Goal: Communication & Community: Answer question/provide support

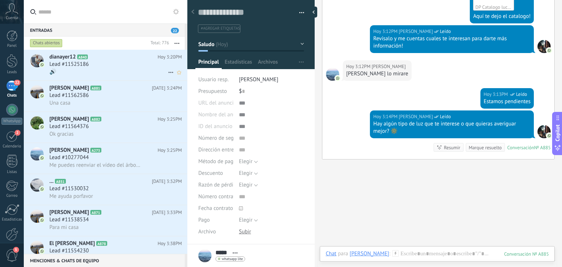
scroll to position [0, 0]
click at [177, 43] on use "button" at bounding box center [176, 43] width 5 height 1
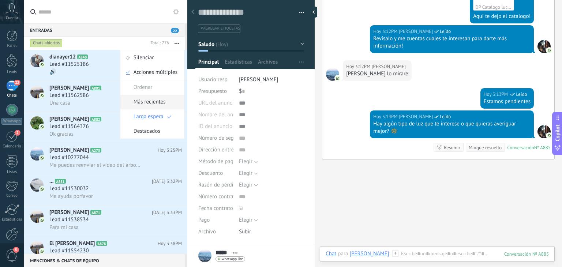
click at [157, 101] on span "Más recientes" at bounding box center [149, 102] width 32 height 15
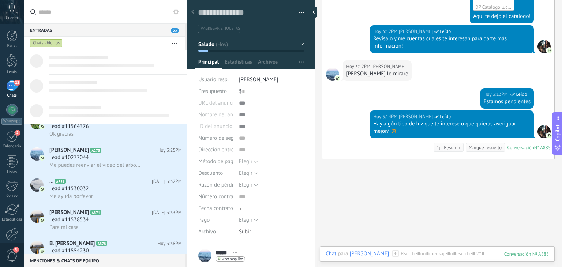
scroll to position [0, 0]
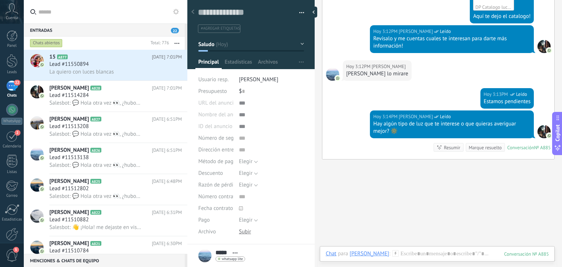
click at [173, 45] on button "button" at bounding box center [177, 43] width 16 height 13
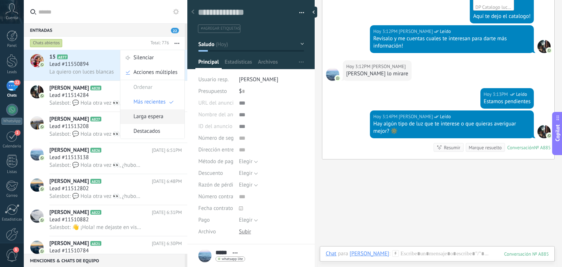
click at [163, 114] on span "Larga espera" at bounding box center [148, 116] width 30 height 15
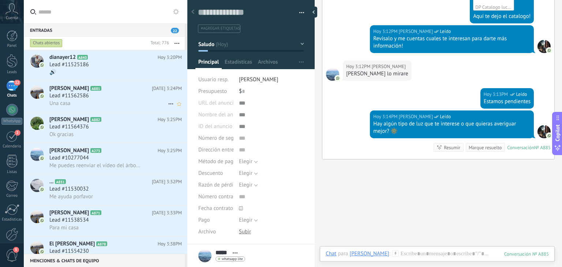
scroll to position [0, 0]
click at [111, 63] on div "Lead #11525186" at bounding box center [115, 64] width 132 height 7
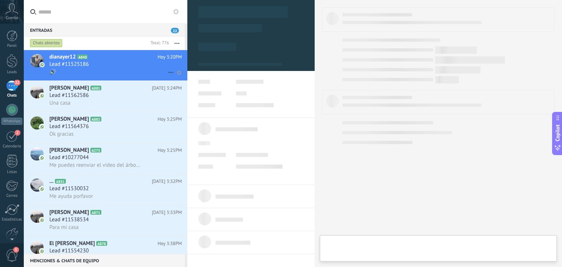
type textarea "**********"
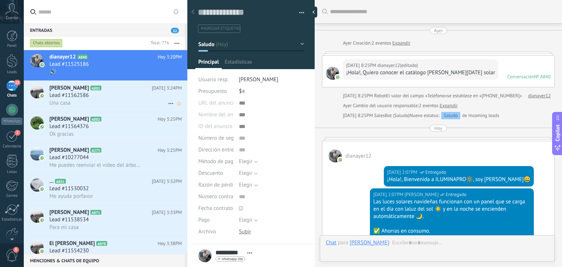
scroll to position [627, 0]
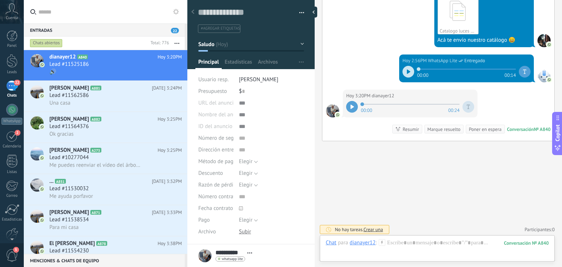
click at [354, 107] on div at bounding box center [352, 107] width 12 height 12
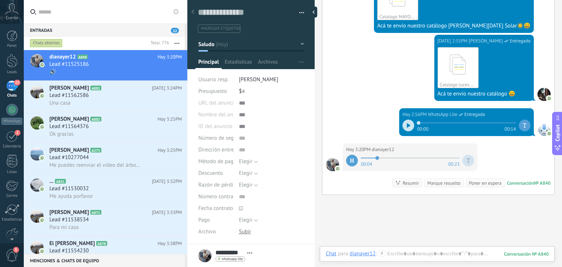
scroll to position [628, 0]
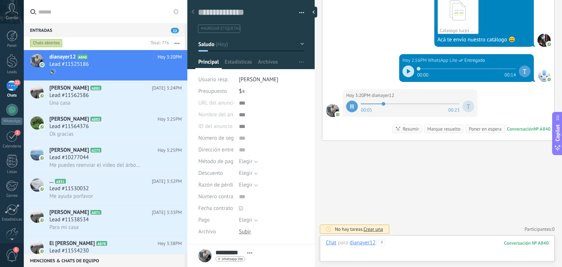
click at [395, 248] on div at bounding box center [436, 250] width 223 height 22
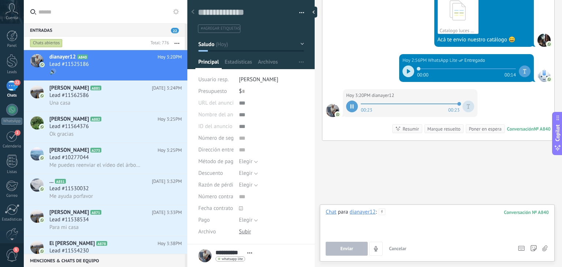
click at [418, 212] on div at bounding box center [436, 222] width 223 height 28
click at [342, 246] on span "Enviar" at bounding box center [346, 248] width 13 height 5
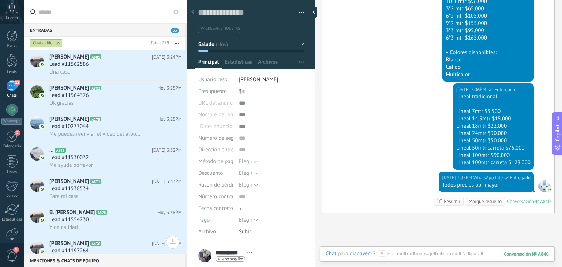
scroll to position [93, 0]
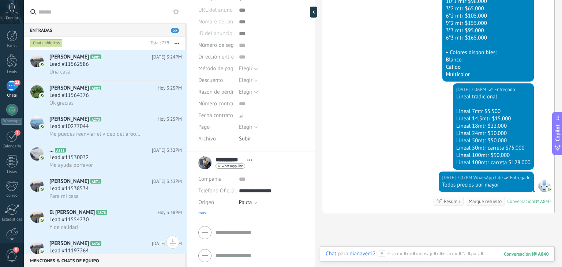
click at [199, 212] on span "más" at bounding box center [202, 213] width 8 height 6
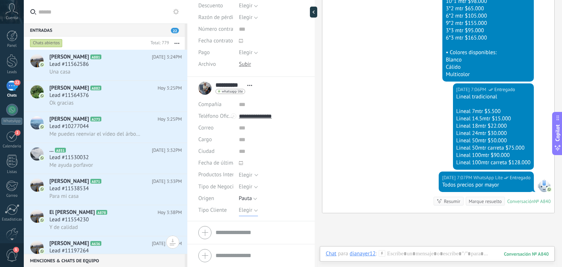
click at [253, 210] on button "Elegir" at bounding box center [248, 210] width 19 height 12
click at [252, 222] on span "Mayorista" at bounding box center [264, 222] width 67 height 7
click at [212, 253] on span "Guardar" at bounding box center [210, 255] width 17 height 5
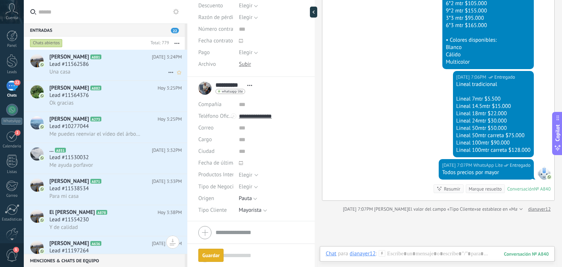
click at [117, 66] on div "Lead #11562586" at bounding box center [115, 64] width 132 height 7
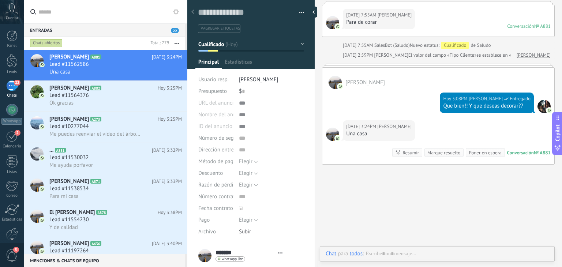
scroll to position [11, 0]
click at [177, 45] on button "button" at bounding box center [177, 43] width 16 height 13
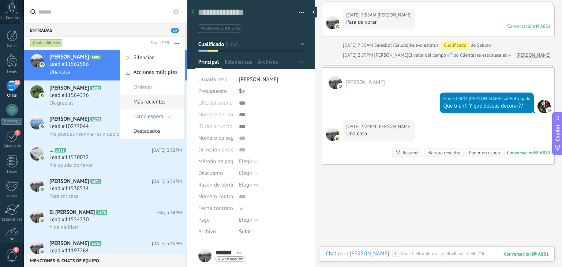
click at [162, 97] on span "Más recientes" at bounding box center [149, 102] width 32 height 15
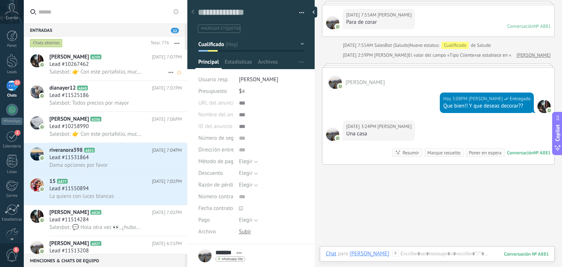
click at [130, 76] on div "Martha Tovar A259 Hoy 7:07PM Lead #10267462 Salesbot: 👉 Con este portafolio, mu…" at bounding box center [118, 65] width 138 height 31
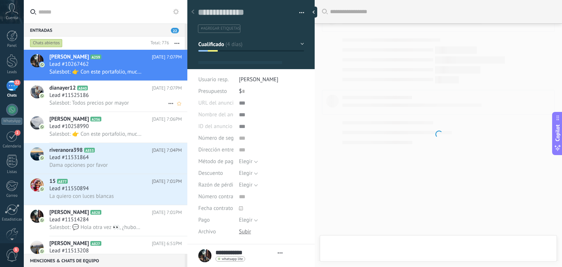
click at [127, 97] on div "Lead #11525186" at bounding box center [115, 95] width 132 height 7
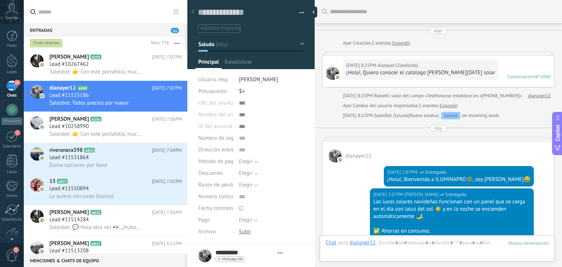
scroll to position [915, 0]
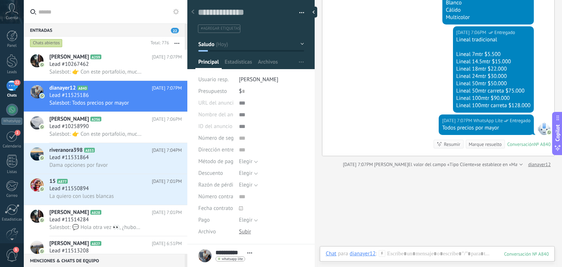
click at [271, 49] on button "Saludo" at bounding box center [251, 44] width 106 height 13
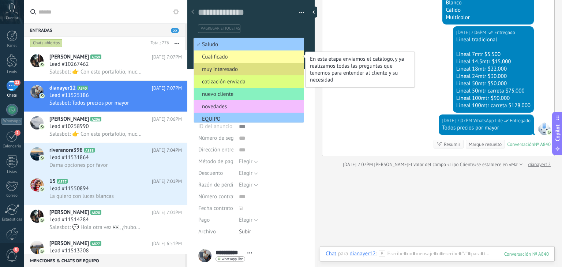
click at [263, 60] on span "Cualificado" at bounding box center [248, 56] width 108 height 7
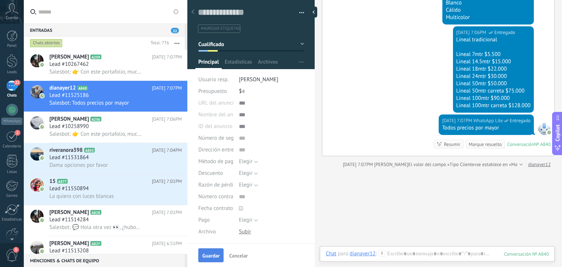
click at [216, 253] on span "Guardar" at bounding box center [210, 255] width 17 height 5
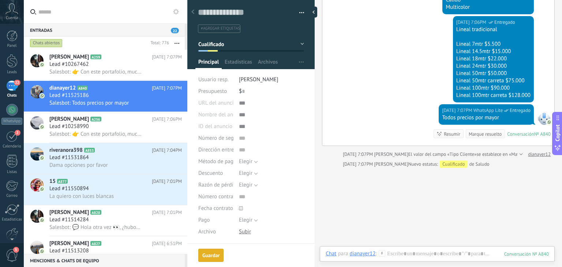
click at [176, 43] on icon "button" at bounding box center [176, 43] width 5 height 1
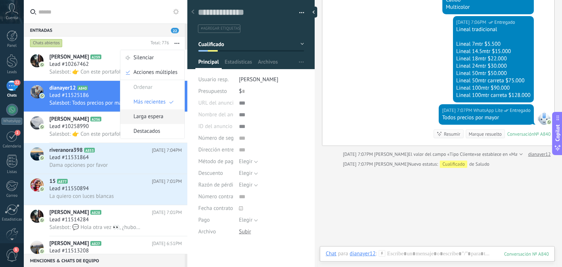
click at [159, 117] on span "Larga espera" at bounding box center [148, 116] width 30 height 15
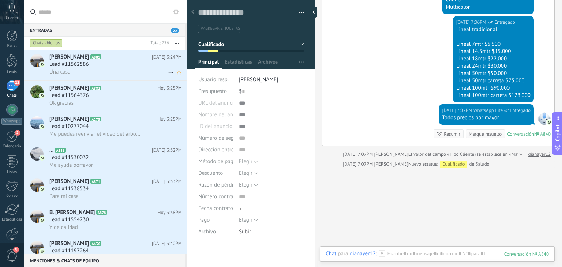
click at [141, 53] on div "Juliana A881 Hoy 3:24PM Lead #11562586 Una casa" at bounding box center [118, 65] width 138 height 31
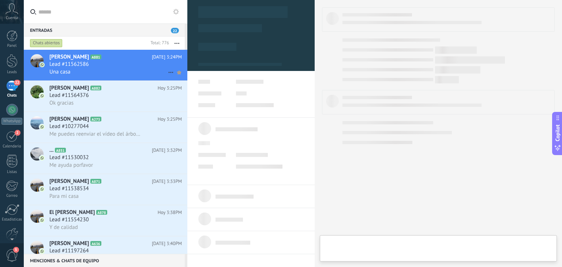
type textarea "**********"
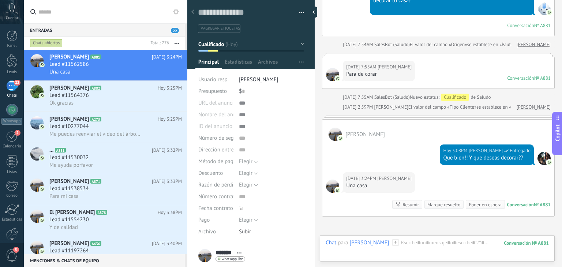
scroll to position [365, 0]
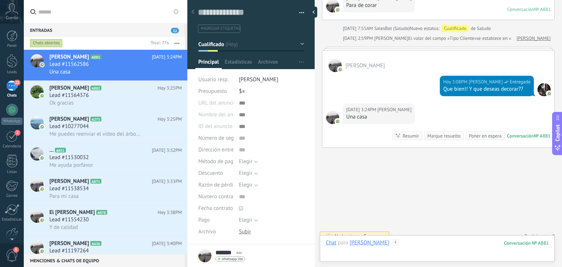
click at [391, 248] on div at bounding box center [436, 250] width 223 height 22
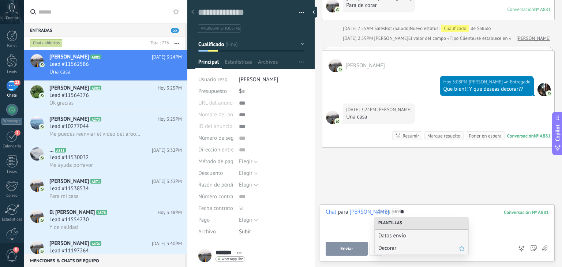
click at [395, 244] on div "Decorar" at bounding box center [421, 248] width 94 height 12
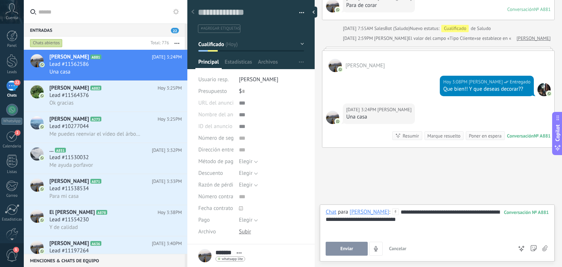
click at [353, 247] on span "Enviar" at bounding box center [346, 248] width 13 height 5
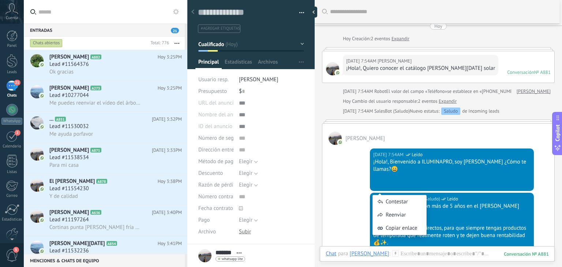
scroll to position [3, 0]
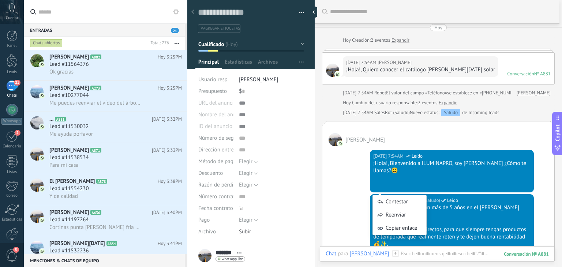
click at [363, 169] on div "Hoy 7:54AM SalesBot (Saludo) Leído ¡Hola!, Bienvenido a ILUMINAPRO, soy Juan ¿C…" at bounding box center [438, 170] width 232 height 48
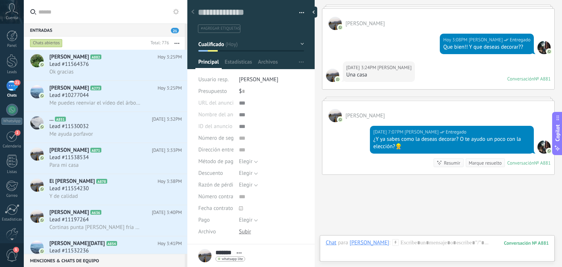
scroll to position [434, 0]
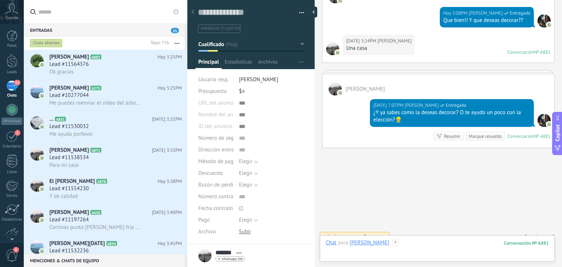
click at [387, 243] on div at bounding box center [436, 250] width 223 height 22
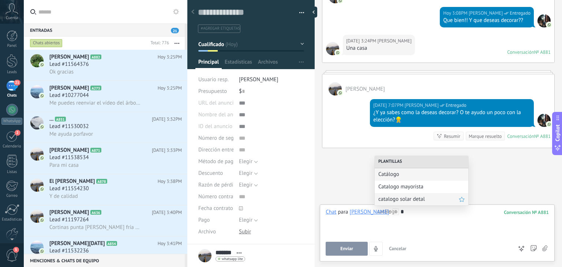
click at [397, 196] on span "catalogo solar detal" at bounding box center [418, 199] width 80 height 7
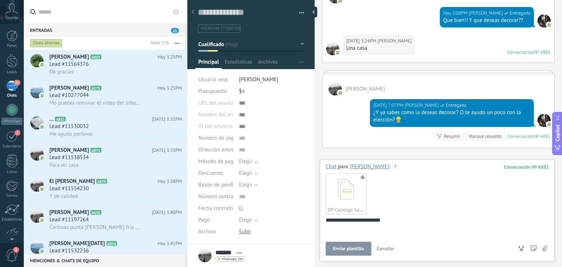
click at [352, 246] on span "Enviar plantilla" at bounding box center [348, 248] width 31 height 5
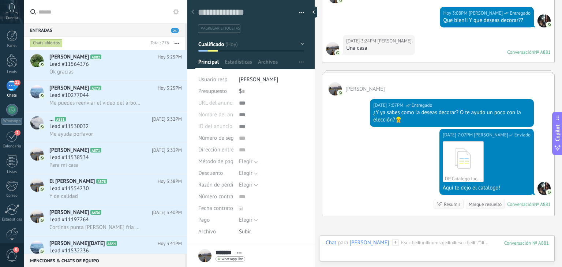
scroll to position [502, 0]
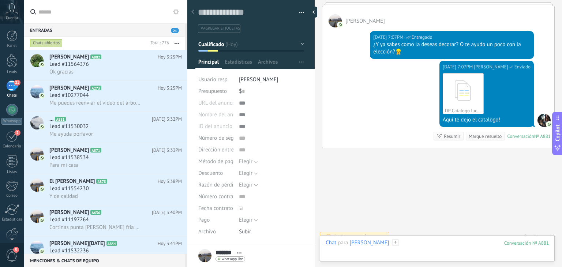
click at [407, 242] on div at bounding box center [436, 250] width 223 height 22
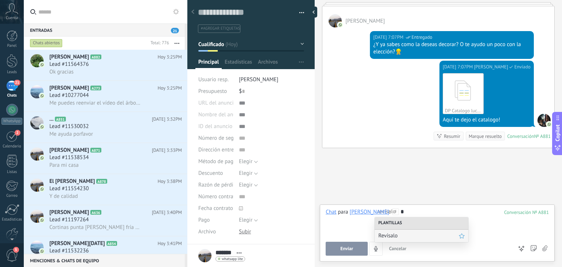
click at [399, 234] on span "Revísalo" at bounding box center [418, 235] width 80 height 7
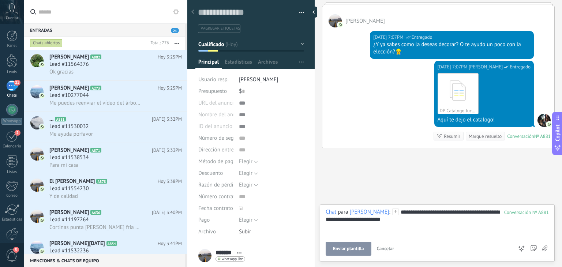
click at [362, 243] on button "Enviar plantilla" at bounding box center [347, 249] width 45 height 14
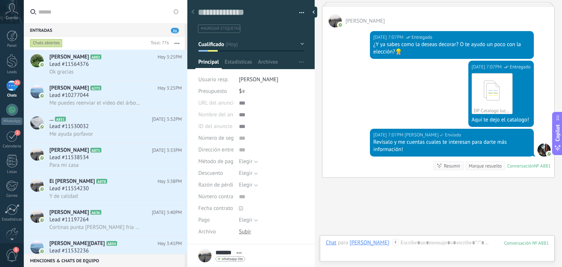
scroll to position [531, 0]
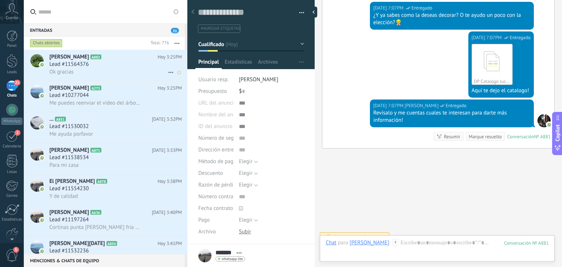
click at [130, 70] on div "Ok gracias" at bounding box center [115, 72] width 132 height 8
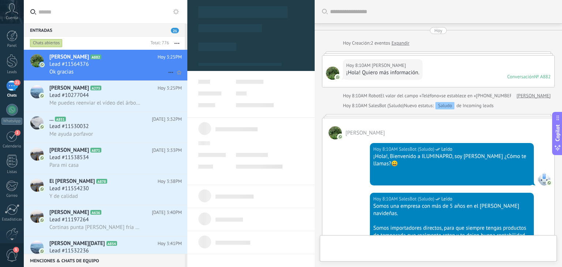
type textarea "**********"
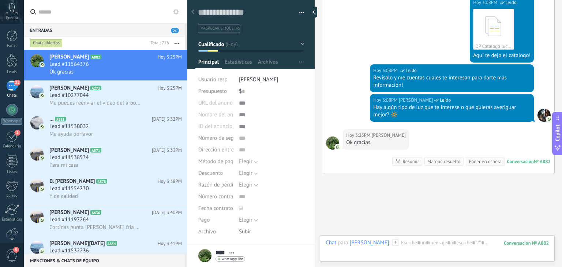
scroll to position [550, 0]
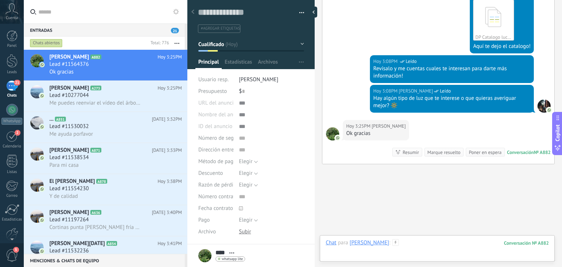
click at [390, 246] on div at bounding box center [436, 250] width 223 height 22
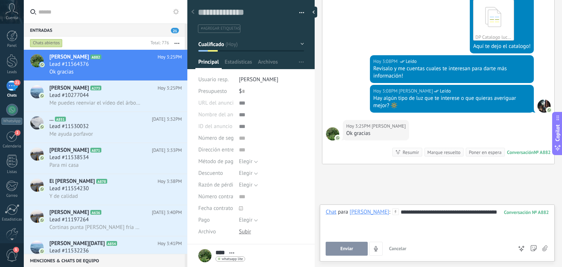
click at [354, 252] on button "Enviar" at bounding box center [346, 249] width 42 height 14
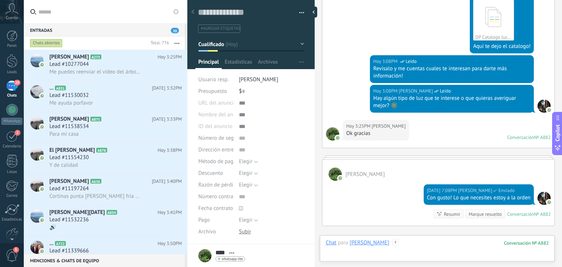
click at [401, 242] on div at bounding box center [436, 250] width 223 height 22
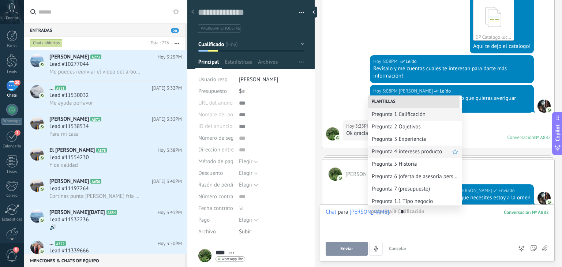
click at [418, 150] on span "Pregunta 4 intereses producto" at bounding box center [412, 151] width 80 height 7
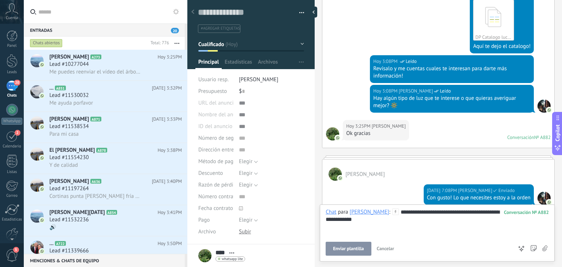
click at [345, 245] on button "Enviar plantilla" at bounding box center [347, 249] width 45 height 14
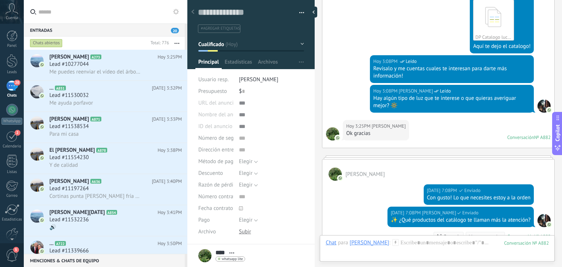
scroll to position [649, 0]
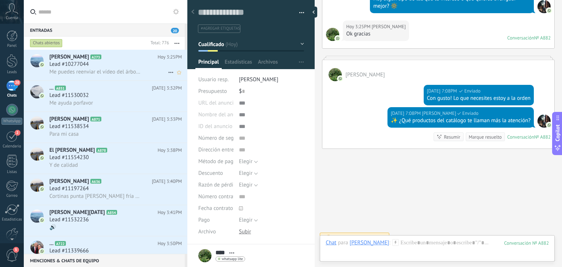
click at [115, 79] on div "urieles A273 Hoy 3:25PM Lead #10277044 Me puedes reenviar el vídeo del árbol gr…" at bounding box center [118, 65] width 138 height 31
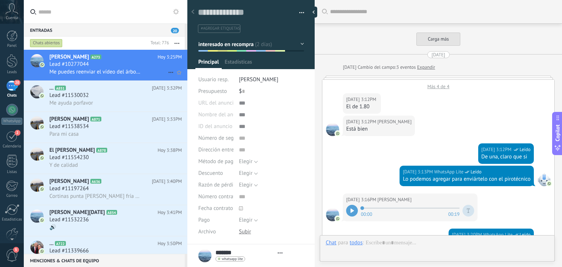
type textarea "**********"
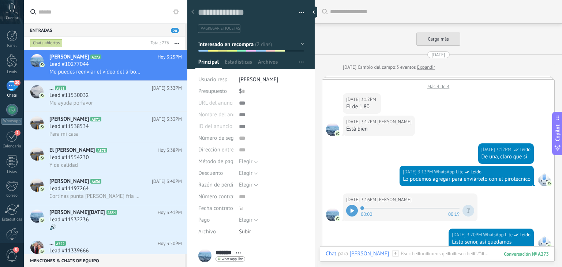
scroll to position [1053, 0]
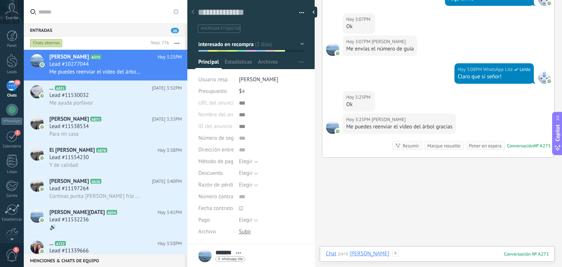
click at [413, 252] on div at bounding box center [436, 261] width 223 height 22
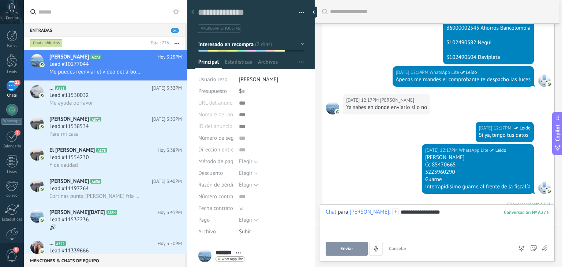
scroll to position [325, 0]
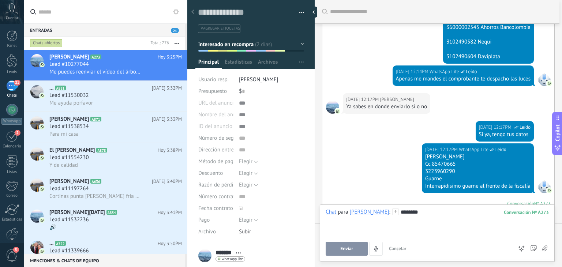
click at [345, 252] on button "Enviar" at bounding box center [346, 249] width 42 height 14
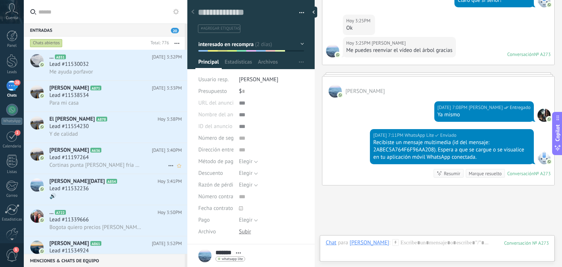
scroll to position [2189, 0]
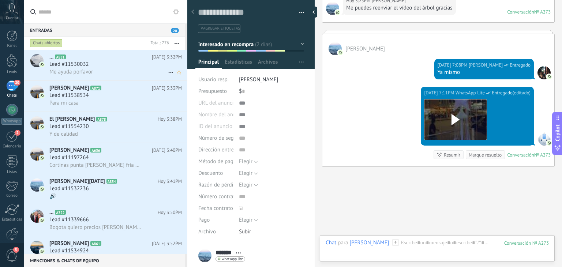
click at [86, 77] on div "... A851 Hoy 3:32PM Lead #11530032 Me ayuda porfavor" at bounding box center [118, 65] width 138 height 31
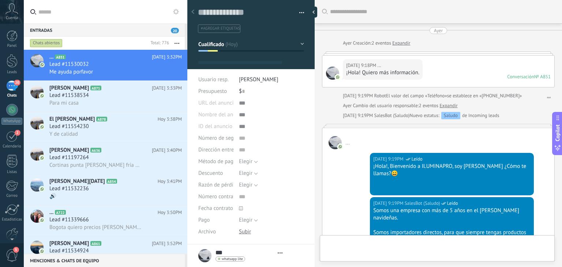
type textarea "**********"
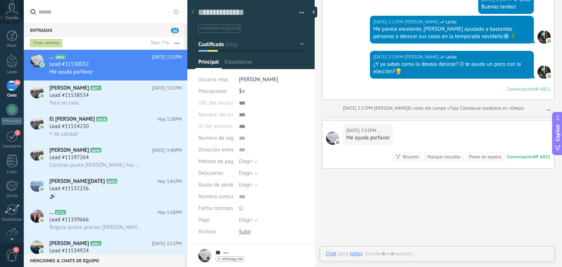
scroll to position [11, 0]
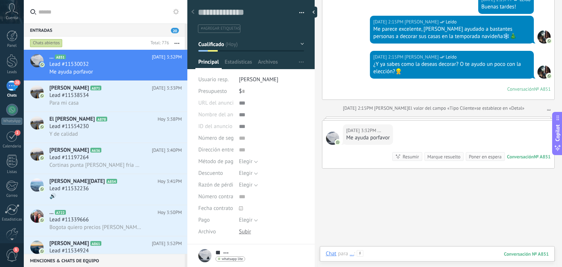
click at [429, 252] on div at bounding box center [436, 261] width 223 height 22
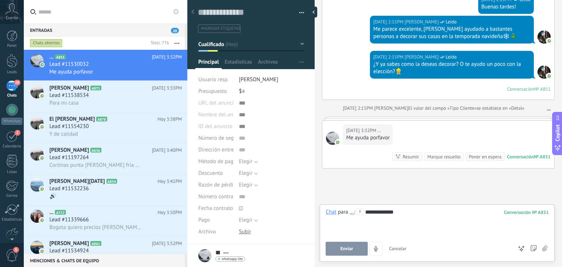
click at [362, 248] on button "Enviar" at bounding box center [346, 249] width 42 height 14
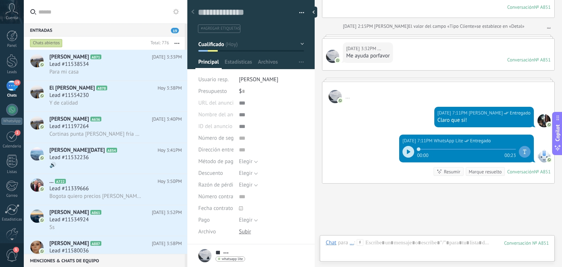
scroll to position [568, 0]
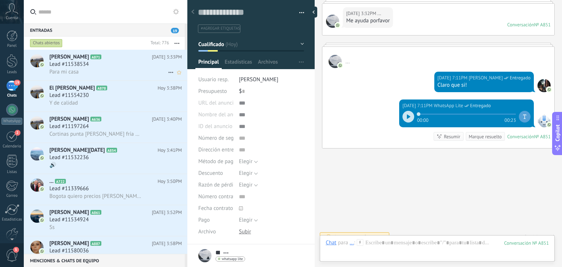
click at [128, 68] on div "Lead #11538534" at bounding box center [115, 64] width 132 height 7
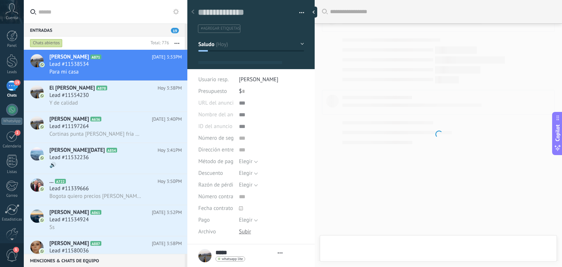
type textarea "**********"
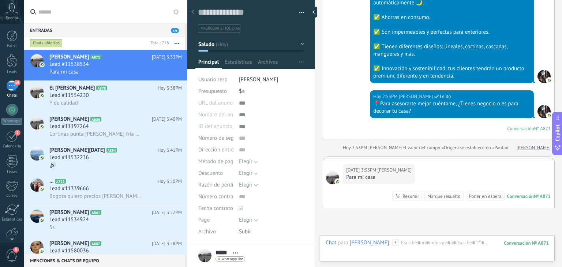
scroll to position [265, 0]
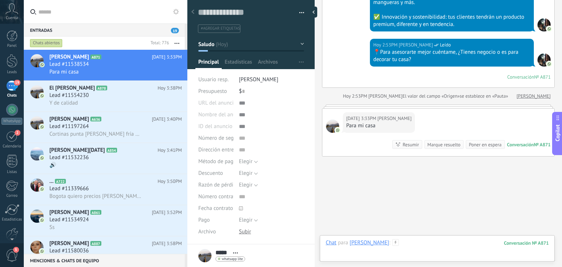
click at [393, 242] on div at bounding box center [436, 250] width 223 height 22
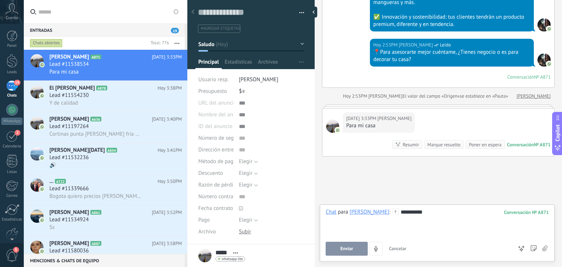
click at [350, 252] on button "Enviar" at bounding box center [346, 249] width 42 height 14
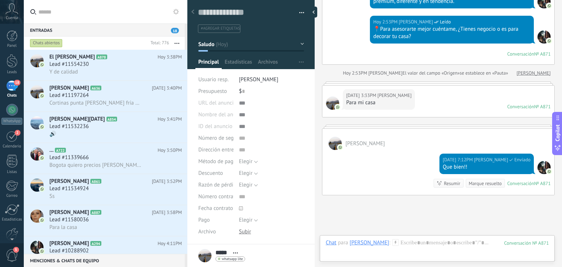
scroll to position [343, 0]
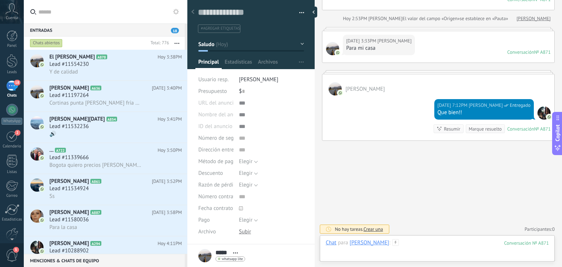
click at [389, 248] on div at bounding box center [436, 250] width 223 height 22
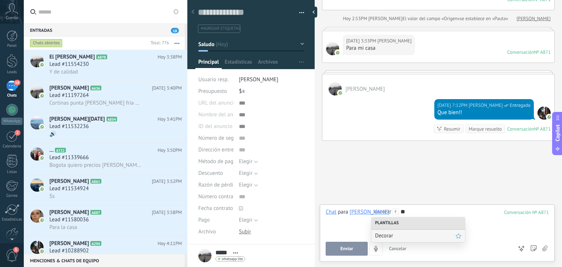
click at [393, 231] on div "Decorar" at bounding box center [418, 236] width 94 height 12
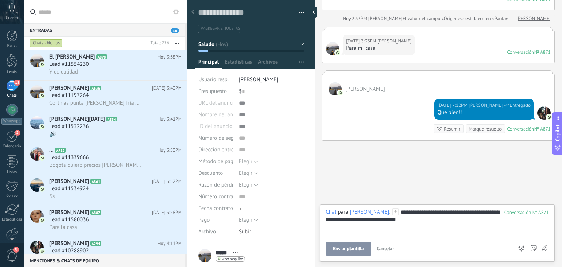
click at [349, 245] on button "Enviar plantilla" at bounding box center [347, 249] width 45 height 14
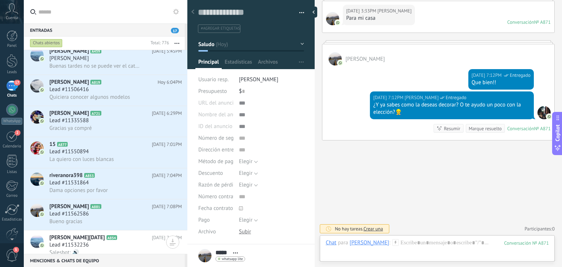
scroll to position [355, 0]
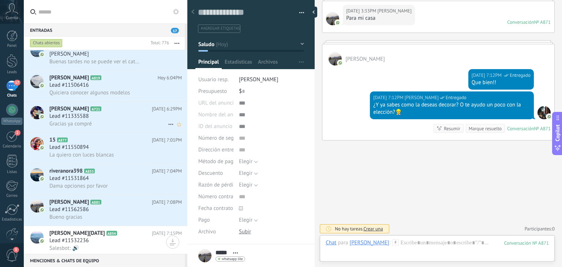
click at [85, 120] on span "Lead #11335588" at bounding box center [68, 116] width 39 height 7
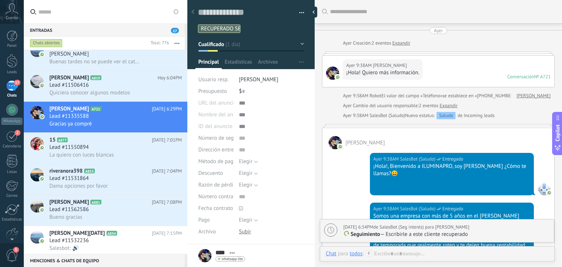
scroll to position [456, 0]
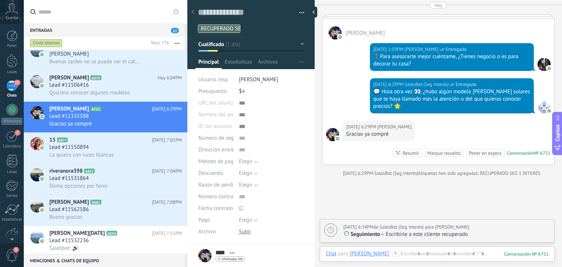
click at [423, 231] on p "Seguimiento — Escribirle a este cliente recuperado" at bounding box center [446, 234] width 207 height 7
type textarea "**********"
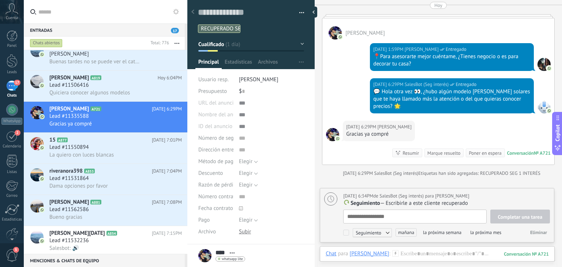
scroll to position [7, 0]
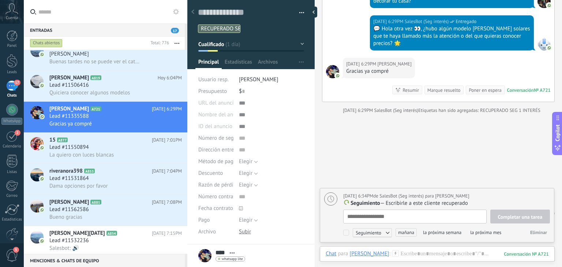
click at [530, 232] on span "Eliminar" at bounding box center [538, 232] width 17 height 6
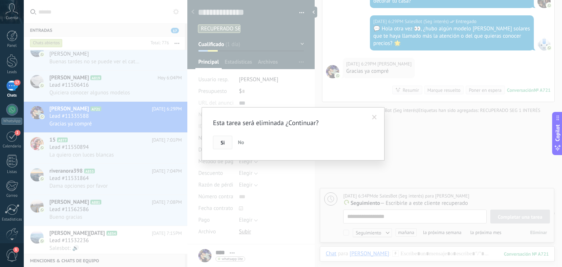
click at [219, 138] on button "Si" at bounding box center [222, 143] width 19 height 14
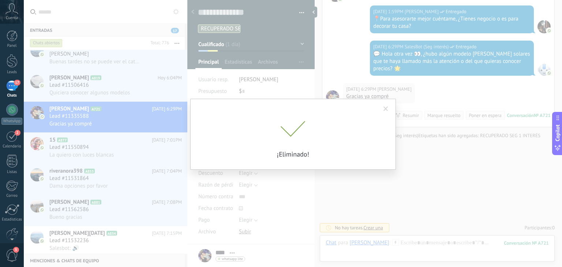
scroll to position [485, 0]
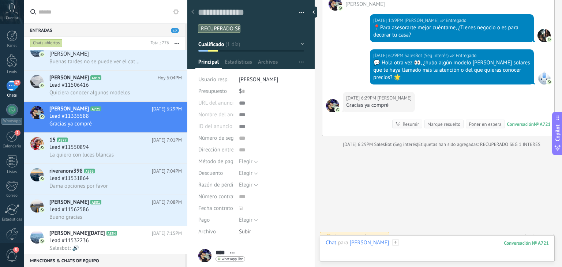
click at [412, 243] on div at bounding box center [436, 250] width 223 height 22
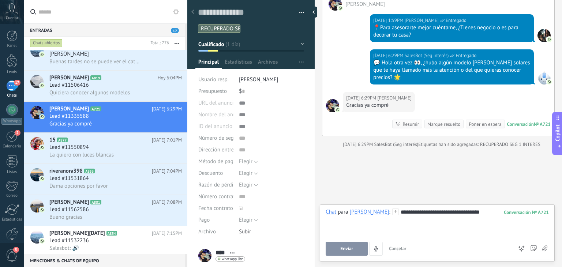
click at [366, 249] on button "Enviar" at bounding box center [346, 249] width 42 height 14
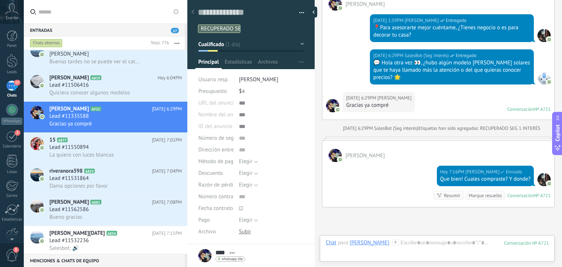
scroll to position [544, 0]
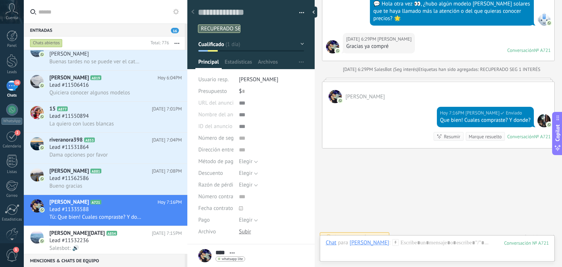
click at [400, 235] on div "Chat Correo Nota Tarea Chat para Ivan : 721 Enviar Cancelar Rastrear clics en l…" at bounding box center [437, 248] width 235 height 26
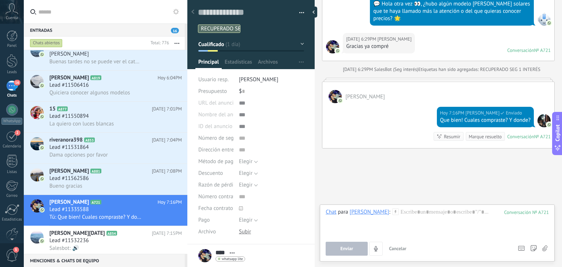
click at [396, 245] on button "Cancelar" at bounding box center [397, 249] width 23 height 14
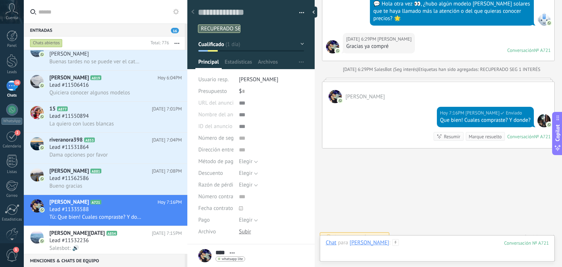
click at [396, 245] on div at bounding box center [436, 250] width 223 height 22
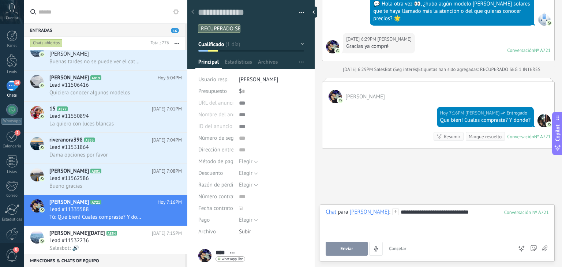
click at [352, 246] on span "Enviar" at bounding box center [346, 248] width 13 height 5
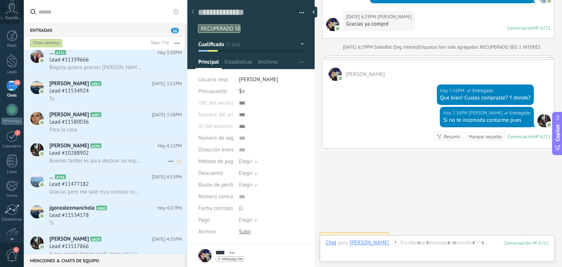
scroll to position [0, 0]
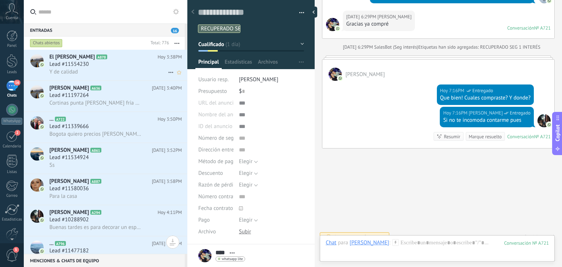
click at [87, 72] on div "Y de calidad" at bounding box center [115, 72] width 132 height 8
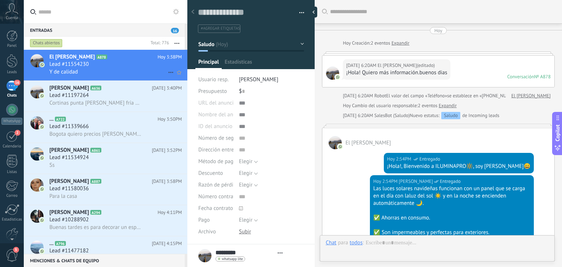
type textarea "**********"
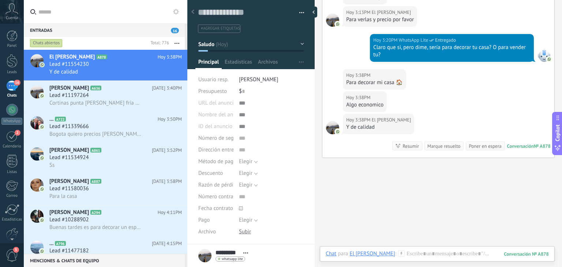
scroll to position [443, 0]
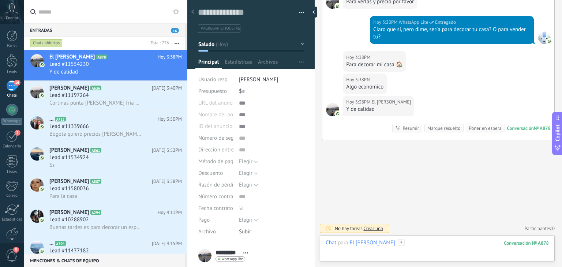
click at [424, 245] on div at bounding box center [436, 250] width 223 height 22
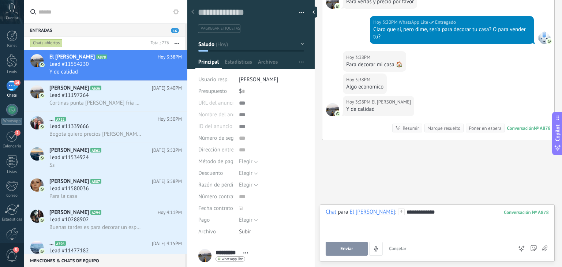
click at [357, 254] on button "Enviar" at bounding box center [346, 249] width 42 height 14
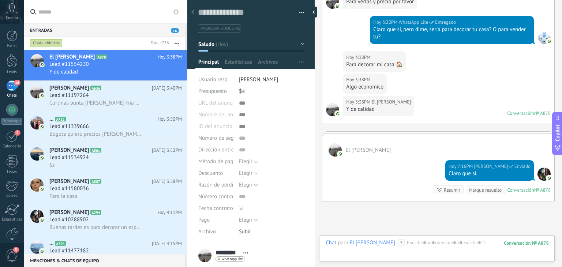
scroll to position [427, 0]
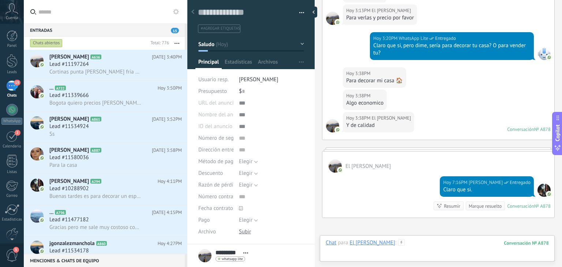
click at [402, 242] on div at bounding box center [436, 250] width 223 height 22
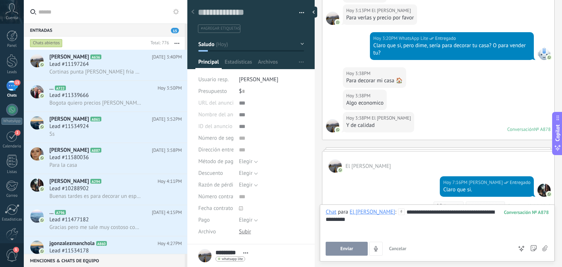
scroll to position [504, 0]
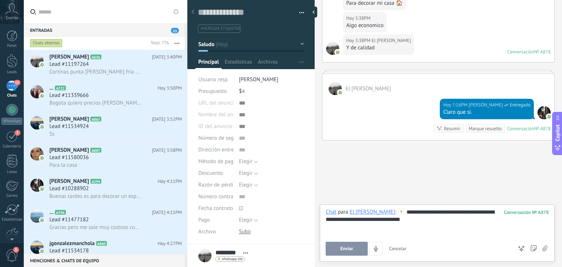
click at [350, 246] on button "Enviar" at bounding box center [346, 249] width 42 height 14
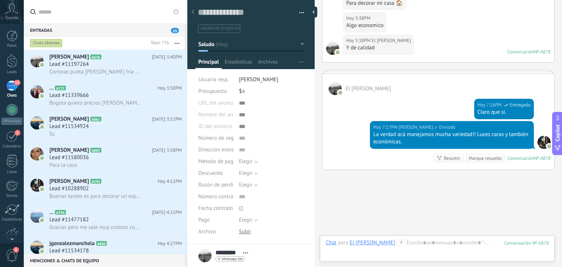
scroll to position [534, 0]
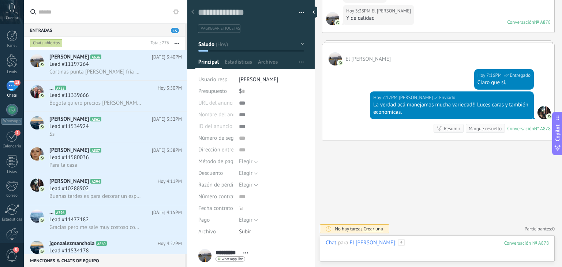
click at [401, 243] on div at bounding box center [436, 250] width 223 height 22
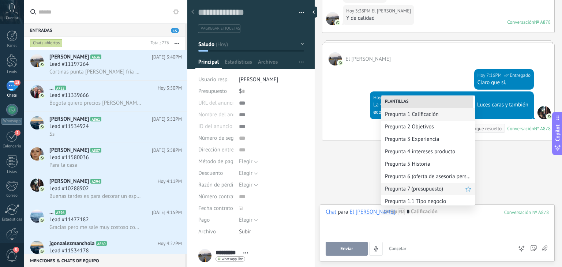
click at [423, 190] on span "Pregunta 7 (presupuesto)" at bounding box center [425, 188] width 80 height 7
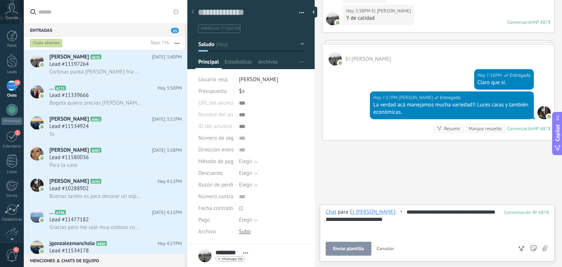
click at [338, 244] on button "Enviar plantilla" at bounding box center [347, 249] width 45 height 14
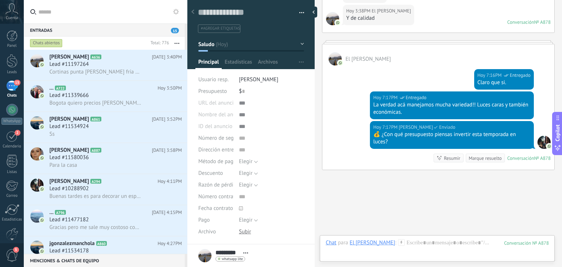
scroll to position [563, 0]
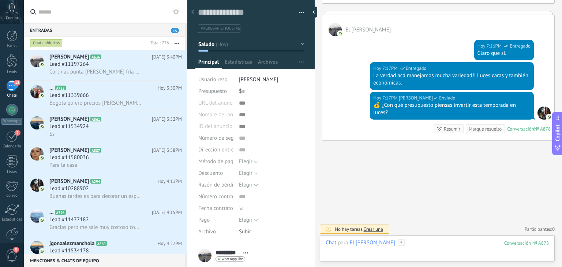
click at [405, 239] on div at bounding box center [436, 250] width 223 height 22
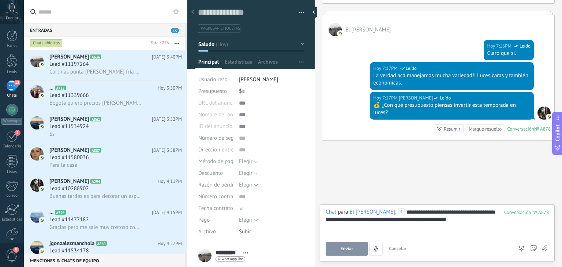
click at [331, 247] on button "Enviar" at bounding box center [346, 249] width 42 height 14
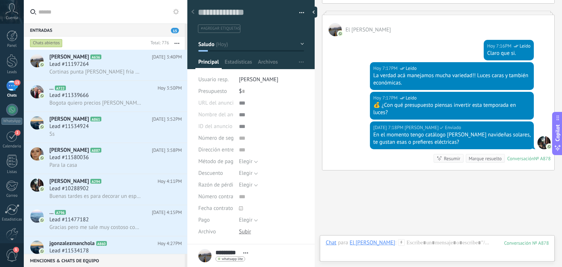
scroll to position [593, 0]
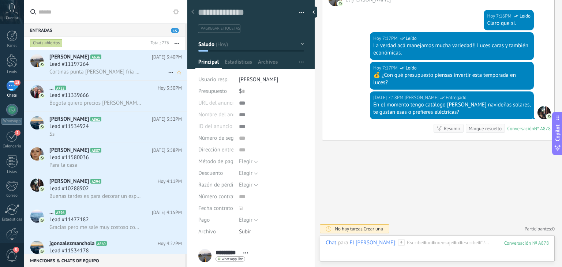
click at [118, 69] on span "Cortinas punta estrella luz fría o azul" at bounding box center [95, 71] width 92 height 7
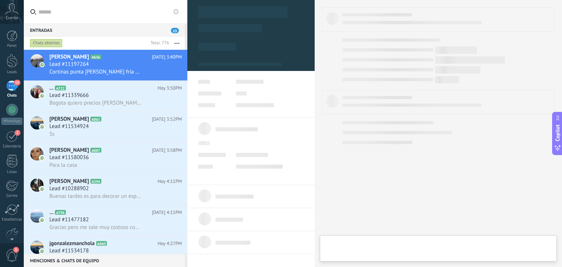
type textarea "**********"
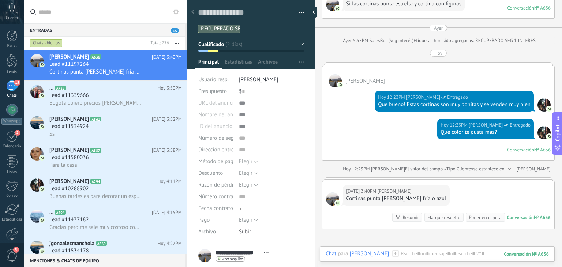
scroll to position [724, 0]
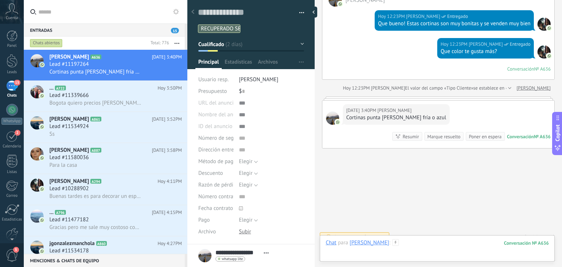
click at [426, 242] on div at bounding box center [436, 250] width 223 height 22
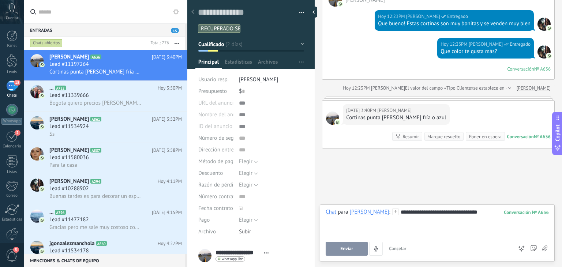
click at [340, 252] on button "Enviar" at bounding box center [346, 249] width 42 height 14
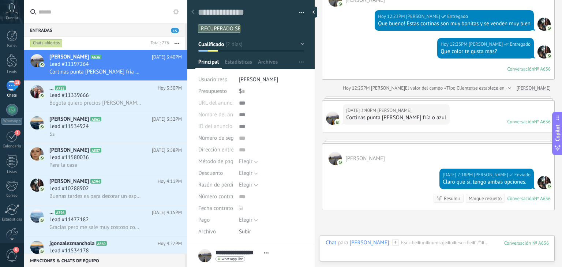
scroll to position [785, 0]
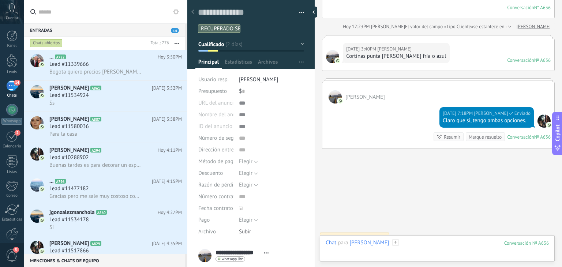
click at [411, 242] on div "Chat para Alexander Badillo : 636 Enviar Cancelar Rastrear clics en links ? Red…" at bounding box center [436, 250] width 223 height 22
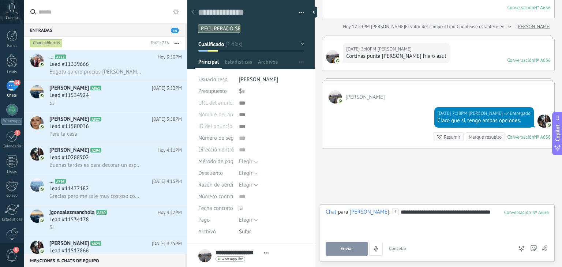
click at [342, 245] on button "Enviar" at bounding box center [346, 249] width 42 height 14
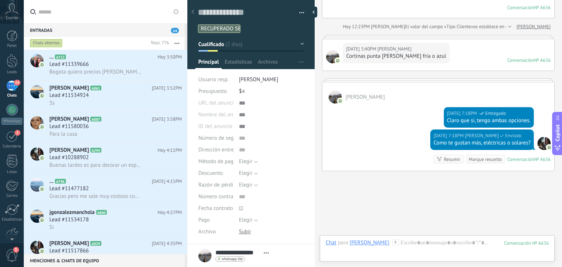
scroll to position [807, 0]
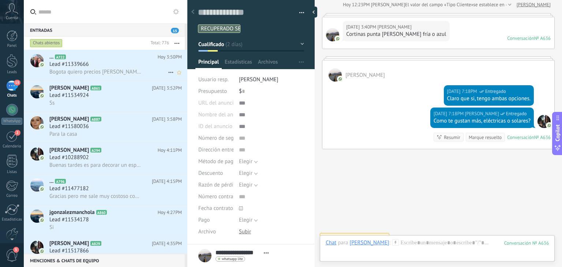
click at [125, 69] on span "Bogota quiero precios de luces Led y solares" at bounding box center [95, 71] width 92 height 7
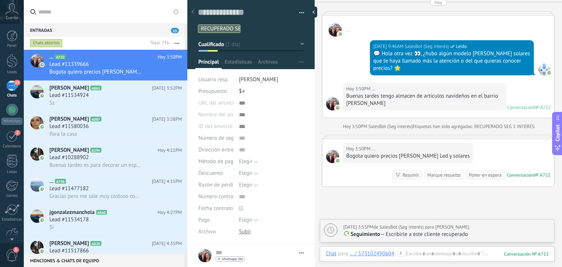
scroll to position [650, 0]
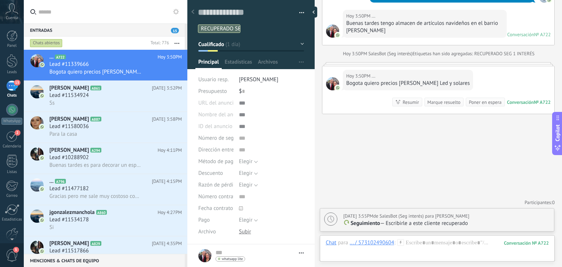
click at [174, 41] on button "button" at bounding box center [177, 43] width 16 height 13
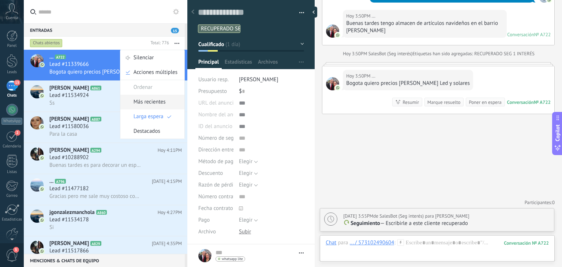
click at [159, 100] on span "Más recientes" at bounding box center [149, 102] width 32 height 15
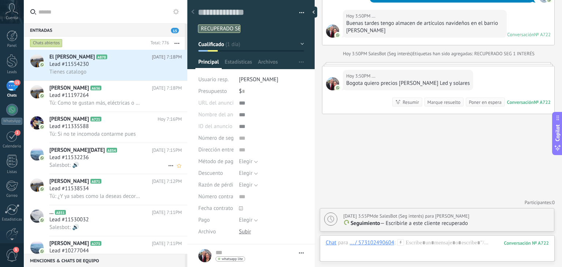
click at [97, 161] on div "Lead #11532236" at bounding box center [115, 157] width 132 height 7
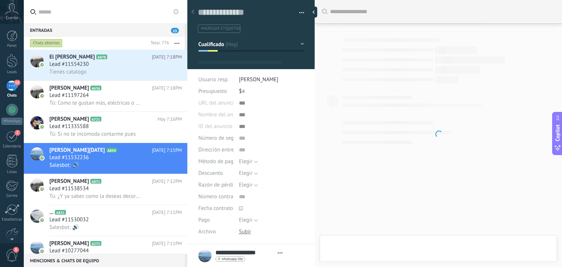
type textarea "**********"
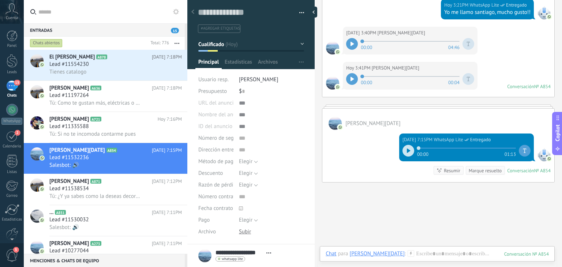
scroll to position [11, 0]
click at [329, 257] on div "Chat" at bounding box center [330, 253] width 11 height 7
click at [331, 242] on div "Tarea" at bounding box center [333, 241] width 26 height 12
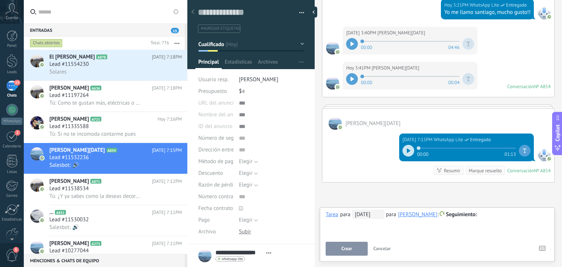
click at [376, 214] on span "21/09/2025" at bounding box center [368, 214] width 32 height 9
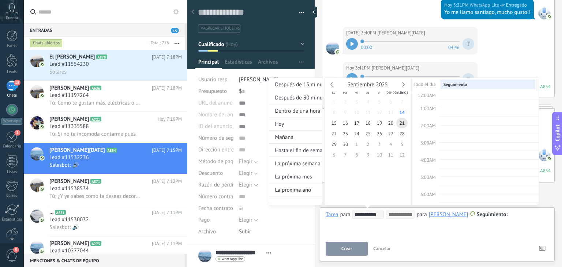
scroll to position [137, 0]
click at [402, 132] on span "28" at bounding box center [401, 133] width 11 height 11
type input "**********"
click at [389, 129] on span "27" at bounding box center [390, 133] width 11 height 11
click at [520, 216] on div "**********" at bounding box center [404, 148] width 270 height 141
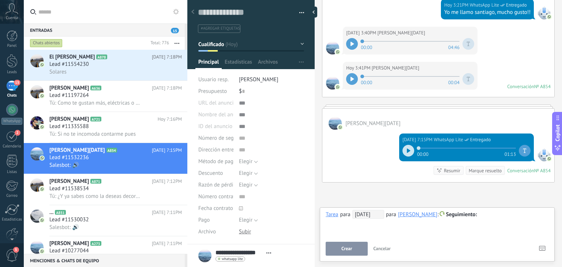
click at [513, 216] on div at bounding box center [436, 214] width 223 height 9
click at [366, 249] on button "Crear" at bounding box center [346, 249] width 42 height 14
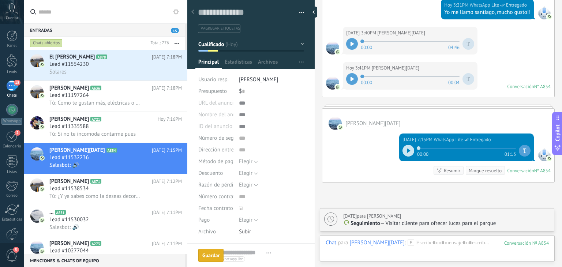
scroll to position [1055, 0]
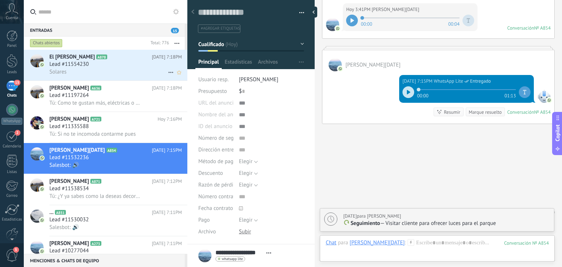
click at [117, 63] on div "Lead #11554230" at bounding box center [115, 64] width 132 height 7
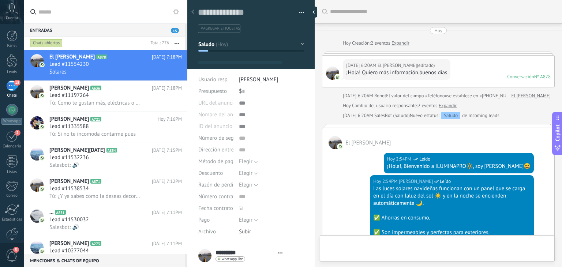
type textarea "**********"
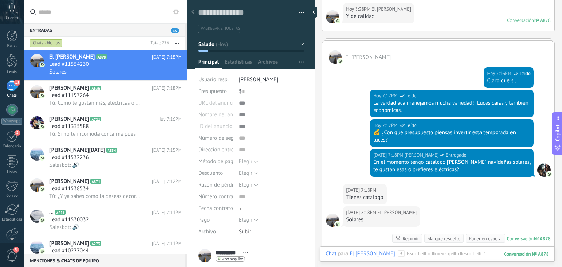
scroll to position [651, 0]
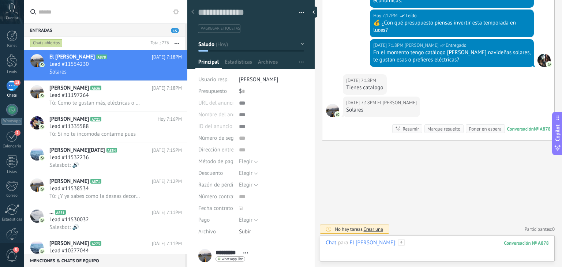
click at [412, 257] on div at bounding box center [436, 250] width 223 height 22
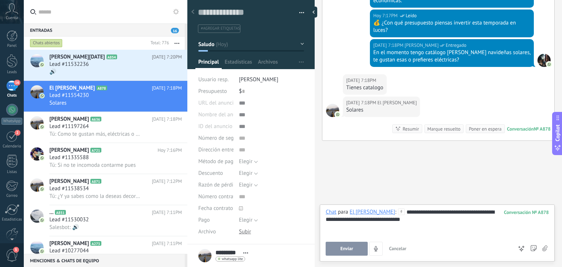
click at [356, 246] on button "Enviar" at bounding box center [346, 249] width 42 height 14
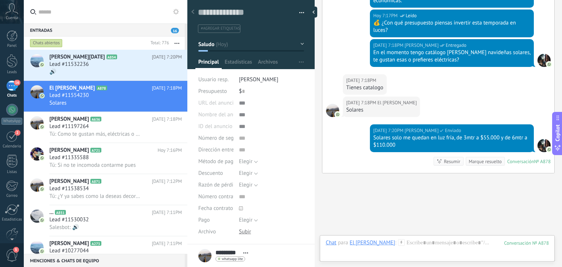
scroll to position [684, 0]
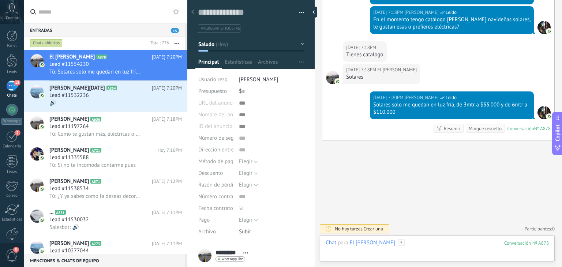
click at [396, 243] on div at bounding box center [436, 250] width 223 height 22
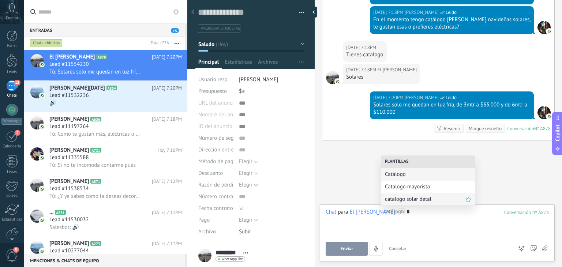
click at [399, 201] on span "catalogo solar detal" at bounding box center [425, 199] width 80 height 7
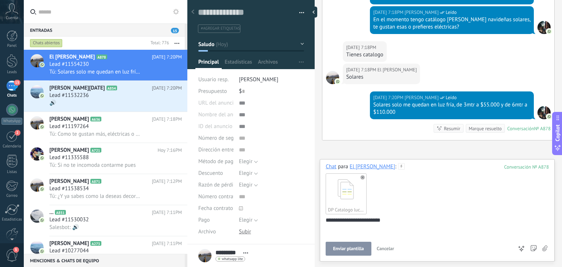
click at [344, 246] on span "Enviar plantilla" at bounding box center [348, 248] width 31 height 5
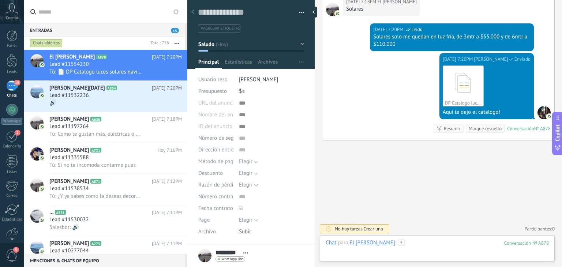
click at [391, 241] on div at bounding box center [436, 250] width 223 height 22
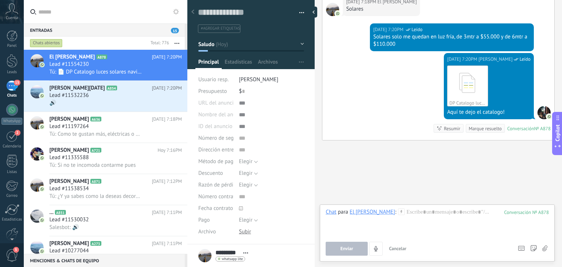
click at [263, 54] on div at bounding box center [251, 32] width 128 height 74
click at [263, 50] on div at bounding box center [261, 50] width 10 height 1
click at [263, 47] on button "Saludo" at bounding box center [251, 44] width 106 height 13
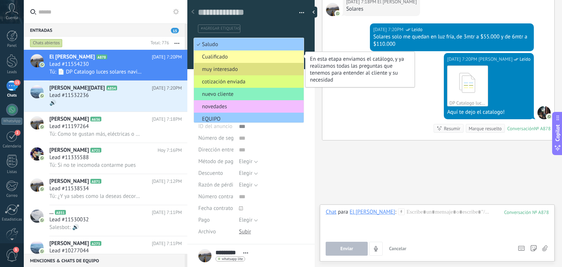
click at [252, 57] on span "Cualificado" at bounding box center [248, 56] width 108 height 7
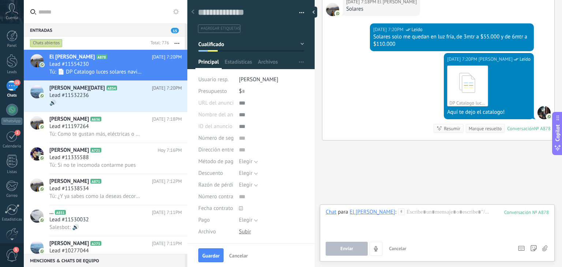
scroll to position [117, 0]
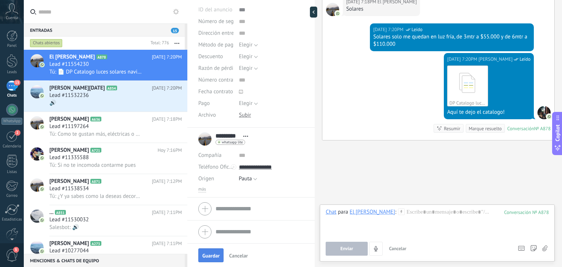
click at [210, 256] on span "Guardar" at bounding box center [210, 255] width 17 height 5
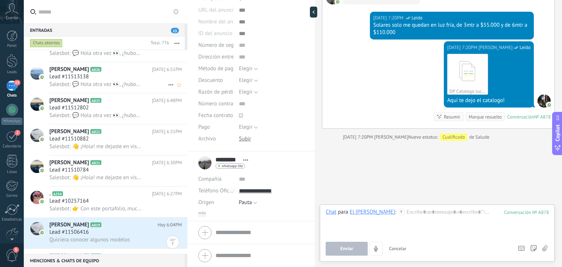
scroll to position [490, 0]
click at [181, 44] on button "button" at bounding box center [177, 43] width 16 height 13
click at [161, 112] on span "Larga espera" at bounding box center [148, 116] width 30 height 15
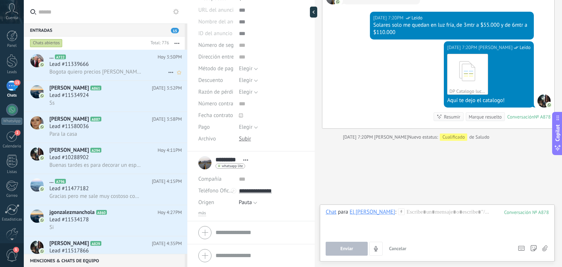
click at [110, 71] on span "Bogota quiero precios de luces Led y solares" at bounding box center [95, 71] width 92 height 7
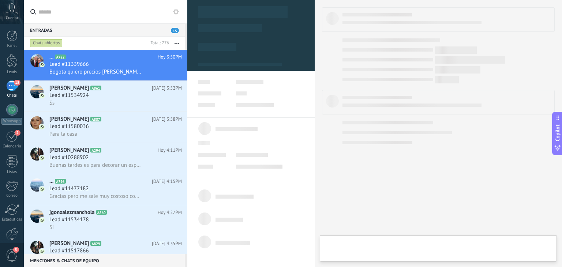
type textarea "**********"
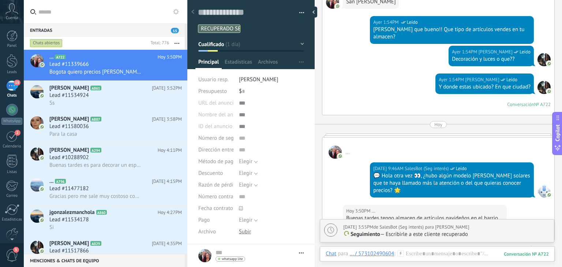
scroll to position [650, 0]
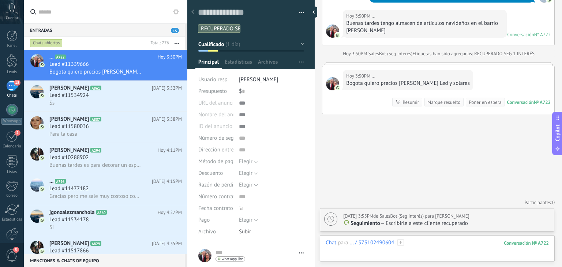
click at [421, 248] on div at bounding box center [436, 250] width 223 height 22
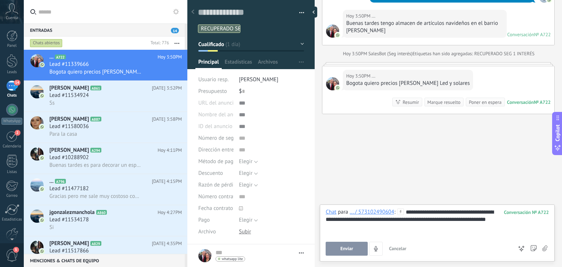
click at [354, 248] on button "Enviar" at bounding box center [346, 249] width 42 height 14
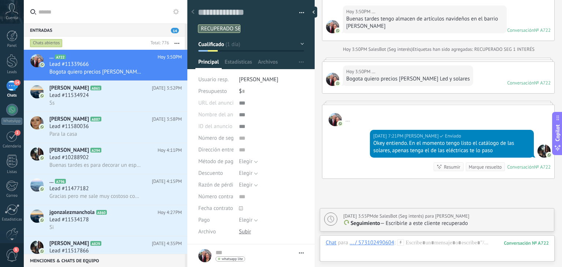
scroll to position [634, 0]
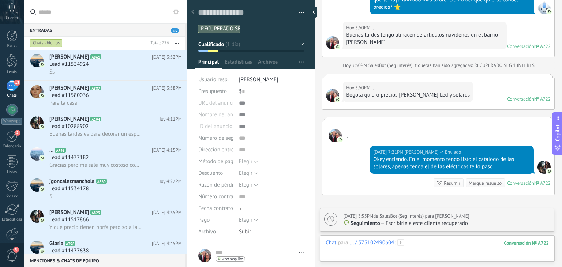
click at [412, 242] on div at bounding box center [436, 250] width 223 height 22
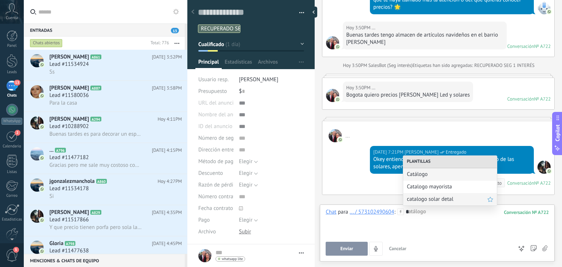
click at [419, 198] on span "catalogo solar detal" at bounding box center [447, 199] width 80 height 7
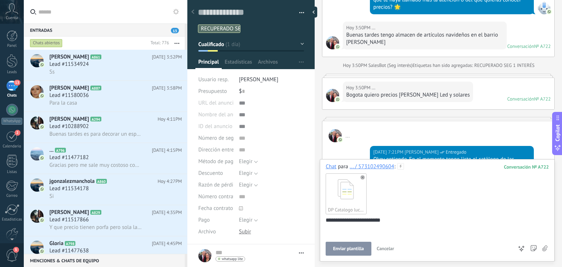
click at [349, 250] on span "Enviar plantilla" at bounding box center [348, 248] width 31 height 5
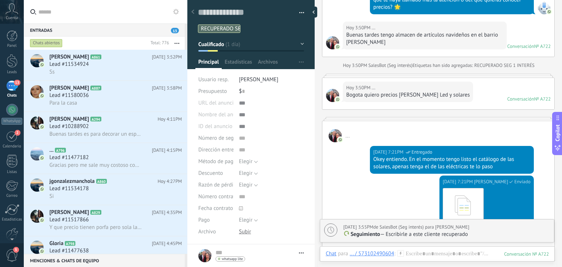
scroll to position [787, 0]
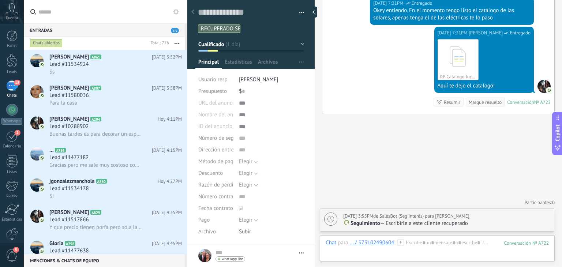
click at [425, 236] on div "Chat Correo Nota Tarea Chat para ... / 573102490604 : 722 Enviar Cancelar Rastr…" at bounding box center [437, 248] width 235 height 26
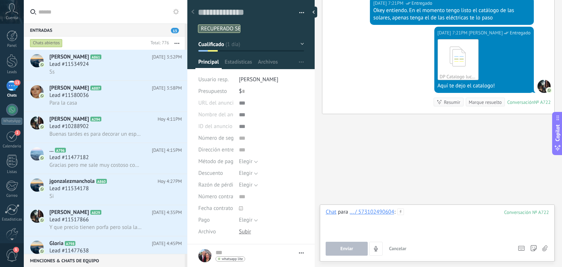
click at [423, 219] on div at bounding box center [436, 222] width 223 height 28
click at [344, 249] on span "Enviar" at bounding box center [346, 248] width 13 height 5
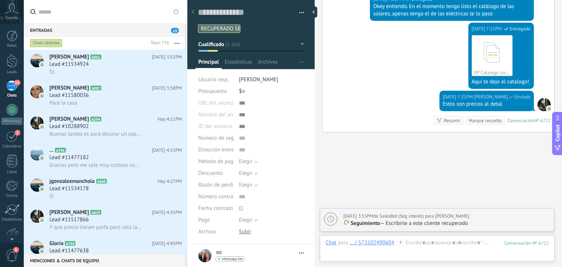
scroll to position [809, 0]
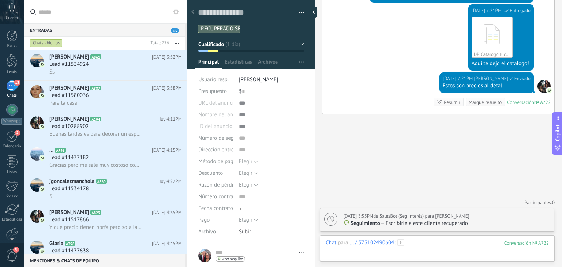
click at [419, 244] on div at bounding box center [436, 250] width 223 height 22
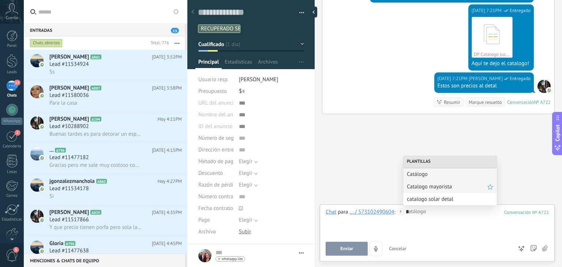
click at [426, 189] on span "Catalogo mayorista" at bounding box center [447, 186] width 80 height 7
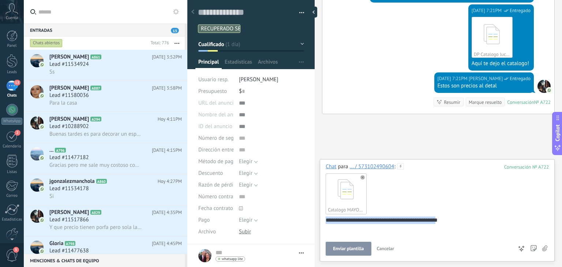
drag, startPoint x: 444, startPoint y: 217, endPoint x: 277, endPoint y: 226, distance: 167.7
click at [277, 226] on div "Guardar y crear Imprimir Administrar etiquetas" at bounding box center [374, 133] width 374 height 267
click at [338, 250] on button "Enviar" at bounding box center [346, 249] width 42 height 14
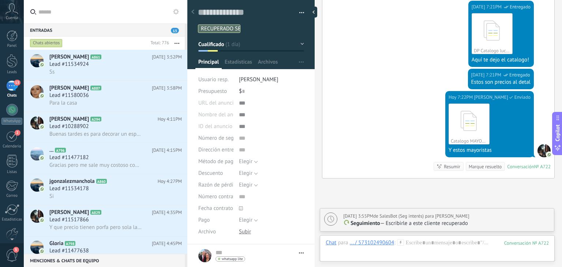
scroll to position [877, 0]
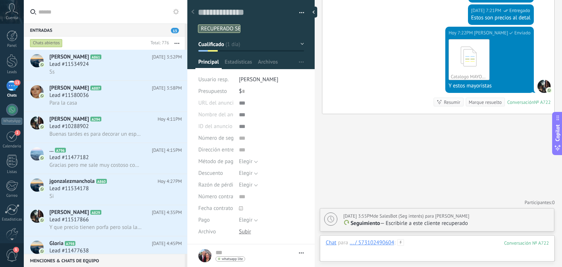
click at [422, 242] on div at bounding box center [436, 250] width 223 height 22
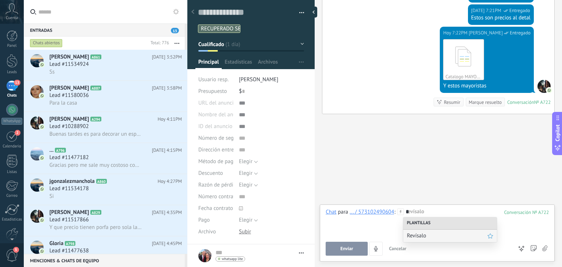
click at [421, 232] on span "Revísalo" at bounding box center [447, 235] width 80 height 7
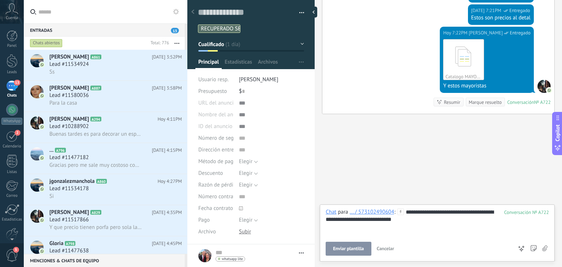
click at [354, 246] on span "Enviar plantilla" at bounding box center [348, 248] width 31 height 5
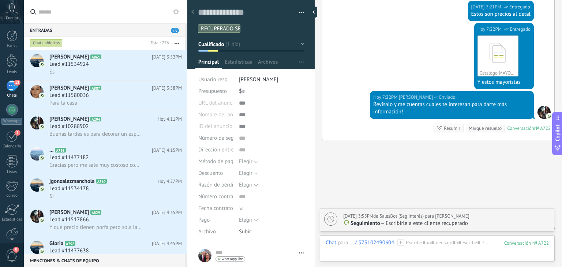
scroll to position [906, 0]
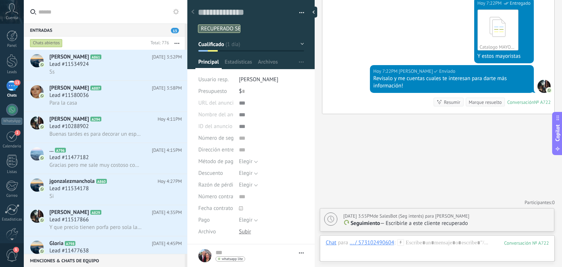
click at [394, 224] on p "Seguimiento — Escribirle a este cliente recuperado" at bounding box center [446, 223] width 207 height 7
type textarea "**********"
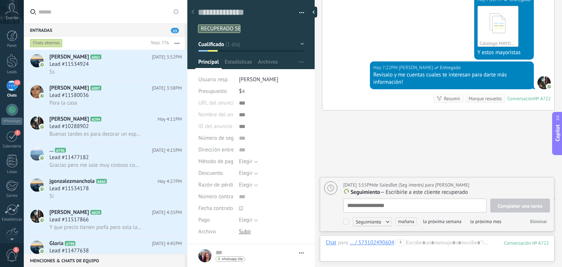
scroll to position [7, 0]
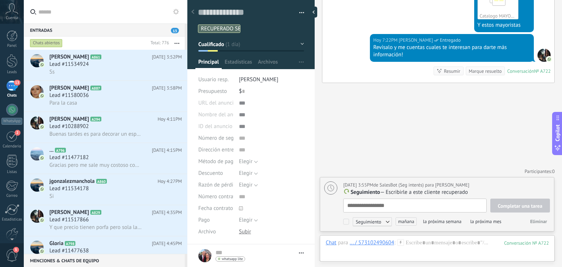
click at [399, 182] on div "Mañana 3:55PM de SalesBot (Seg interés) para Tomas Echeverri" at bounding box center [406, 184] width 126 height 7
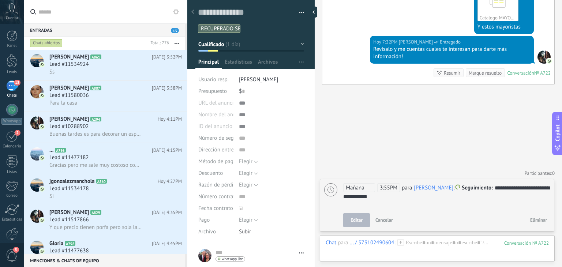
click at [364, 185] on span "Mañana" at bounding box center [359, 187] width 32 height 9
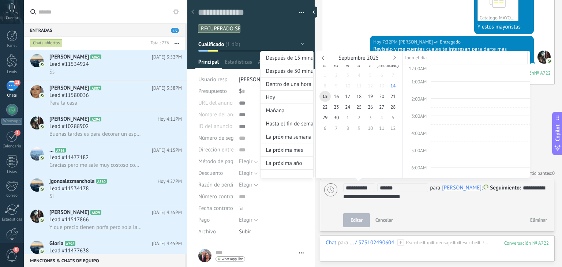
scroll to position [247, 0]
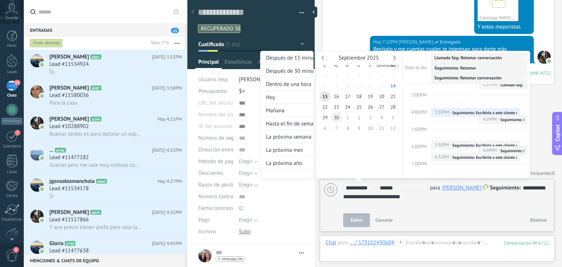
type input "**********"
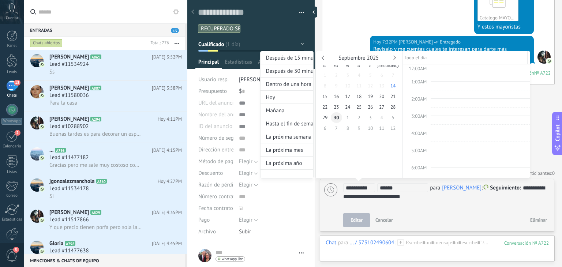
click at [340, 118] on span "30" at bounding box center [336, 117] width 11 height 11
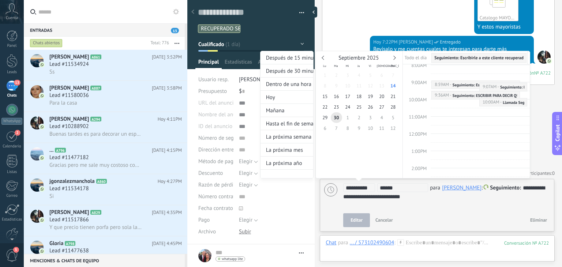
click at [443, 197] on div at bounding box center [281, 133] width 562 height 267
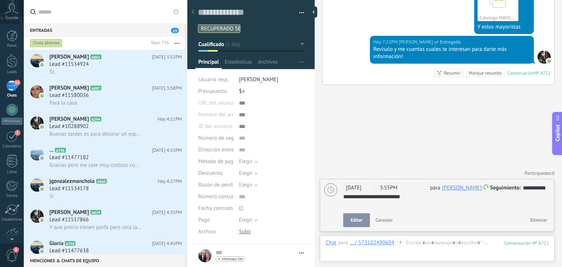
click at [443, 197] on div "**********" at bounding box center [446, 193] width 207 height 18
drag, startPoint x: 443, startPoint y: 197, endPoint x: 521, endPoint y: 188, distance: 78.1
click at [521, 188] on div "**********" at bounding box center [446, 193] width 207 height 18
click at [363, 223] on button "Editar" at bounding box center [356, 220] width 27 height 14
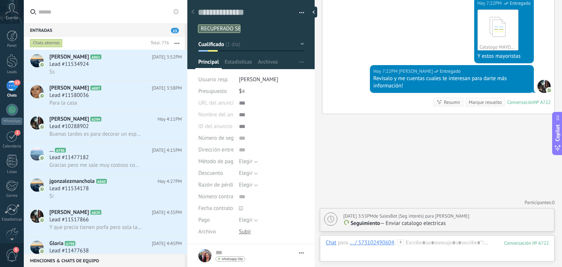
scroll to position [93, 0]
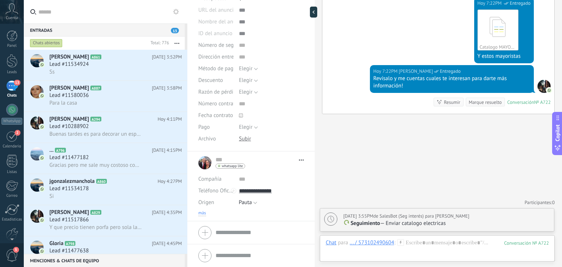
click at [202, 211] on span "más" at bounding box center [202, 213] width 8 height 6
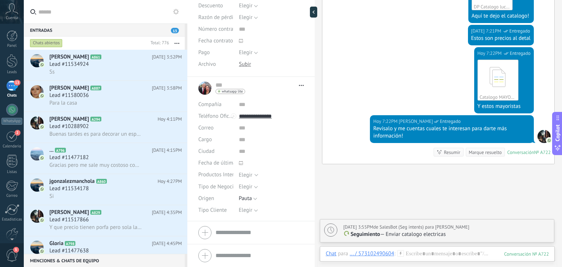
scroll to position [880, 0]
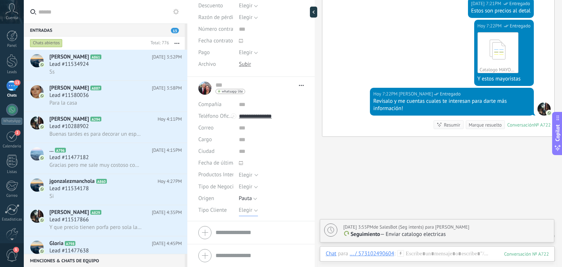
click at [244, 209] on span "Elegir" at bounding box center [246, 210] width 14 height 7
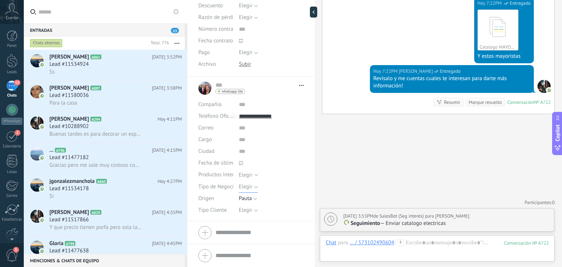
click at [241, 182] on button "Elegir" at bounding box center [248, 187] width 19 height 12
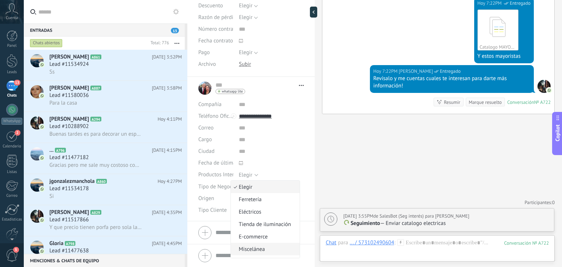
click at [257, 249] on span "Miscelánea" at bounding box center [264, 249] width 67 height 7
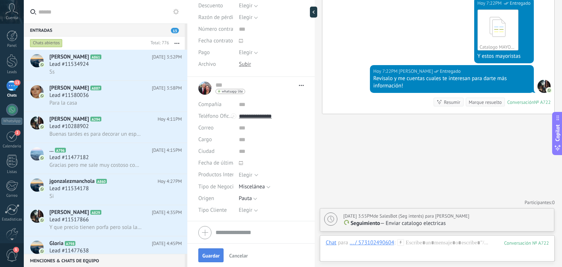
click at [211, 257] on span "Guardar" at bounding box center [210, 255] width 17 height 5
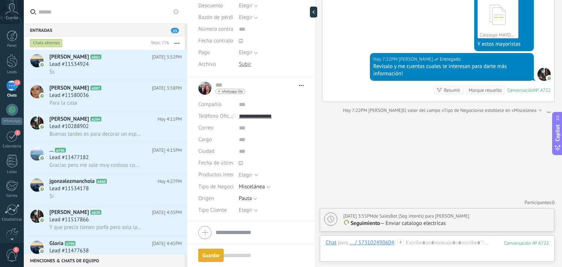
click at [85, 47] on div "Chats abiertos" at bounding box center [88, 43] width 119 height 13
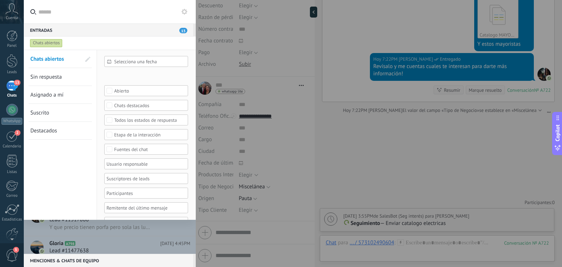
click at [255, 92] on div at bounding box center [281, 133] width 562 height 267
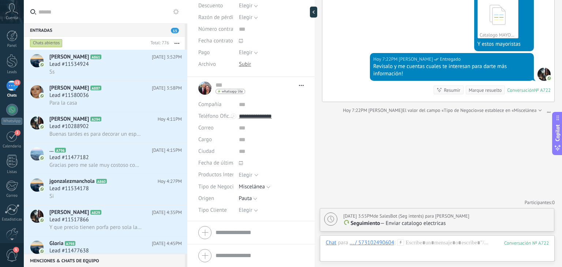
click at [255, 92] on div at bounding box center [281, 133] width 562 height 267
click at [106, 69] on div "Ss" at bounding box center [115, 72] width 132 height 8
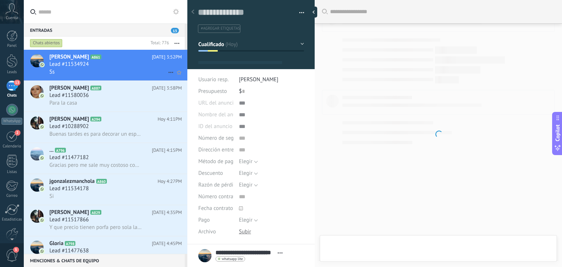
type textarea "**********"
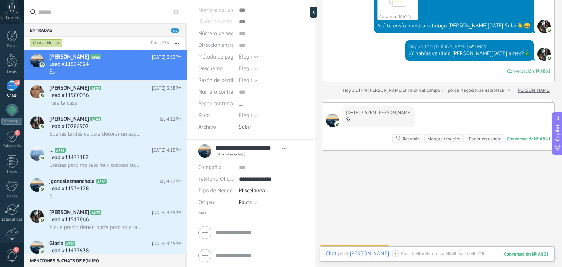
scroll to position [587, 0]
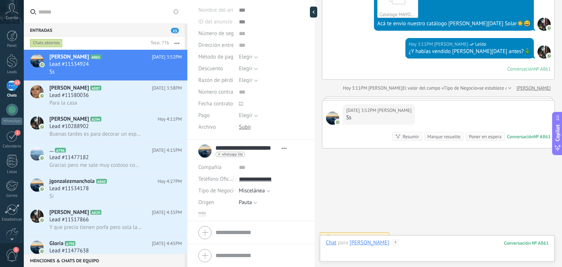
click at [422, 246] on div at bounding box center [436, 250] width 223 height 22
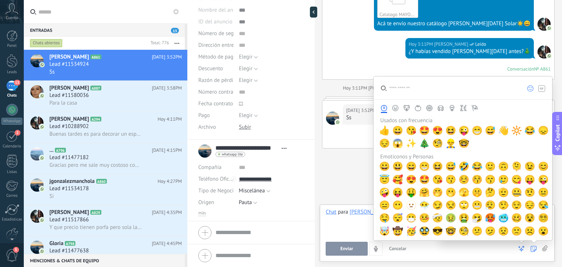
click at [540, 250] on div "Enviar Cancelar Rastrear clics en links ? Reducir links largos y rastrear clics…" at bounding box center [436, 249] width 223 height 14
click at [533, 249] on icon at bounding box center [533, 249] width 6 height 6
click at [461, 93] on input "search" at bounding box center [446, 87] width 146 height 23
click at [488, 128] on span "😅" at bounding box center [490, 130] width 11 height 10
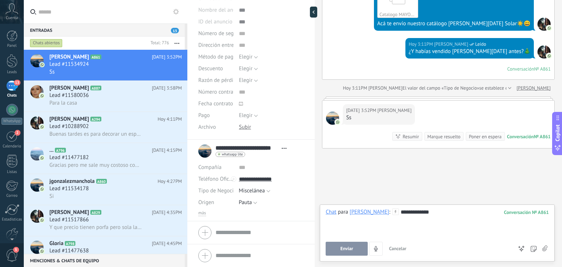
click at [348, 240] on div "**********" at bounding box center [436, 231] width 223 height 47
click at [347, 246] on span "Enviar" at bounding box center [346, 248] width 13 height 5
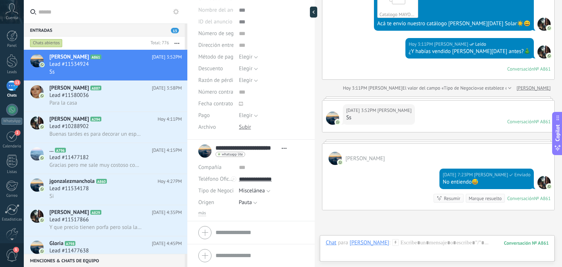
scroll to position [571, 0]
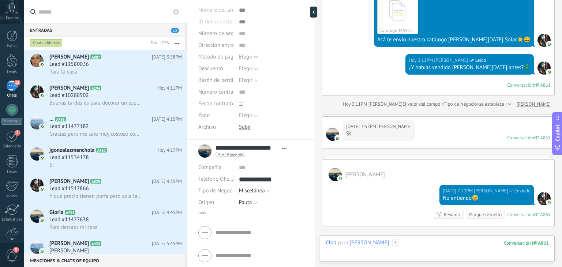
click at [440, 243] on div at bounding box center [436, 250] width 223 height 22
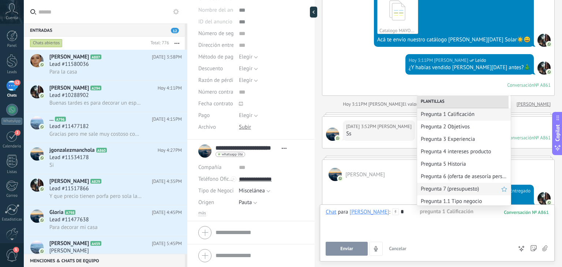
scroll to position [11, 0]
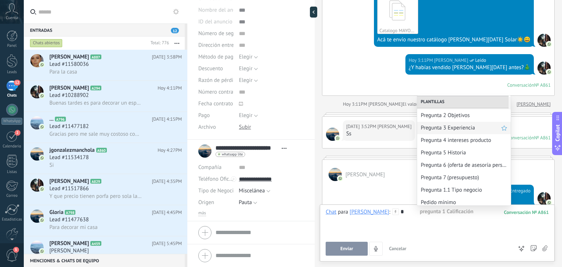
click at [462, 131] on div "Pregunta 3 Experiencia" at bounding box center [464, 128] width 94 height 12
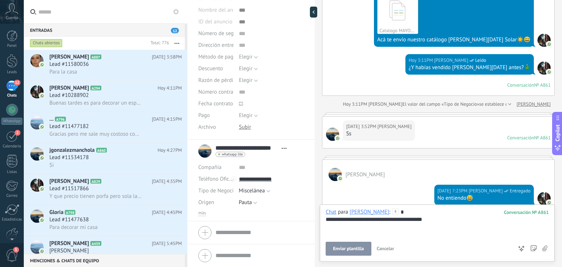
click at [432, 212] on div "**********" at bounding box center [436, 222] width 223 height 28
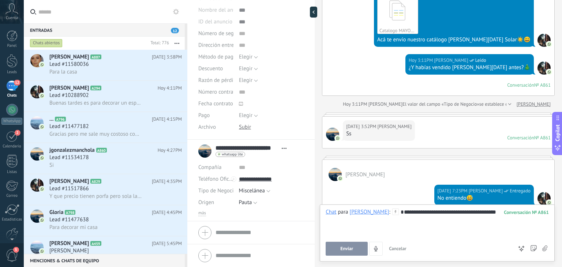
click at [398, 215] on div "Chat para Carolina clariza Rodrigue :" at bounding box center [361, 211] width 73 height 7
click at [408, 217] on div "**********" at bounding box center [436, 222] width 223 height 28
click at [348, 248] on span "Enviar" at bounding box center [346, 248] width 13 height 5
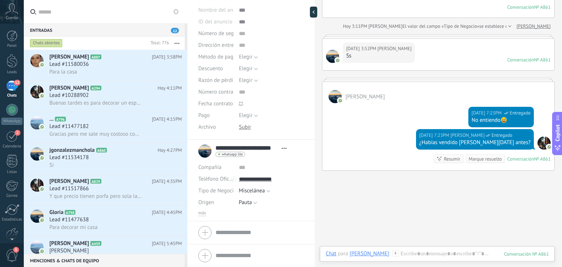
scroll to position [671, 0]
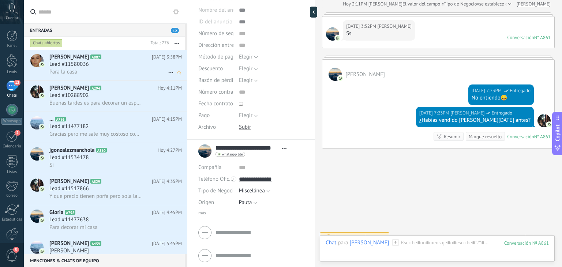
click at [105, 68] on div "Lead #11580036" at bounding box center [115, 64] width 132 height 7
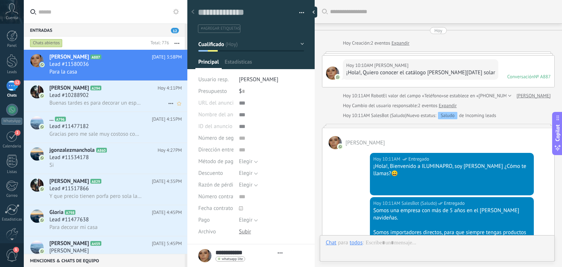
type textarea "**********"
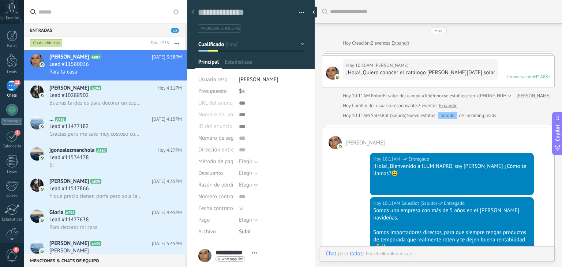
scroll to position [233, 0]
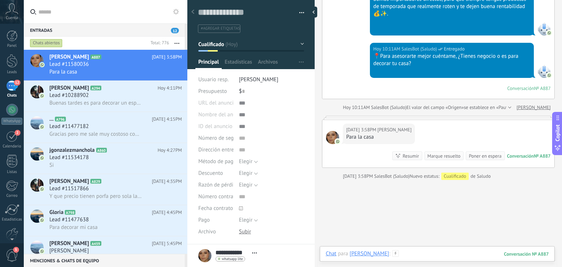
click at [404, 259] on div at bounding box center [436, 261] width 223 height 22
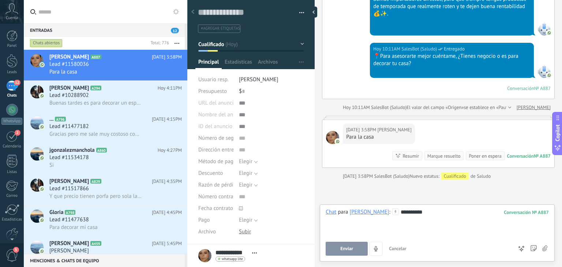
click at [348, 249] on span "Enviar" at bounding box center [346, 248] width 13 height 5
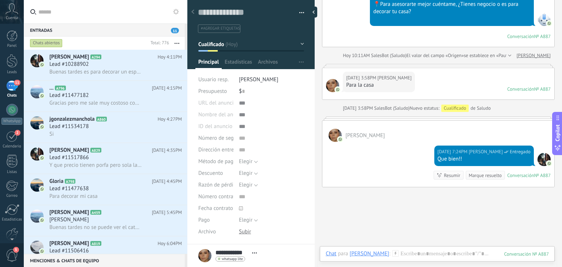
scroll to position [325, 0]
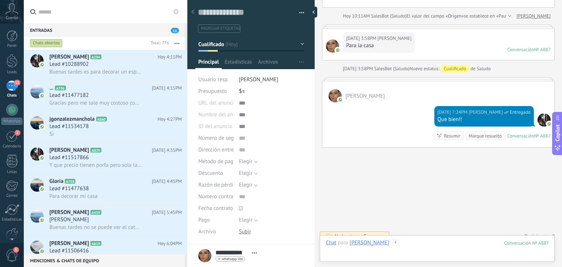
click at [401, 244] on div at bounding box center [436, 250] width 223 height 22
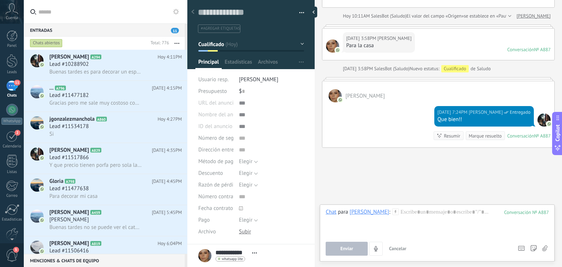
click at [401, 244] on button "Cancelar" at bounding box center [397, 249] width 23 height 14
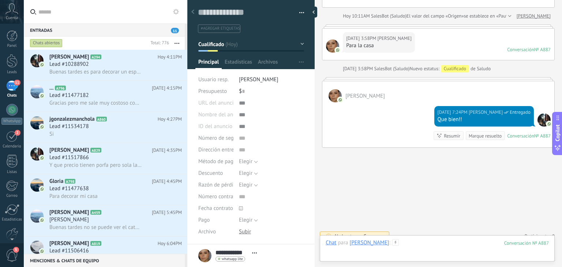
click at [401, 244] on div at bounding box center [436, 250] width 223 height 22
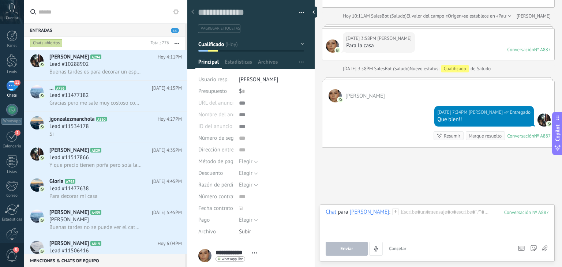
click at [401, 244] on button "Cancelar" at bounding box center [397, 249] width 23 height 14
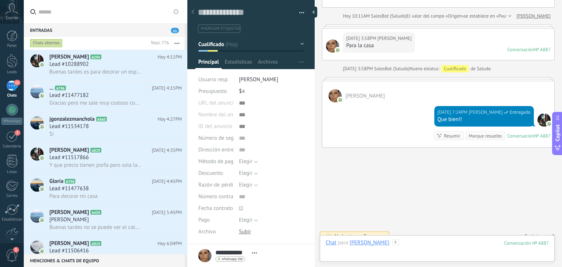
click at [401, 244] on div at bounding box center [436, 250] width 223 height 22
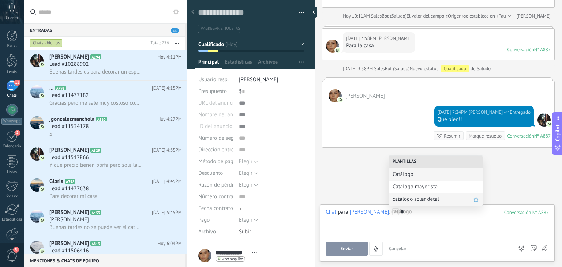
click at [411, 203] on div "catalogo solar detal" at bounding box center [436, 199] width 94 height 12
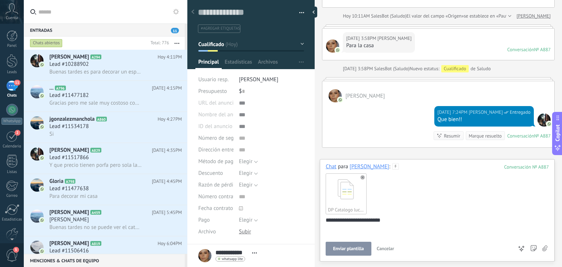
click at [347, 249] on span "Enviar plantilla" at bounding box center [348, 248] width 31 height 5
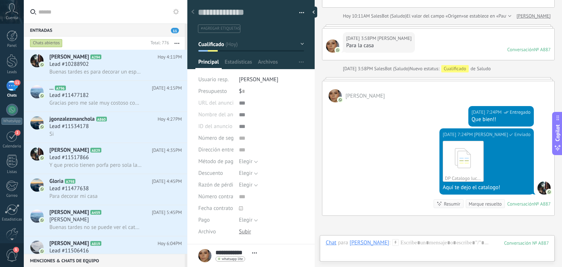
scroll to position [392, 0]
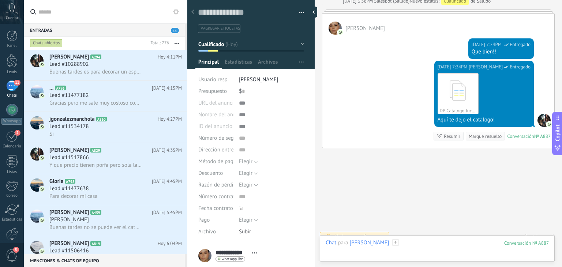
click at [406, 248] on div at bounding box center [436, 250] width 223 height 22
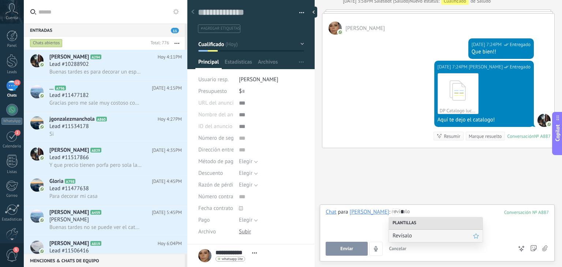
click at [411, 237] on span "Revísalo" at bounding box center [432, 235] width 80 height 7
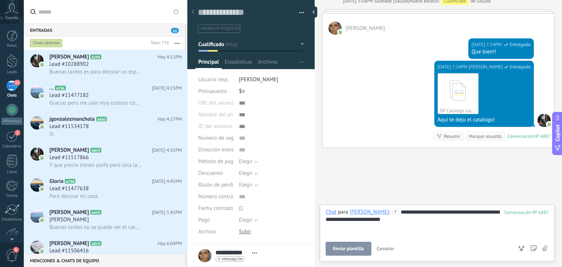
click at [352, 255] on button "Enviar plantilla" at bounding box center [347, 249] width 45 height 14
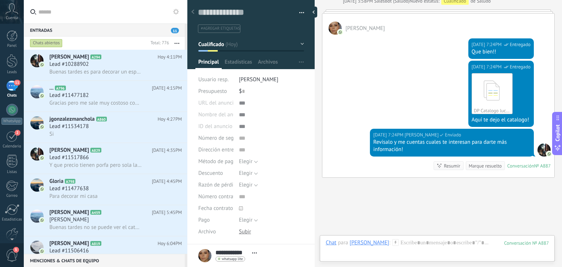
scroll to position [422, 0]
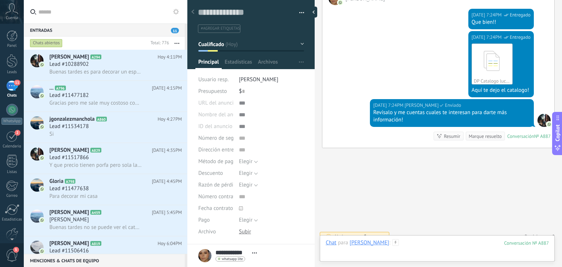
click at [403, 251] on div at bounding box center [436, 250] width 223 height 22
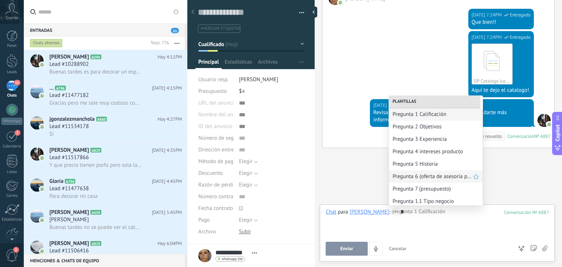
scroll to position [39, 0]
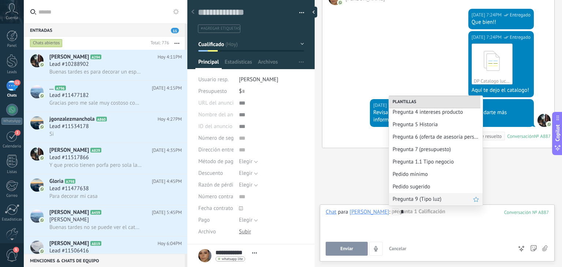
click at [417, 197] on span "Pregunta 9 (Tipo luz)" at bounding box center [432, 199] width 80 height 7
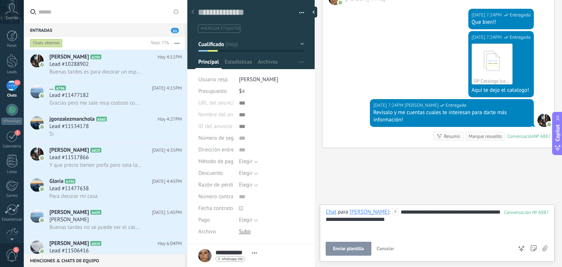
click at [350, 249] on span "Enviar plantilla" at bounding box center [348, 248] width 31 height 5
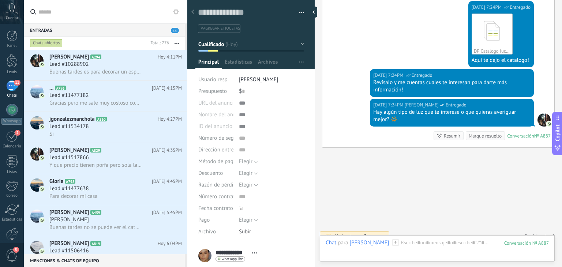
scroll to position [93, 0]
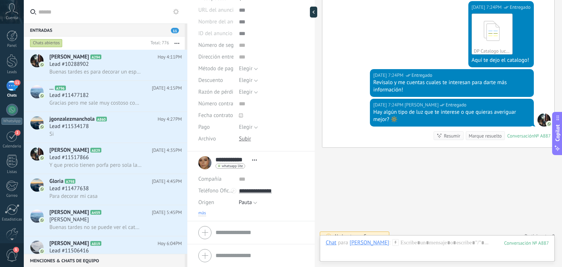
click at [202, 214] on span "más" at bounding box center [202, 213] width 8 height 6
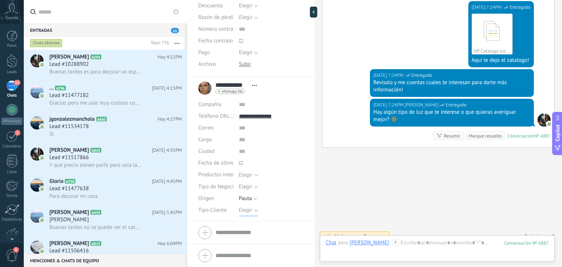
click at [245, 208] on span "Elegir" at bounding box center [246, 210] width 14 height 7
click at [246, 245] on span "Detal" at bounding box center [264, 247] width 67 height 7
click at [211, 254] on span "Guardar" at bounding box center [210, 255] width 17 height 5
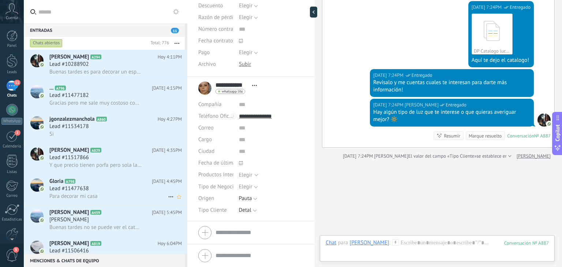
scroll to position [464, 0]
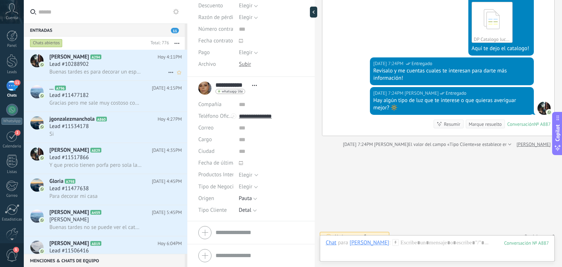
click at [97, 69] on span "Buenas tardes es para decorar un espacio" at bounding box center [95, 71] width 92 height 7
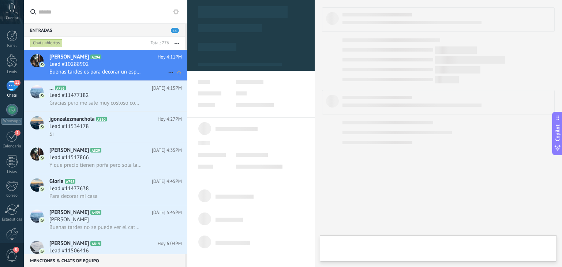
type textarea "**********"
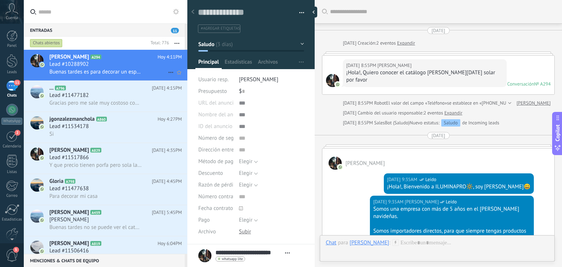
scroll to position [231, 0]
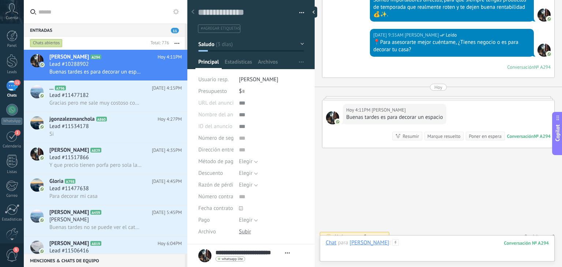
click at [430, 241] on div at bounding box center [436, 250] width 223 height 22
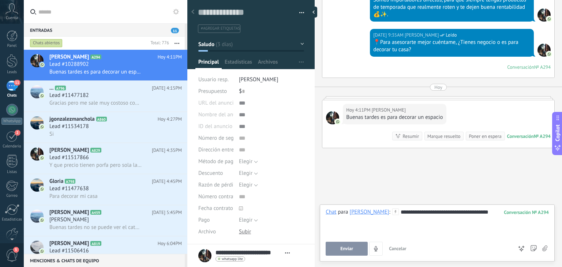
click at [353, 245] on button "Enviar" at bounding box center [346, 249] width 42 height 14
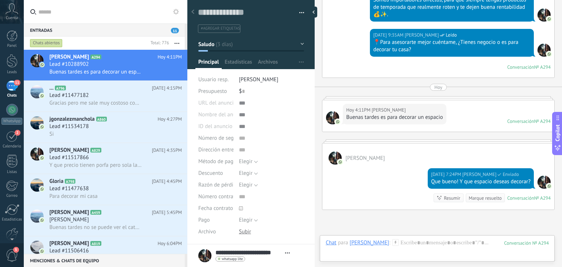
scroll to position [293, 0]
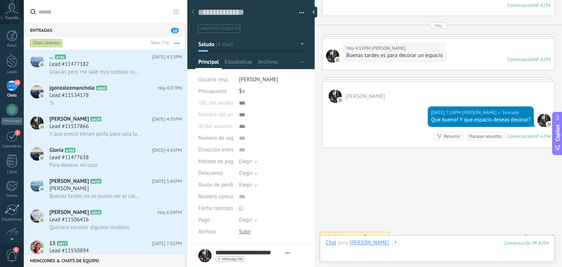
click at [435, 243] on div at bounding box center [436, 250] width 223 height 22
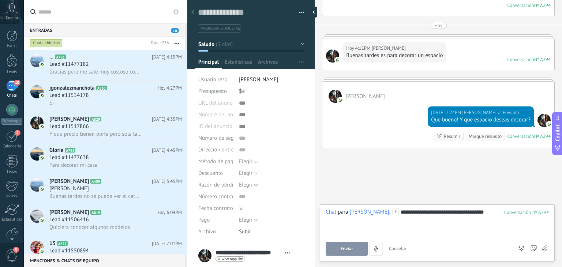
click at [350, 246] on span "Enviar" at bounding box center [346, 248] width 13 height 5
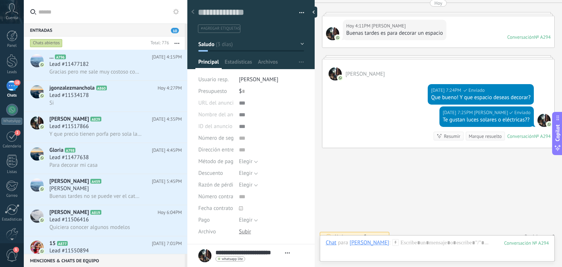
scroll to position [81, 0]
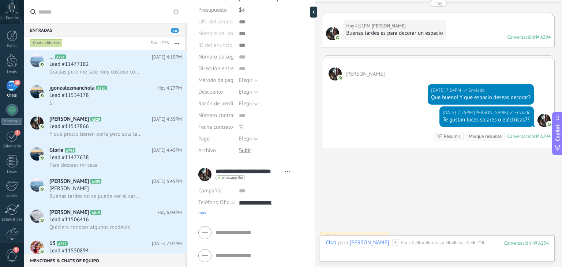
click at [202, 212] on span "más" at bounding box center [202, 213] width 8 height 6
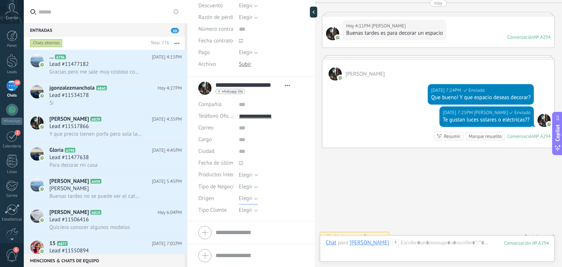
click at [246, 196] on span "Elegir" at bounding box center [246, 198] width 14 height 7
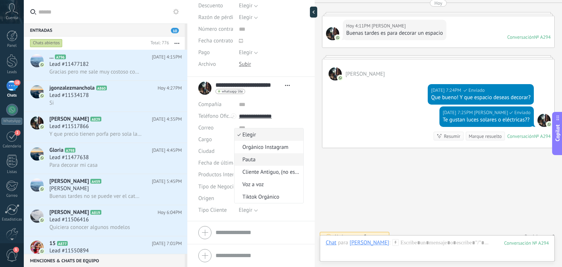
click at [254, 163] on li "Pauta" at bounding box center [268, 159] width 69 height 12
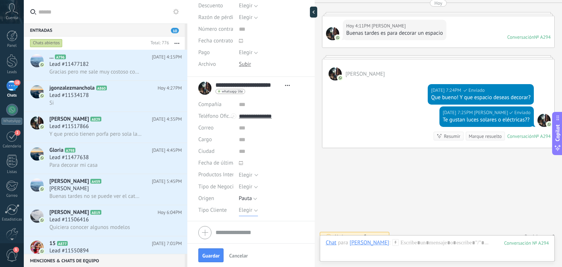
click at [246, 205] on button "Elegir" at bounding box center [248, 210] width 19 height 12
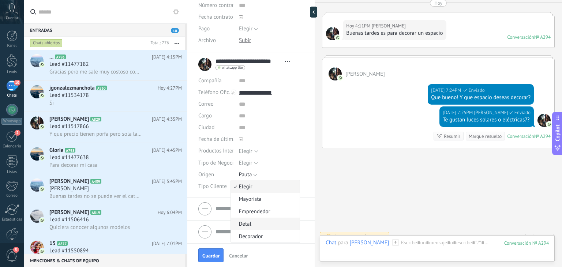
click at [247, 221] on span "Detal" at bounding box center [264, 223] width 67 height 7
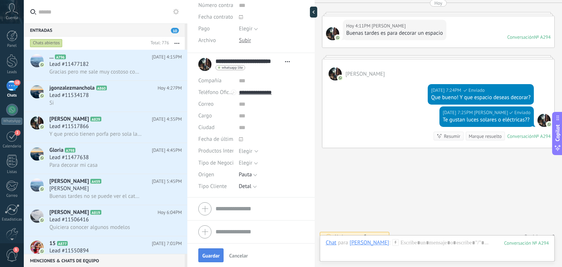
click at [216, 253] on span "Guardar" at bounding box center [210, 255] width 17 height 5
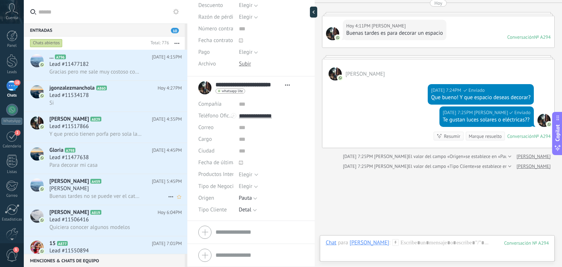
scroll to position [167, 0]
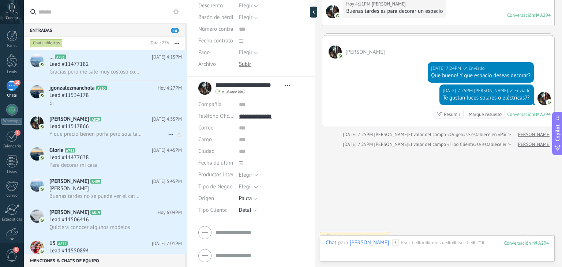
click at [102, 129] on div "Lead #11517866" at bounding box center [115, 126] width 132 height 7
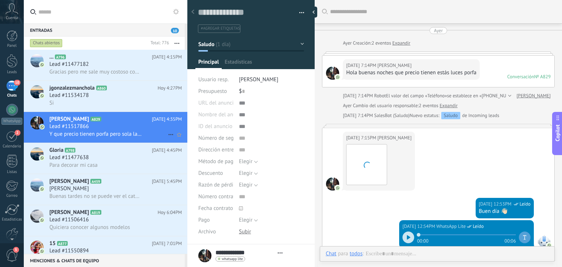
type textarea "**********"
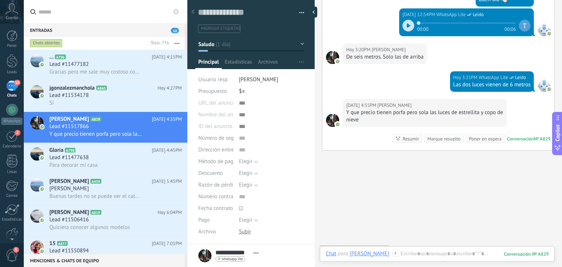
scroll to position [212, 0]
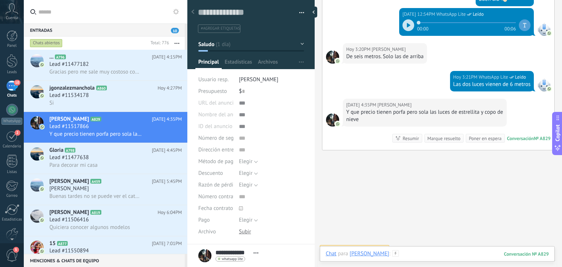
click at [426, 256] on div at bounding box center [436, 261] width 223 height 22
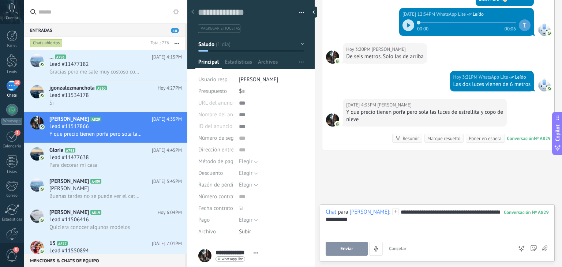
click at [347, 245] on button "Enviar" at bounding box center [346, 249] width 42 height 14
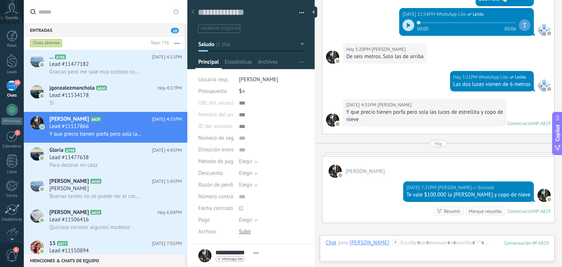
scroll to position [308, 0]
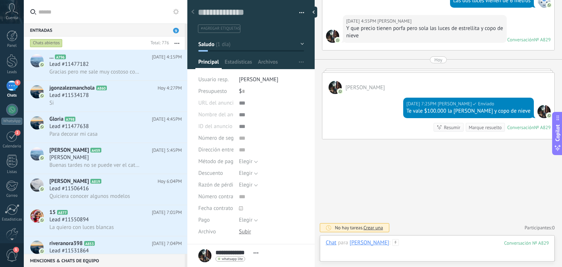
click at [412, 245] on div at bounding box center [436, 250] width 223 height 22
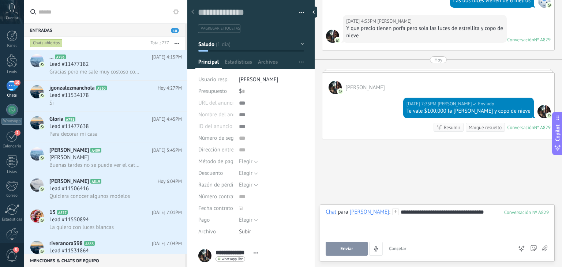
click at [366, 250] on button "Enviar" at bounding box center [346, 249] width 42 height 14
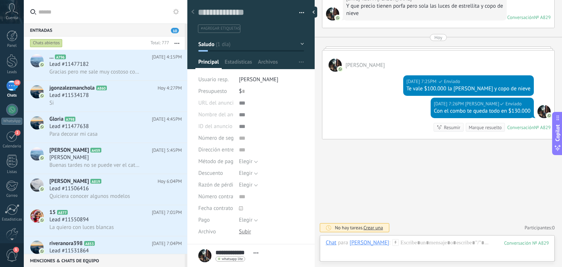
scroll to position [81, 0]
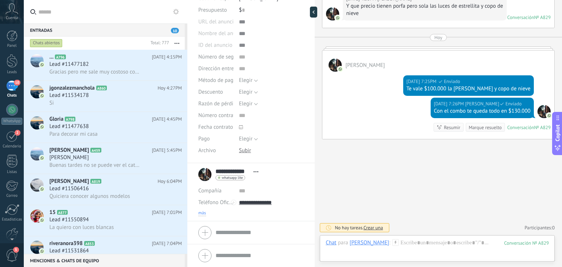
click at [201, 211] on span "más" at bounding box center [202, 213] width 8 height 6
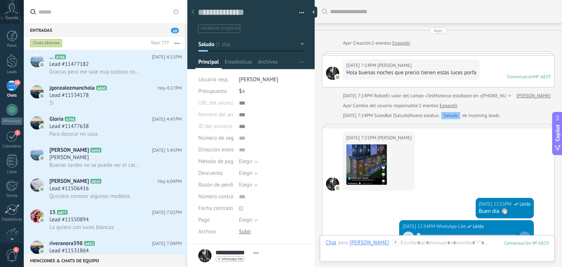
scroll to position [11, 0]
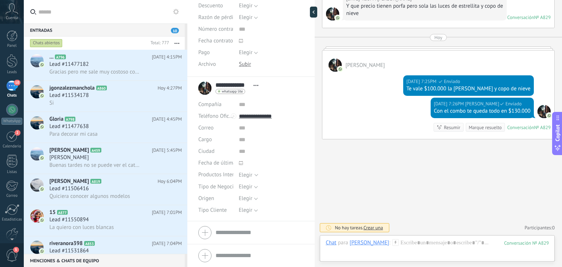
click at [246, 171] on div "Seleccionar todo Luces Solares Luces Electricas Luces Inteligentes Elegir" at bounding box center [271, 175] width 65 height 12
click at [253, 176] on span "Elegir" at bounding box center [267, 174] width 56 height 5
click at [254, 215] on div "Luces Electricas" at bounding box center [257, 214] width 37 height 7
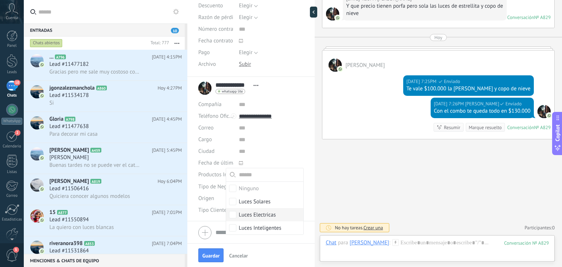
scroll to position [0, 0]
click at [244, 199] on span "Elegir" at bounding box center [246, 198] width 14 height 7
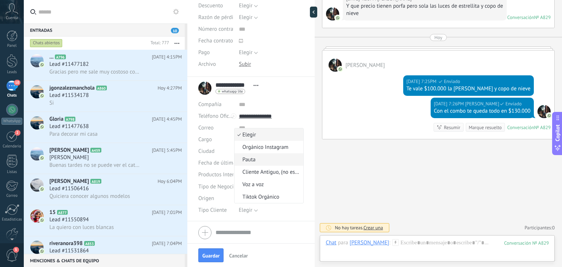
click at [251, 155] on li "Pauta" at bounding box center [268, 159] width 69 height 12
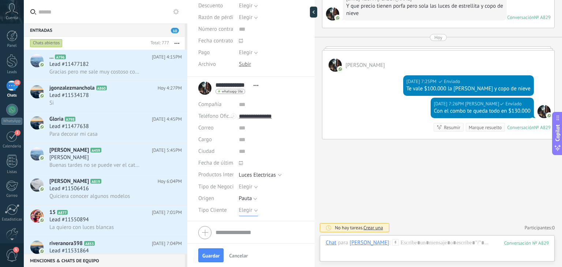
click at [248, 208] on span "Elegir" at bounding box center [246, 210] width 14 height 7
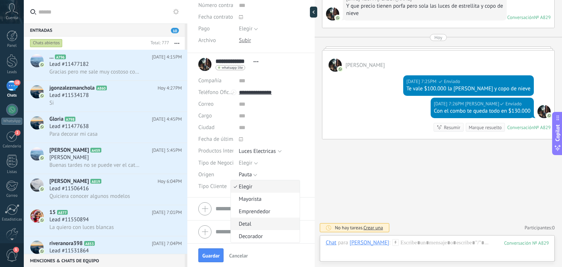
scroll to position [191, 0]
click at [249, 225] on span "Detal" at bounding box center [264, 224] width 67 height 7
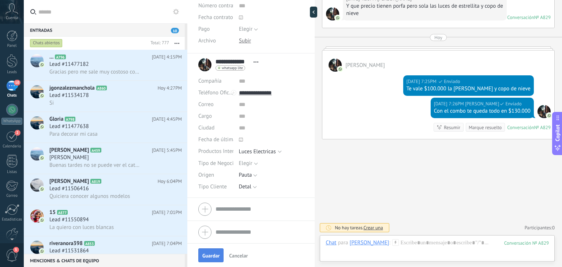
click at [203, 256] on span "Guardar" at bounding box center [210, 255] width 17 height 5
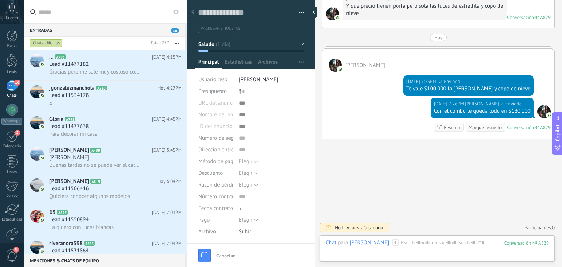
scroll to position [0, 0]
click at [264, 49] on button "Saludo" at bounding box center [251, 44] width 106 height 13
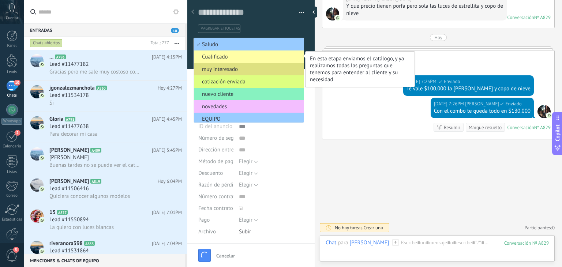
scroll to position [362, 0]
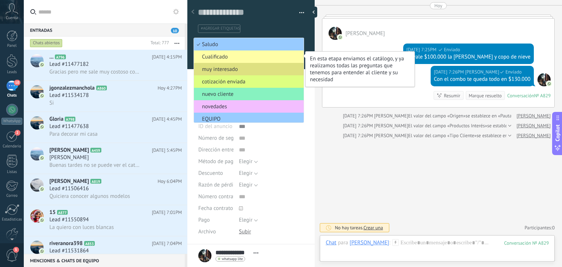
click at [259, 59] on span "Cualificado" at bounding box center [248, 56] width 108 height 7
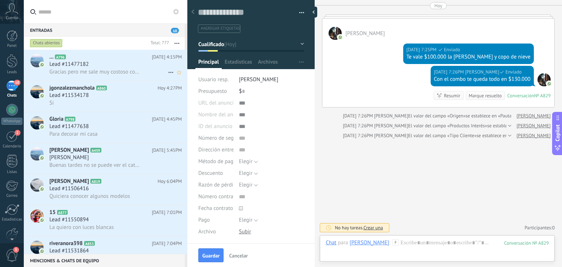
click at [127, 75] on span "Gracias pero me sale muy costoso con el envio" at bounding box center [95, 71] width 92 height 7
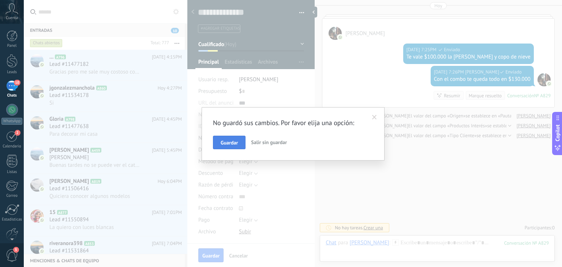
click at [227, 143] on span "Guardar" at bounding box center [228, 142] width 17 height 5
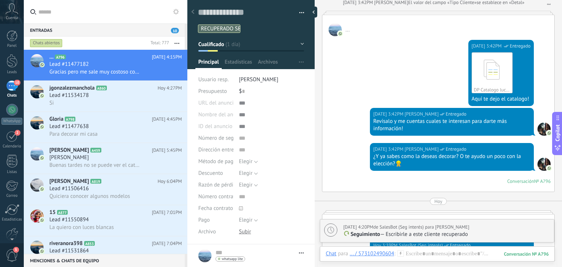
scroll to position [616, 0]
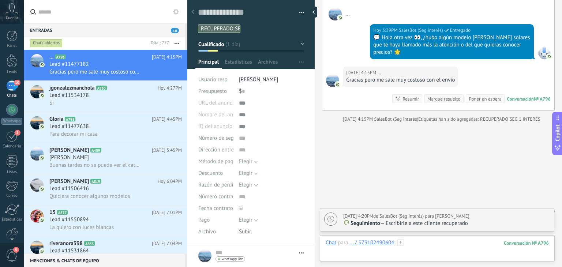
click at [431, 241] on div at bounding box center [436, 250] width 223 height 22
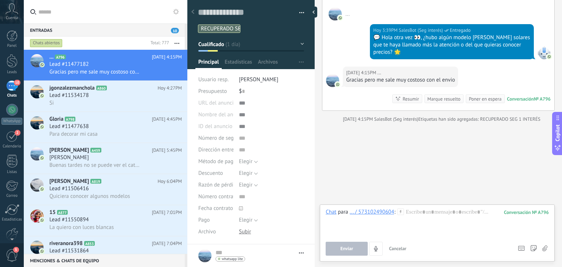
click at [395, 250] on span "Cancelar" at bounding box center [398, 248] width 18 height 6
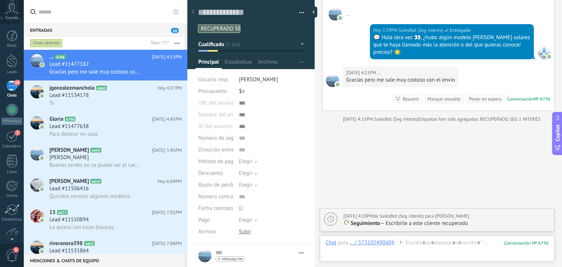
click at [475, 218] on div "Mañana 4:20PM de SalesBot (Seg interés) para Tomas Echeverri" at bounding box center [446, 215] width 207 height 7
type textarea "**********"
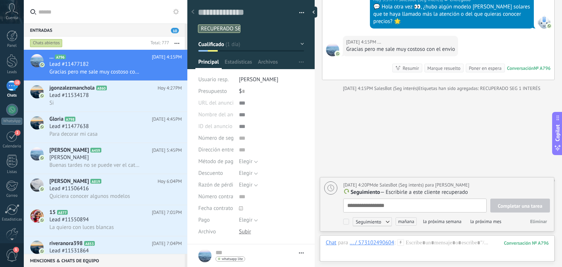
click at [535, 219] on span "Eliminar" at bounding box center [538, 221] width 17 height 6
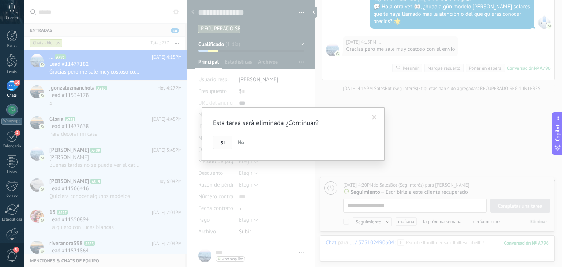
click at [225, 144] on button "Si" at bounding box center [222, 143] width 19 height 14
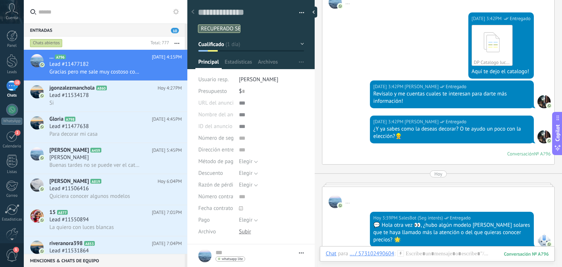
scroll to position [590, 0]
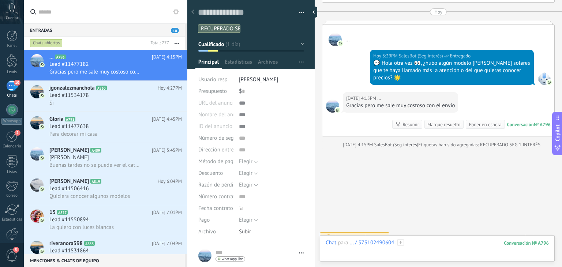
click at [415, 244] on div at bounding box center [436, 250] width 223 height 22
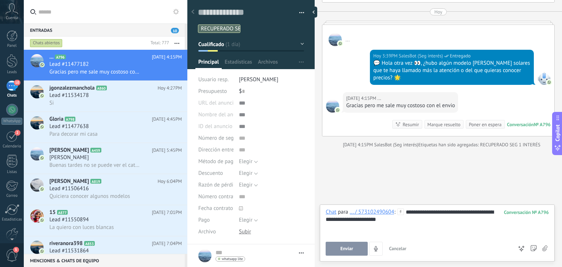
click at [491, 212] on div "**********" at bounding box center [436, 222] width 223 height 28
click at [341, 250] on span "Enviar" at bounding box center [346, 248] width 13 height 5
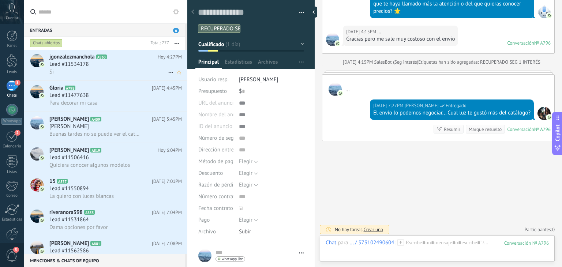
click at [88, 60] on span "jgonzalezmanchola" at bounding box center [71, 56] width 45 height 7
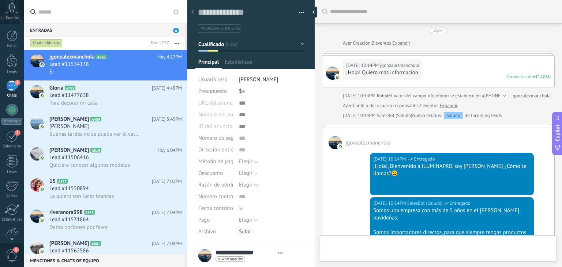
type textarea "**********"
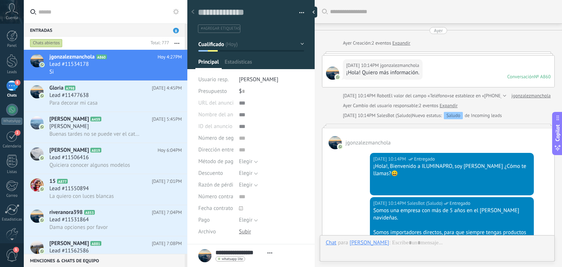
scroll to position [412, 0]
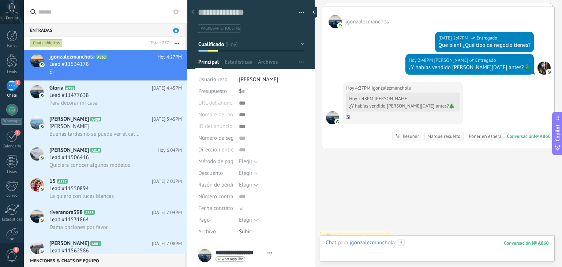
click at [422, 250] on div at bounding box center [436, 250] width 223 height 22
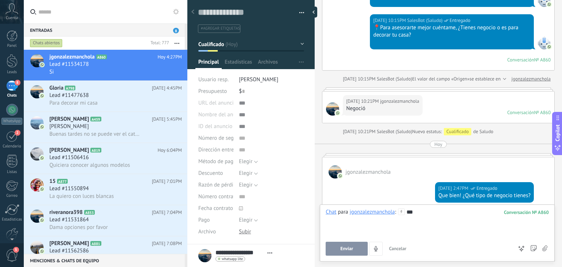
scroll to position [412, 0]
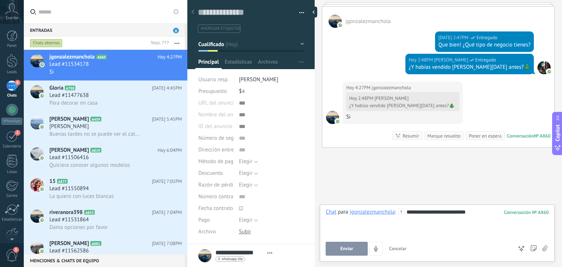
click at [351, 249] on span "Enviar" at bounding box center [346, 248] width 13 height 5
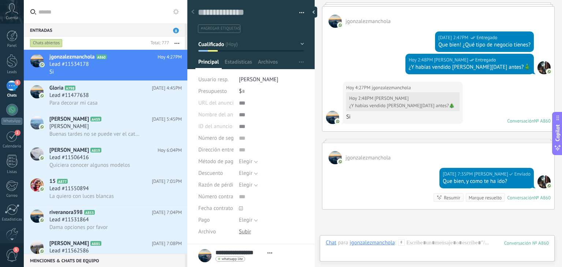
scroll to position [474, 0]
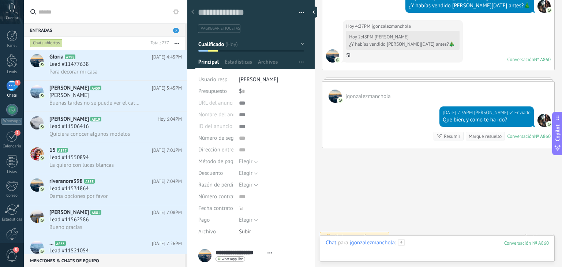
click at [413, 250] on div at bounding box center [436, 250] width 223 height 22
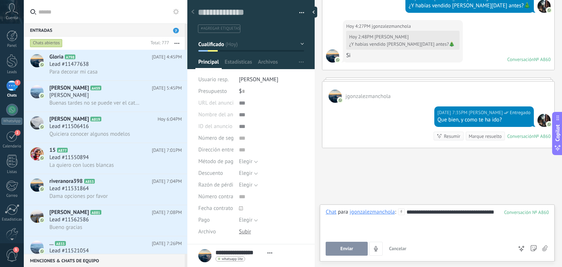
click at [358, 250] on button "Enviar" at bounding box center [346, 249] width 42 height 14
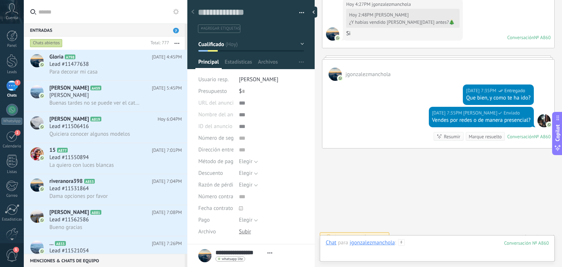
click at [413, 242] on div at bounding box center [436, 250] width 223 height 22
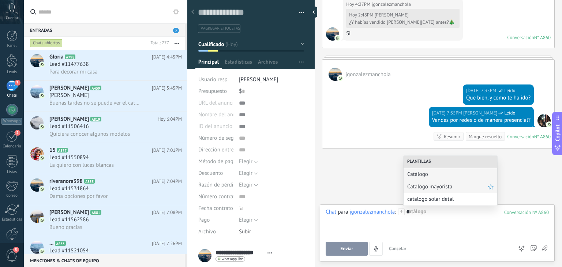
click at [433, 188] on span "Catalogo mayorista" at bounding box center [447, 186] width 80 height 7
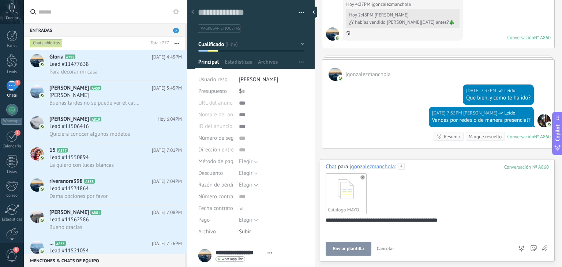
click at [357, 246] on span "Enviar plantilla" at bounding box center [348, 248] width 31 height 5
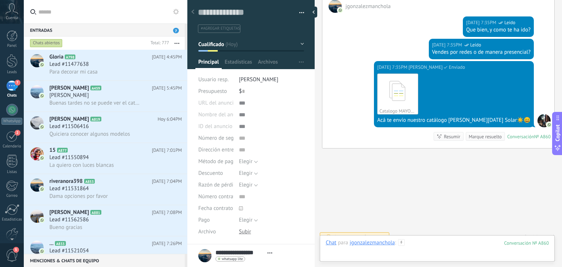
click at [427, 240] on div at bounding box center [436, 250] width 223 height 22
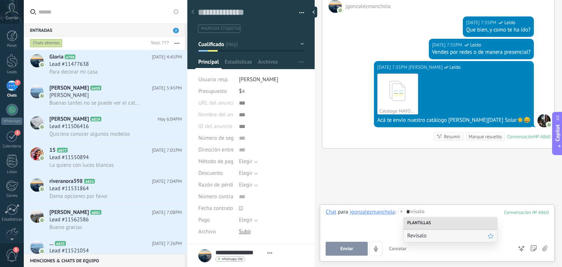
click at [425, 236] on span "Revísalo" at bounding box center [447, 235] width 80 height 7
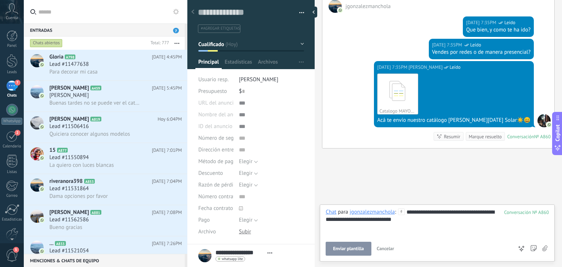
click at [353, 245] on button "Enviar plantilla" at bounding box center [347, 249] width 45 height 14
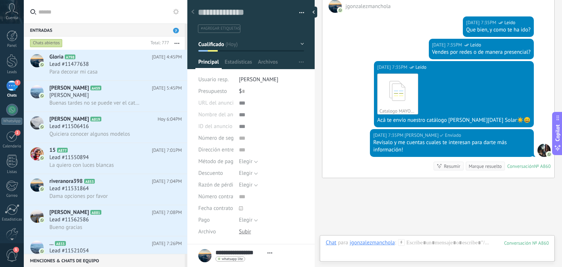
scroll to position [594, 0]
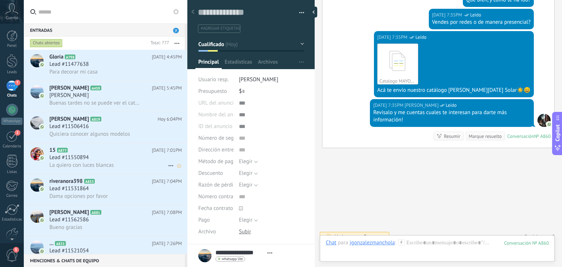
click at [124, 167] on div "La quiero con luces blancas" at bounding box center [115, 165] width 132 height 8
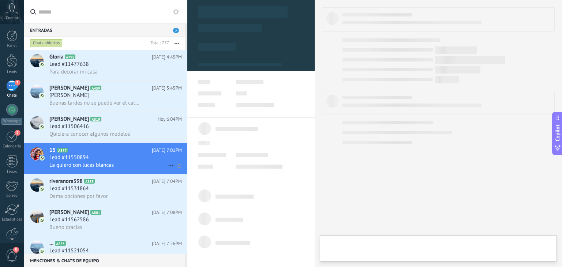
type textarea "**********"
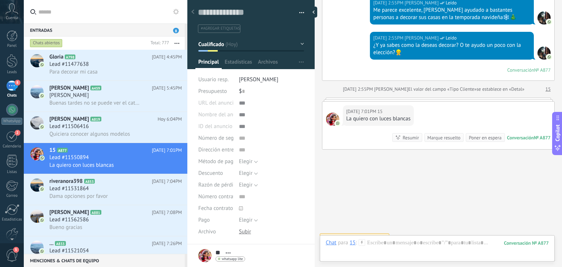
scroll to position [458, 0]
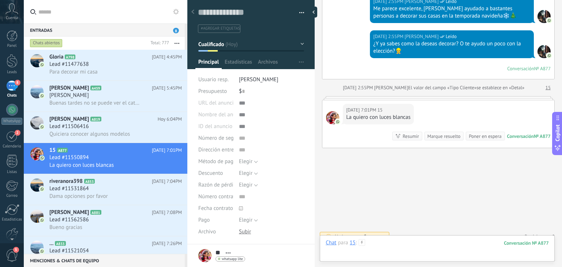
click at [414, 240] on div at bounding box center [436, 250] width 223 height 22
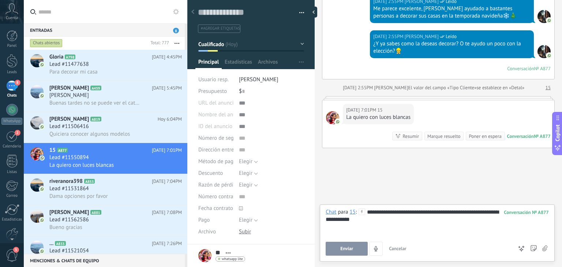
click at [329, 220] on div "**********" at bounding box center [436, 222] width 223 height 28
click at [402, 224] on div "**********" at bounding box center [436, 222] width 223 height 28
click at [340, 249] on span "Enviar" at bounding box center [346, 248] width 13 height 5
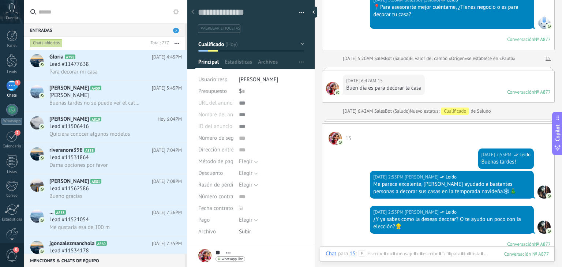
scroll to position [281, 0]
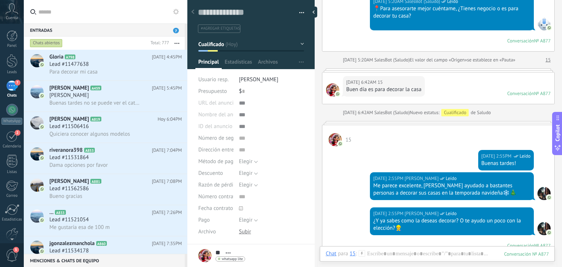
click at [392, 155] on div "Hoy 2:55PM Juan Felipe Ossa Leído Buenas tardes!" at bounding box center [438, 159] width 232 height 26
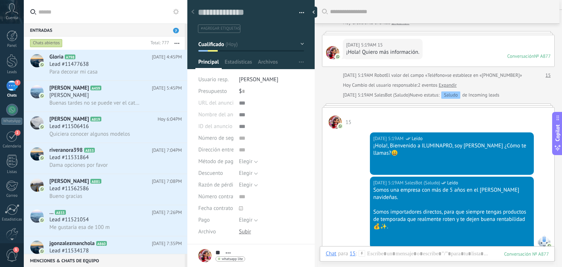
scroll to position [0, 0]
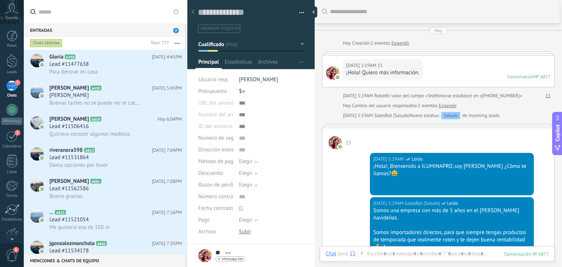
click at [370, 170] on div "Hoy 5:19AM SalesBot (Saludo) Leído ¡Hola!, Bienvenido a ILUMINAPRO, soy Juan ¿C…" at bounding box center [438, 173] width 232 height 48
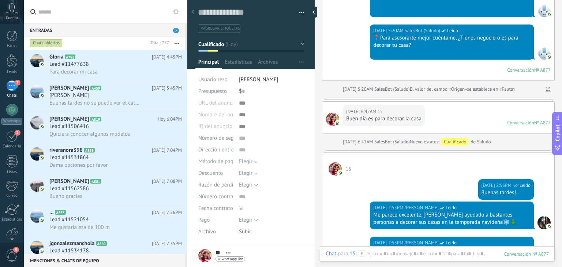
scroll to position [490, 0]
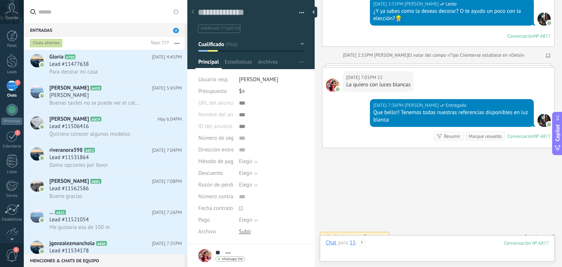
click at [392, 254] on div at bounding box center [436, 250] width 223 height 22
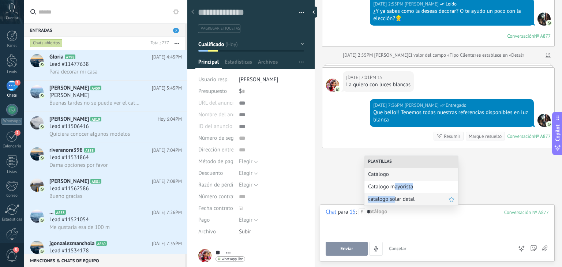
drag, startPoint x: 393, startPoint y: 192, endPoint x: 393, endPoint y: 197, distance: 4.4
click at [393, 197] on div "Plantillas Catálogo Catalogo mayorista catalogo solar detal" at bounding box center [411, 181] width 94 height 50
click at [394, 198] on span "catalogo solar detal" at bounding box center [408, 199] width 80 height 7
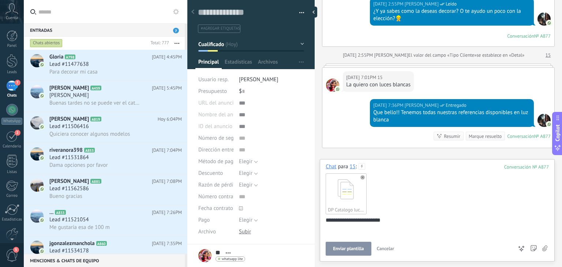
click at [342, 249] on span "Enviar plantilla" at bounding box center [348, 248] width 31 height 5
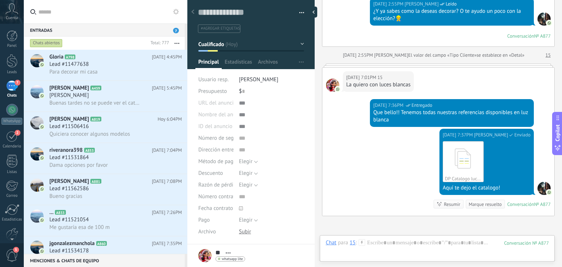
scroll to position [558, 0]
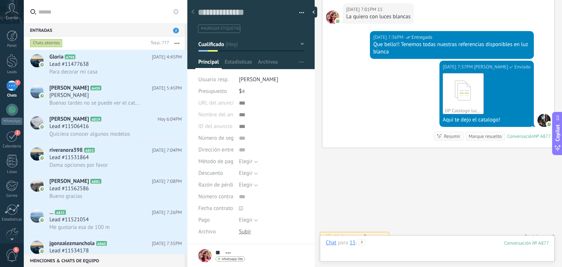
click at [407, 245] on div at bounding box center [436, 250] width 223 height 22
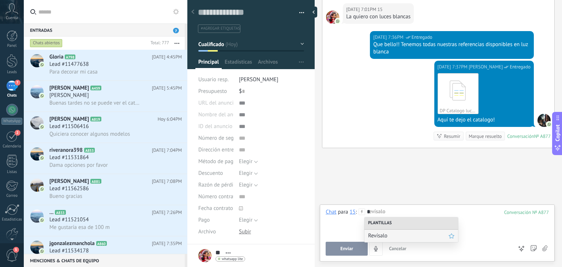
click at [397, 231] on div "Revísalo" at bounding box center [411, 236] width 94 height 12
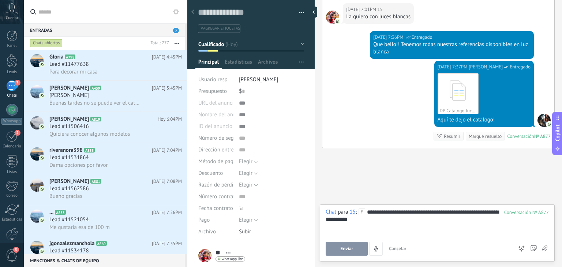
click at [355, 241] on div "**********" at bounding box center [436, 231] width 223 height 47
click at [355, 253] on button "Enviar plantilla" at bounding box center [347, 249] width 45 height 14
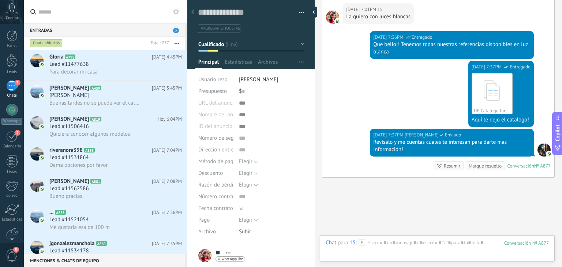
scroll to position [588, 0]
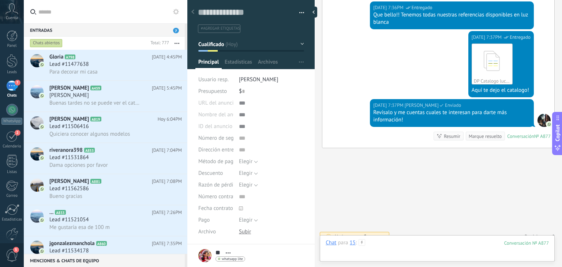
click at [388, 245] on div at bounding box center [436, 250] width 223 height 22
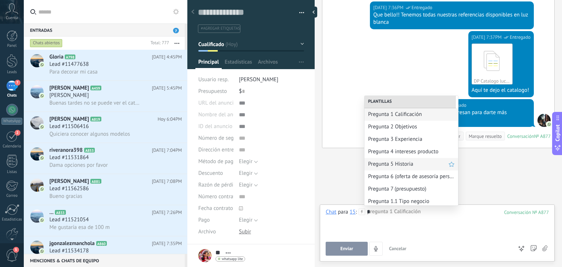
scroll to position [39, 0]
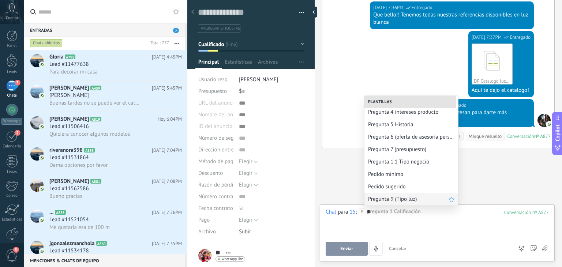
click at [395, 198] on span "Pregunta 9 (Tipo luz)" at bounding box center [408, 199] width 80 height 7
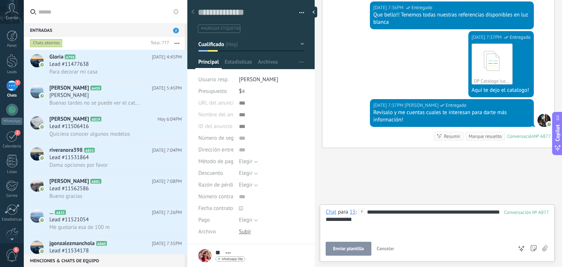
click at [344, 245] on button "Enviar plantilla" at bounding box center [347, 249] width 45 height 14
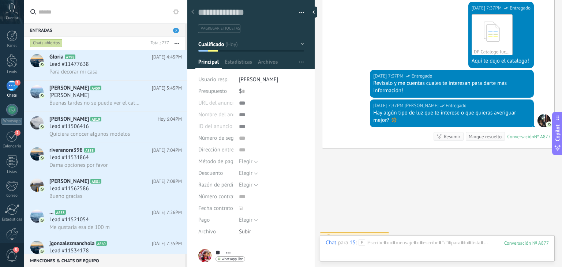
scroll to position [105, 0]
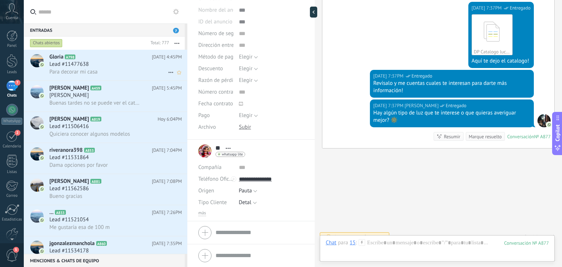
click at [107, 61] on div "Gloria A798 Hoy 4:45PM Lead #11477638 Para decorar mi casa" at bounding box center [118, 65] width 138 height 31
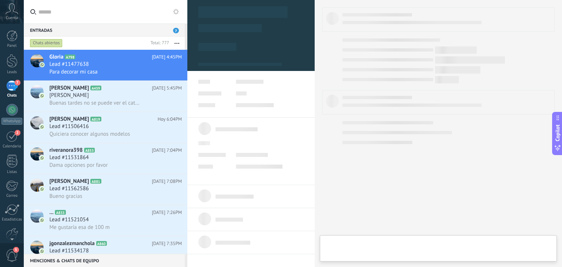
type textarea "**********"
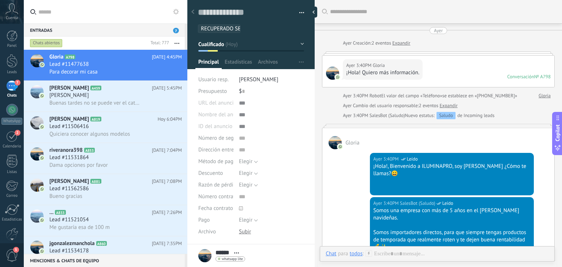
scroll to position [299, 0]
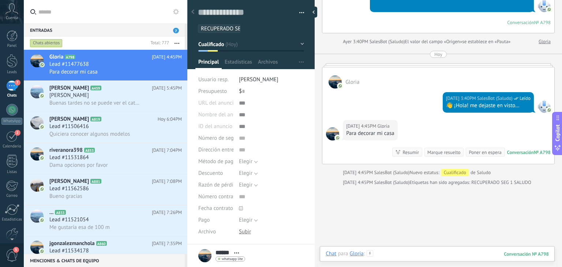
click at [418, 250] on div at bounding box center [436, 261] width 223 height 22
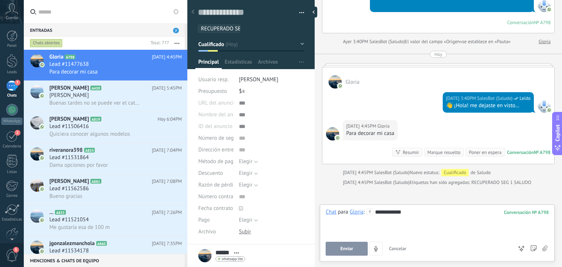
click at [350, 253] on button "Enviar" at bounding box center [346, 249] width 42 height 14
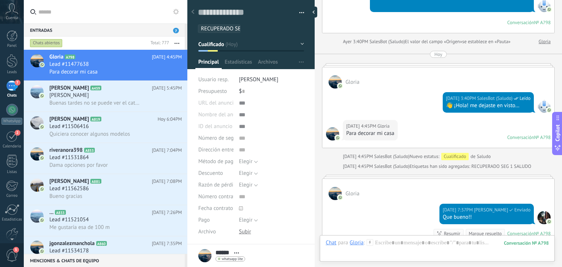
scroll to position [317, 0]
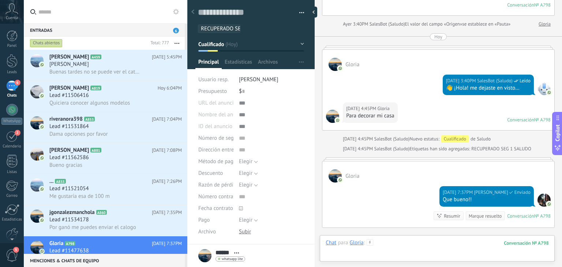
click at [405, 240] on div at bounding box center [436, 250] width 223 height 22
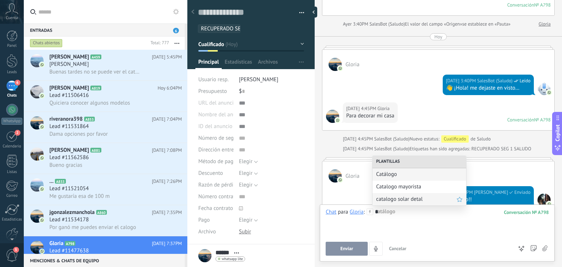
click at [414, 196] on span "catalogo solar detal" at bounding box center [416, 199] width 80 height 7
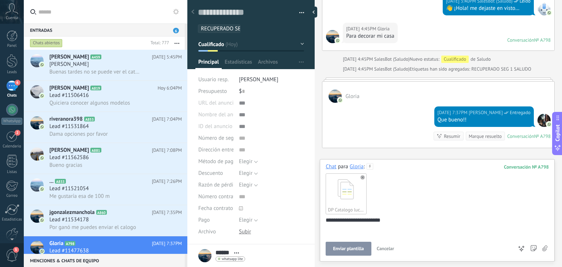
scroll to position [396, 0]
click at [349, 253] on button "Enviar plantilla" at bounding box center [347, 249] width 45 height 14
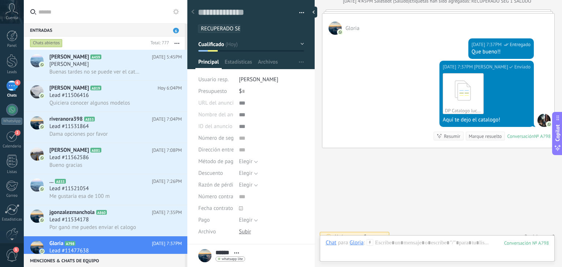
click at [411, 238] on div "Chat Correo Nota Tarea Chat para Gloria : 798 Enviar Cancelar Rastrear clics en…" at bounding box center [437, 248] width 235 height 26
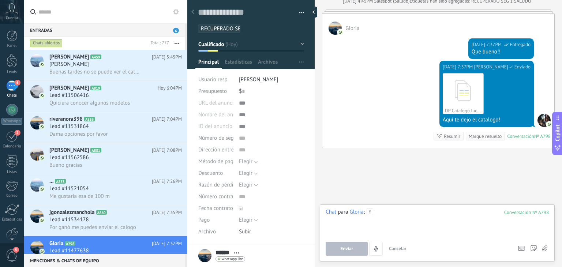
click at [406, 219] on div at bounding box center [436, 222] width 223 height 28
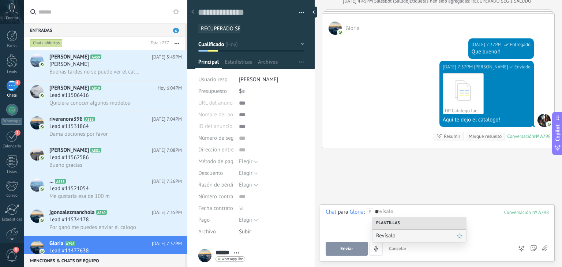
click at [399, 236] on span "Revísalo" at bounding box center [416, 235] width 80 height 7
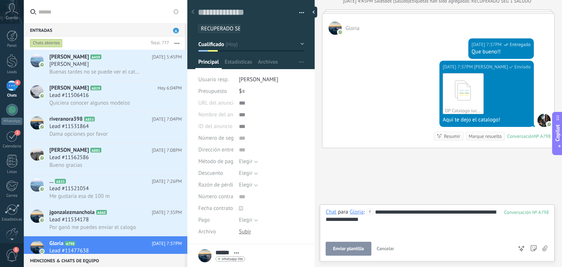
click at [358, 245] on button "Enviar plantilla" at bounding box center [347, 249] width 45 height 14
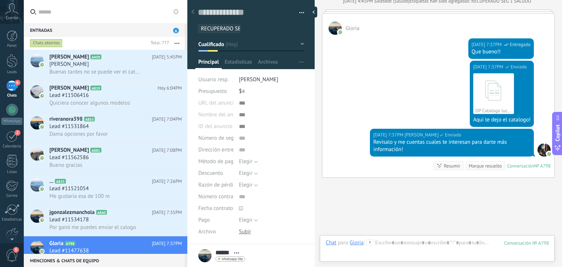
scroll to position [494, 0]
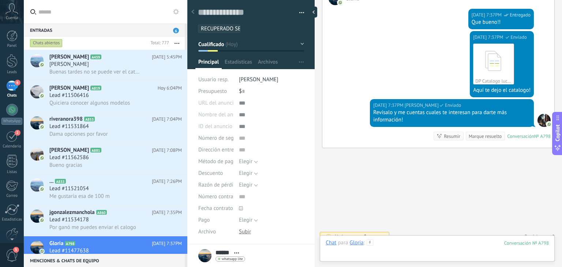
click at [402, 244] on div at bounding box center [436, 250] width 223 height 22
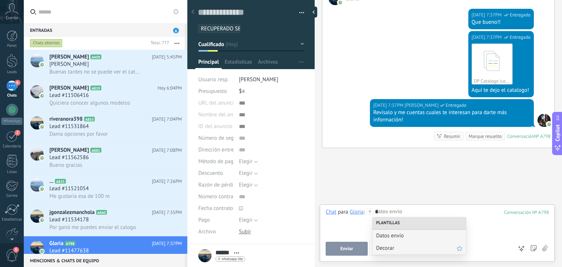
click at [401, 244] on div "Decorar" at bounding box center [419, 248] width 94 height 12
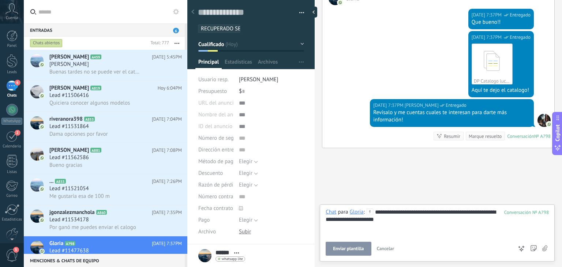
click at [355, 248] on span "Enviar plantilla" at bounding box center [348, 248] width 31 height 5
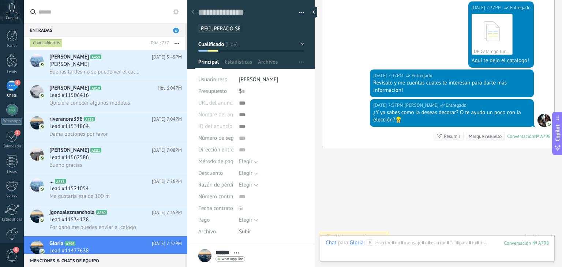
scroll to position [93, 0]
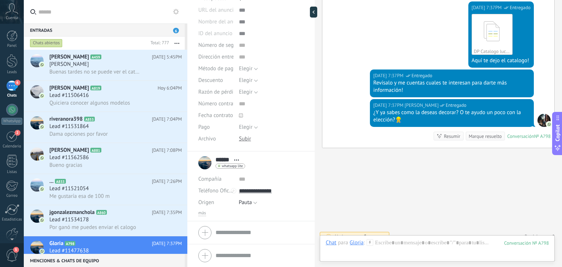
click at [205, 210] on div "Compañía Abrir detalle Editar Teléfono Oficina" at bounding box center [250, 194] width 105 height 43
click at [199, 210] on div "Compañía Abrir detalle Editar Teléfono Oficina" at bounding box center [250, 194] width 105 height 43
click at [203, 215] on span "más" at bounding box center [202, 213] width 8 height 6
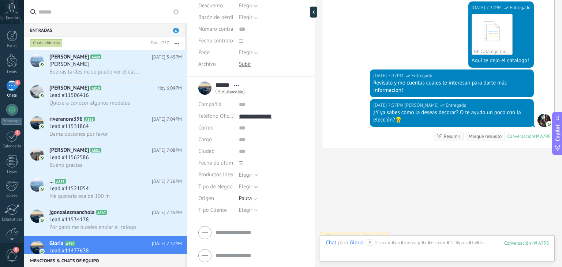
click at [241, 210] on span "Elegir" at bounding box center [246, 210] width 14 height 7
click at [254, 247] on span "Detal" at bounding box center [264, 247] width 67 height 7
click at [216, 253] on span "Guardar" at bounding box center [210, 255] width 17 height 5
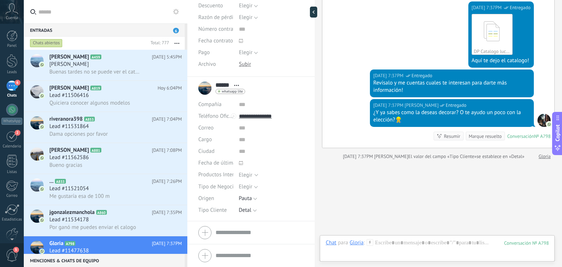
scroll to position [536, 0]
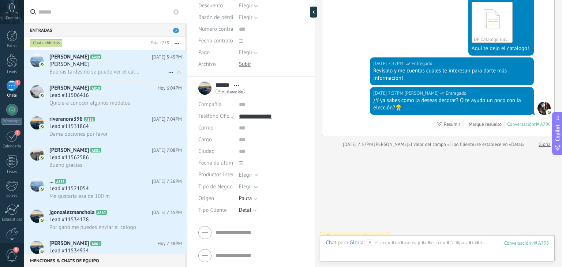
click at [107, 71] on span "Buenas tardes no se puede ver el catalogo" at bounding box center [95, 71] width 92 height 7
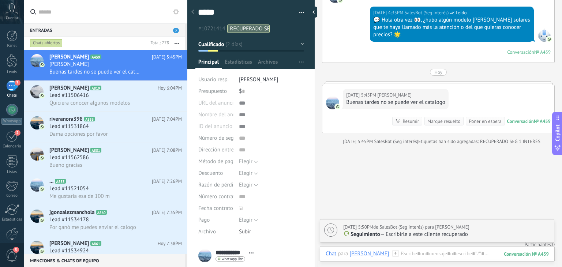
scroll to position [754, 0]
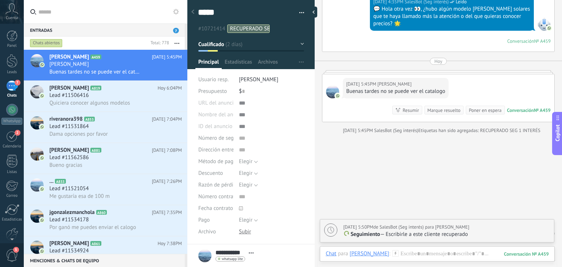
click at [410, 234] on p "Seguimiento — Escribirle a este cliente recuperado" at bounding box center [446, 234] width 207 height 7
type textarea "**********"
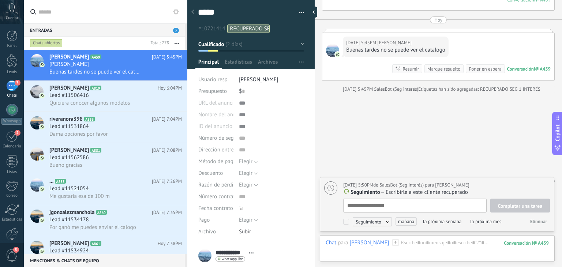
click at [530, 221] on span "Eliminar" at bounding box center [538, 221] width 17 height 6
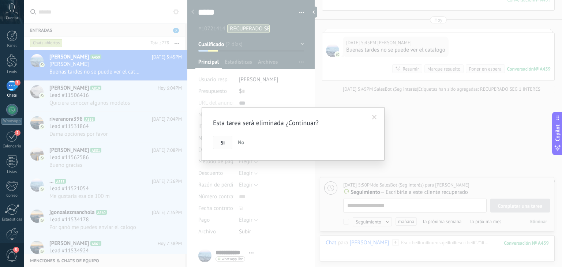
click at [214, 137] on button "Si" at bounding box center [222, 143] width 19 height 14
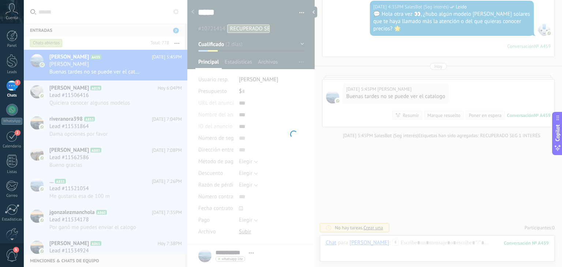
scroll to position [740, 0]
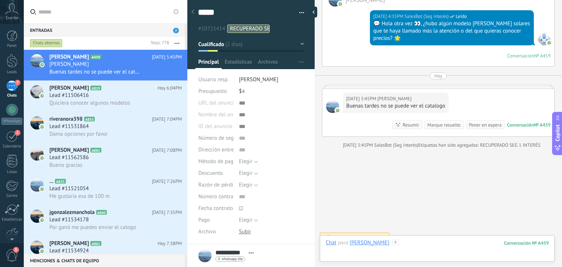
click at [406, 245] on div at bounding box center [436, 250] width 223 height 22
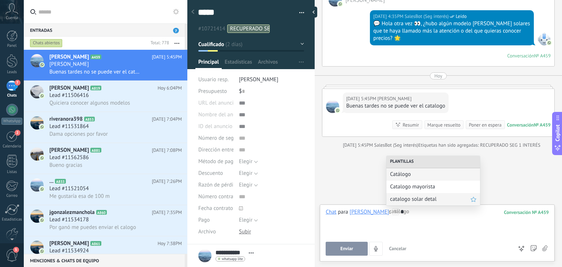
click at [416, 202] on span "catalogo solar detal" at bounding box center [430, 199] width 80 height 7
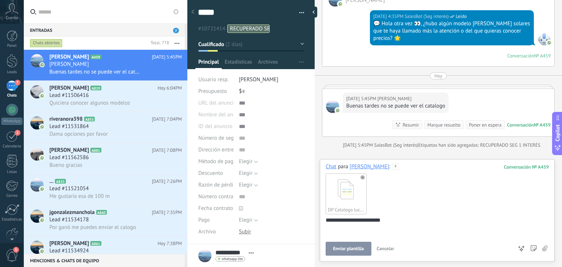
click at [344, 254] on button "Enviar plantilla" at bounding box center [347, 249] width 45 height 14
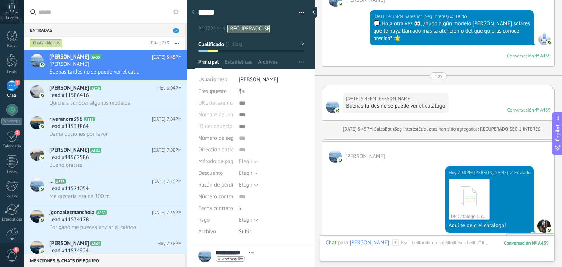
scroll to position [719, 0]
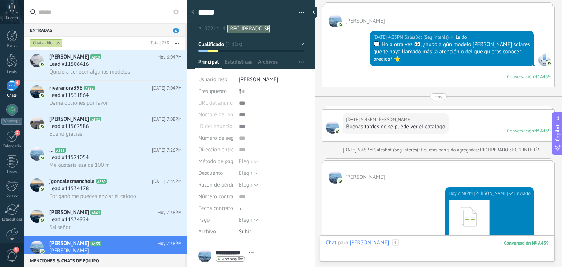
click at [410, 242] on div at bounding box center [436, 250] width 223 height 22
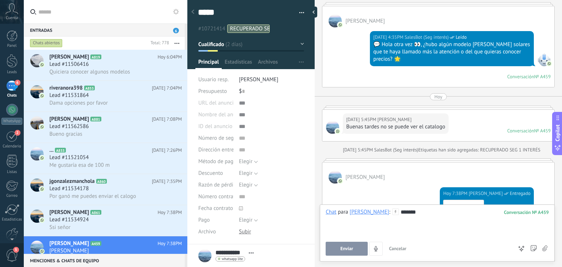
click at [354, 245] on button "Enviar" at bounding box center [346, 249] width 42 height 14
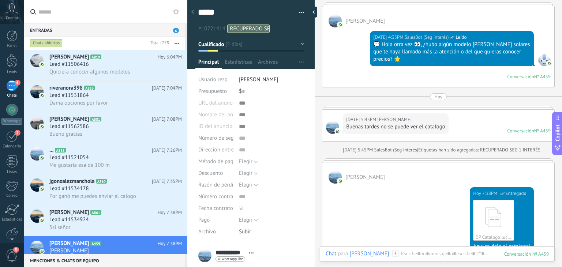
scroll to position [866, 0]
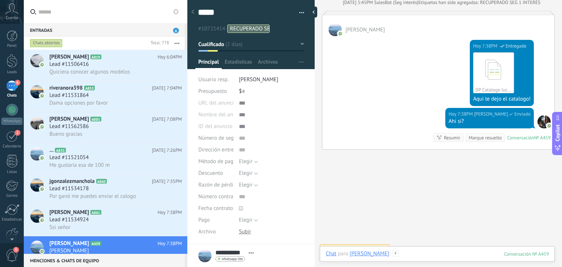
click at [429, 252] on div at bounding box center [436, 261] width 223 height 22
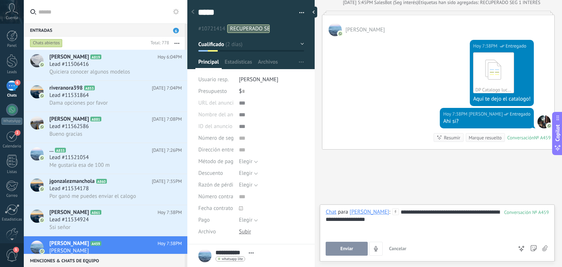
click at [361, 247] on button "Enviar" at bounding box center [346, 249] width 42 height 14
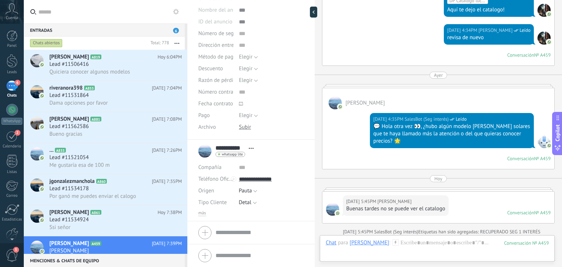
scroll to position [896, 0]
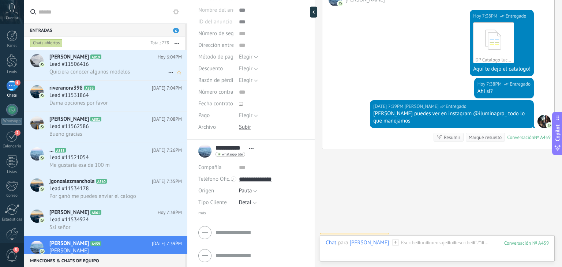
click at [100, 69] on span "Quiciera conocer algunos modelos" at bounding box center [89, 71] width 80 height 7
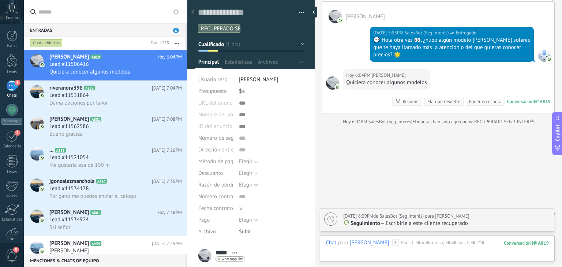
scroll to position [542, 0]
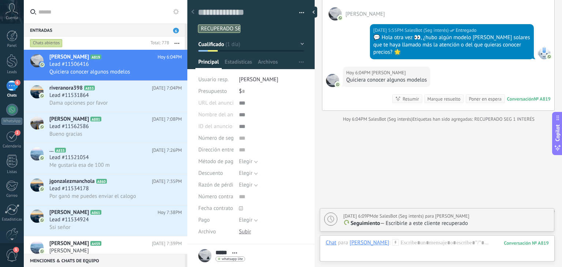
click at [403, 222] on p "Seguimiento — Escribirle a este cliente recuperado" at bounding box center [446, 223] width 207 height 7
type textarea "**********"
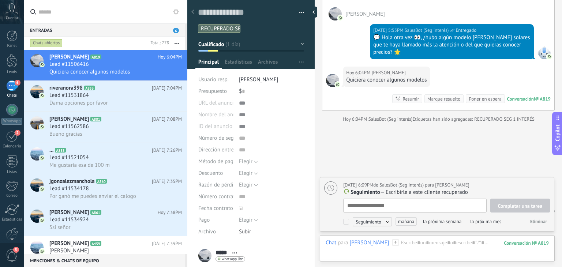
scroll to position [7, 0]
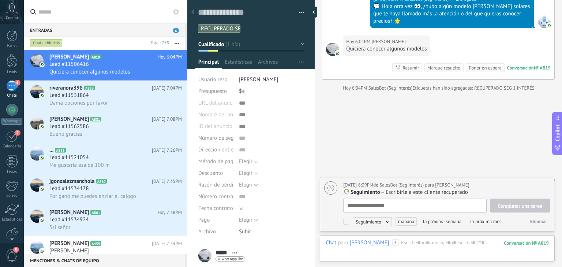
click at [531, 224] on span "Eliminar" at bounding box center [538, 221] width 17 height 6
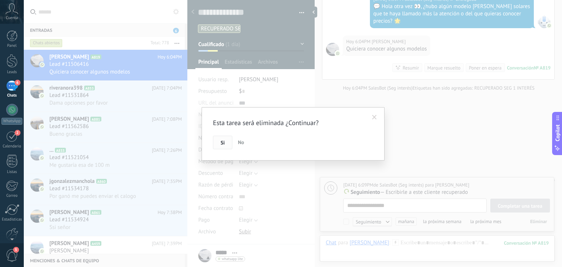
click at [221, 144] on span "Si" at bounding box center [222, 142] width 4 height 5
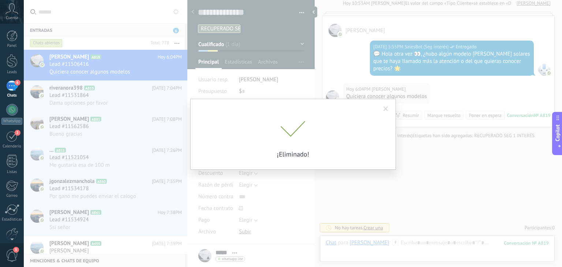
scroll to position [517, 0]
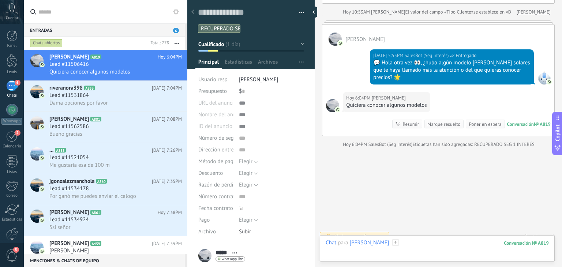
click at [419, 243] on div at bounding box center [436, 250] width 223 height 22
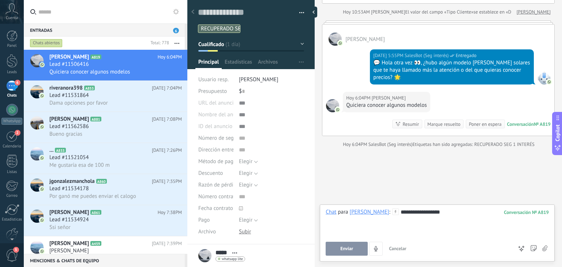
click at [340, 249] on span "Enviar" at bounding box center [346, 248] width 13 height 5
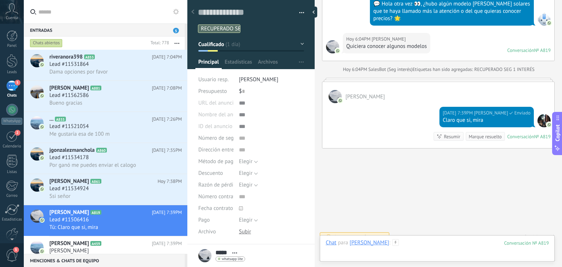
click at [374, 243] on div at bounding box center [436, 250] width 223 height 22
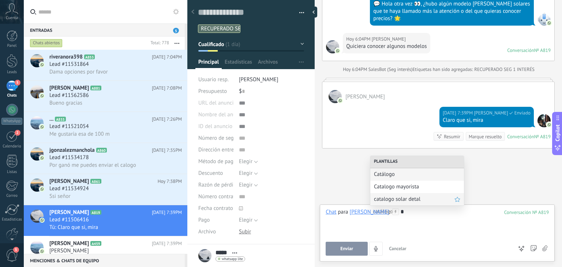
click at [397, 198] on span "catalogo solar detal" at bounding box center [414, 199] width 80 height 7
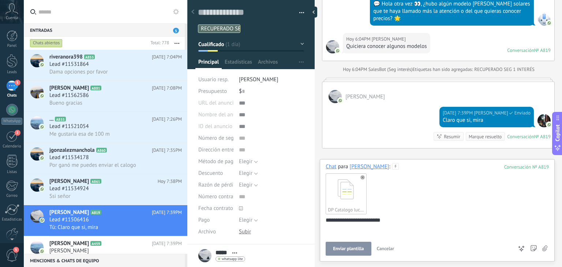
click at [342, 243] on button "Enviar plantilla" at bounding box center [347, 249] width 45 height 14
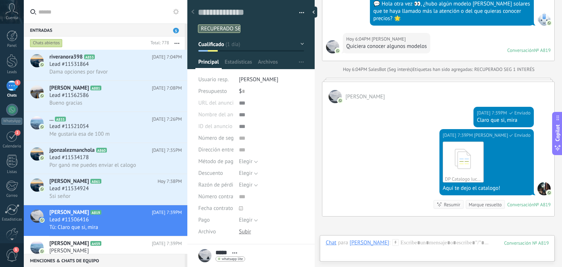
scroll to position [644, 0]
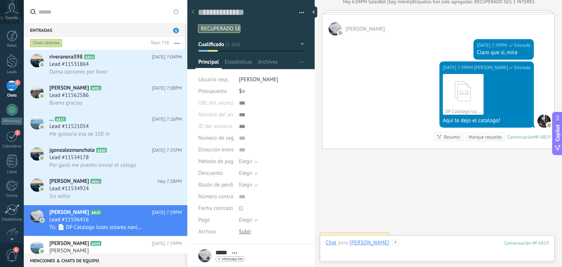
click at [392, 243] on div at bounding box center [436, 250] width 223 height 22
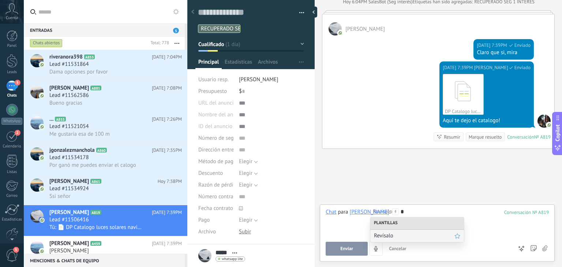
click at [394, 237] on span "Revísalo" at bounding box center [414, 235] width 80 height 7
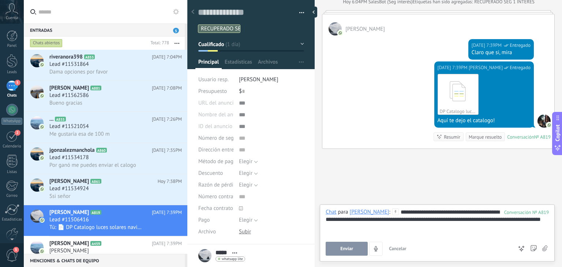
click at [333, 256] on div "**********" at bounding box center [437, 232] width 235 height 57
click at [334, 254] on button "Enviar" at bounding box center [346, 249] width 42 height 14
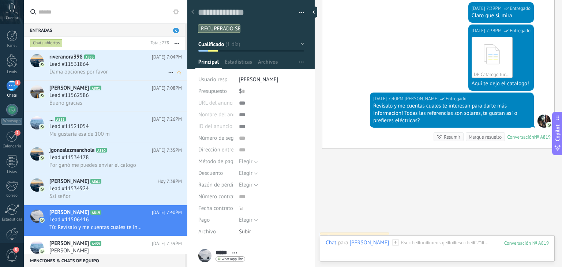
click at [88, 73] on span "Dama opciones por favor" at bounding box center [78, 71] width 59 height 7
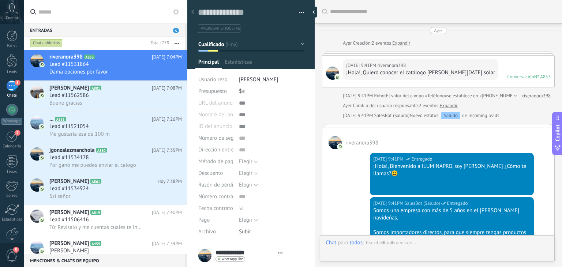
type textarea "**********"
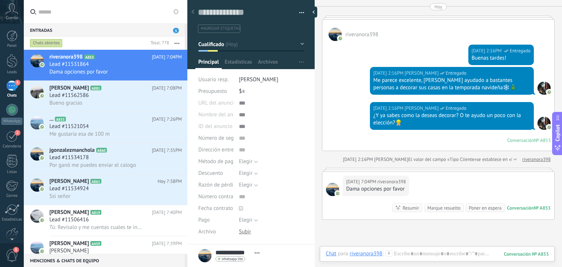
scroll to position [471, 0]
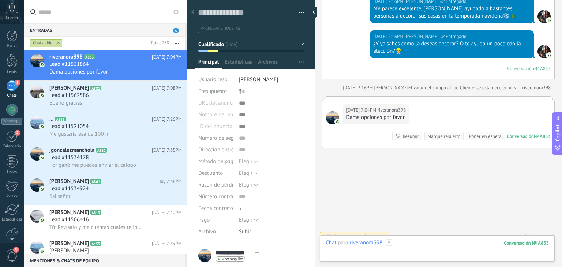
click at [412, 246] on div at bounding box center [436, 250] width 223 height 22
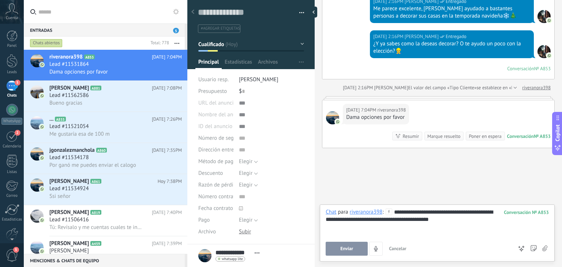
click at [351, 246] on span "Enviar" at bounding box center [346, 248] width 13 height 5
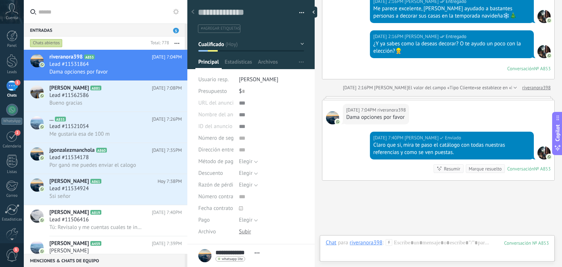
scroll to position [503, 0]
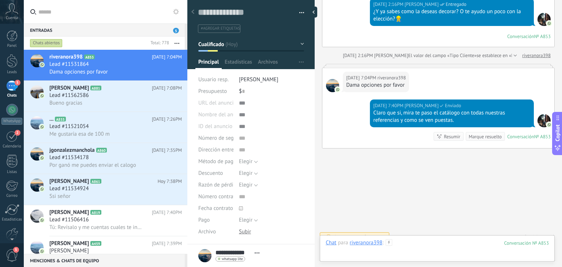
click at [407, 239] on div at bounding box center [436, 250] width 223 height 22
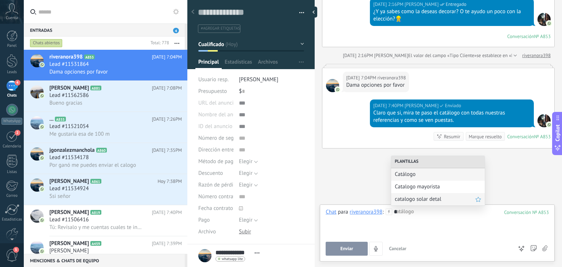
click at [415, 197] on span "catalogo solar detal" at bounding box center [435, 199] width 80 height 7
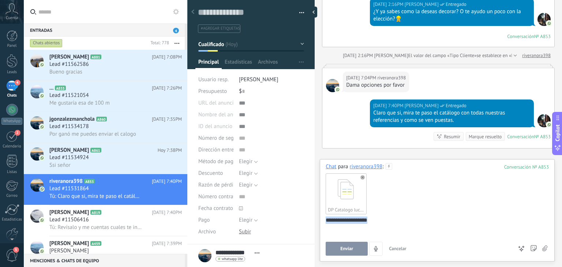
click at [287, 215] on div "Guardar y crear Imprimir Administrar etiquetas" at bounding box center [374, 133] width 374 height 267
click at [354, 250] on button "Enviar" at bounding box center [346, 249] width 42 height 14
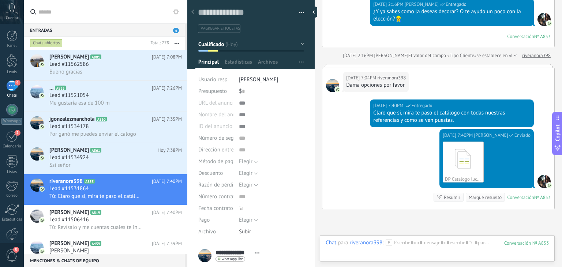
scroll to position [564, 0]
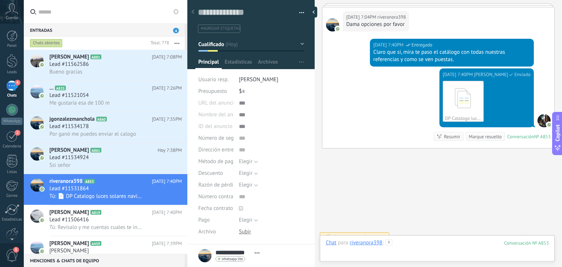
click at [408, 244] on div at bounding box center [436, 250] width 223 height 22
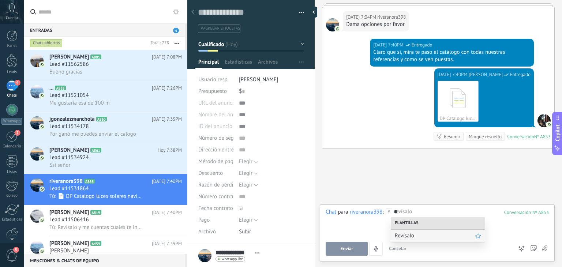
click at [410, 235] on span "Revísalo" at bounding box center [435, 235] width 80 height 7
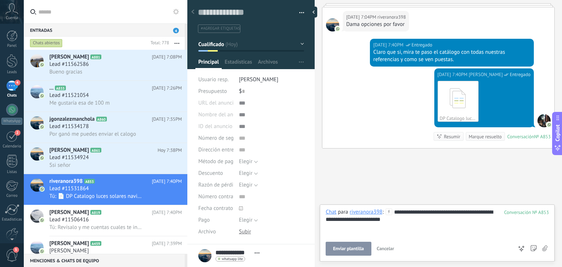
click at [357, 246] on span "Enviar plantilla" at bounding box center [348, 248] width 31 height 5
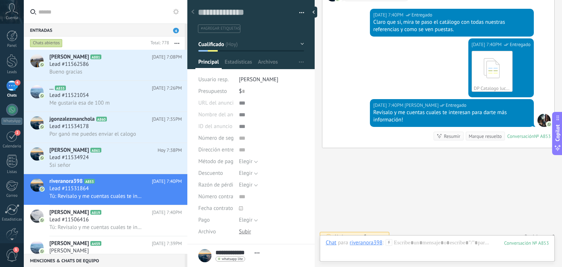
scroll to position [105, 0]
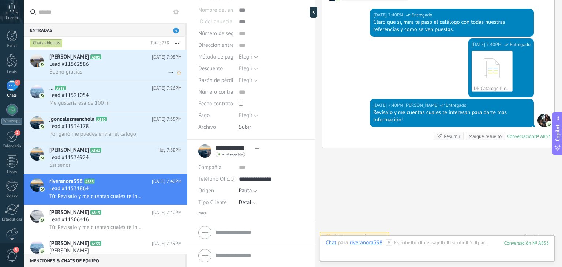
click at [125, 72] on div "Bueno gracias" at bounding box center [115, 72] width 132 height 8
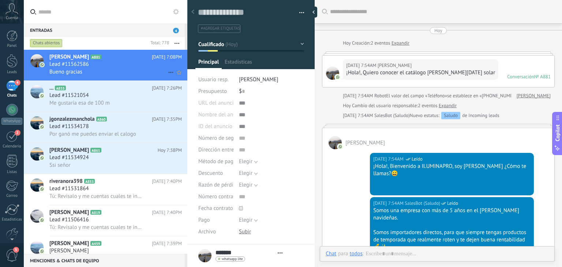
type textarea "**********"
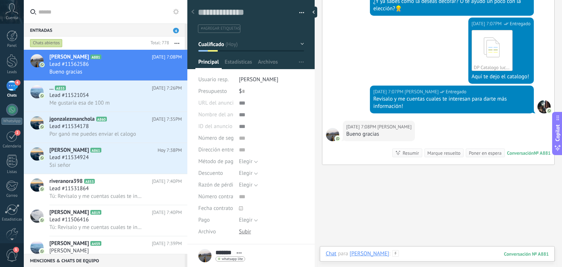
click at [422, 252] on div at bounding box center [436, 261] width 223 height 22
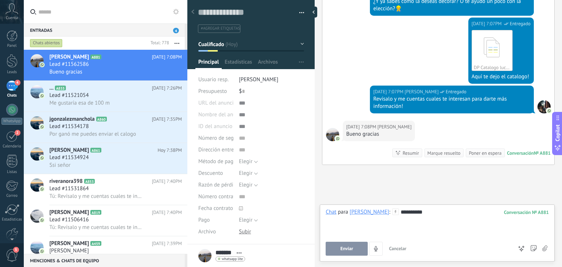
click at [342, 245] on button "Enviar" at bounding box center [346, 249] width 42 height 14
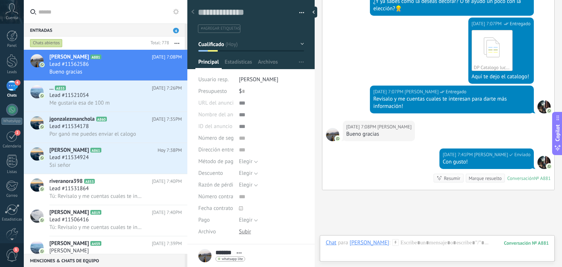
scroll to position [587, 0]
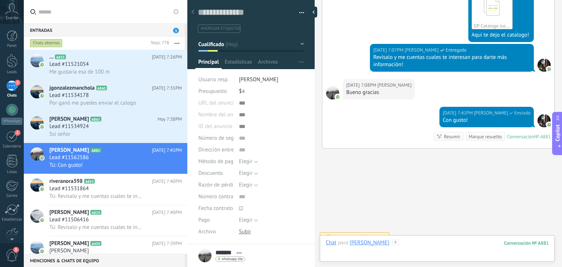
click at [384, 241] on div at bounding box center [436, 250] width 223 height 22
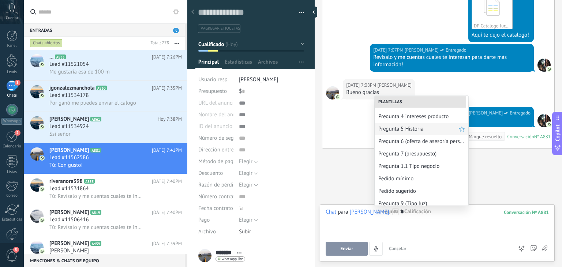
scroll to position [38, 0]
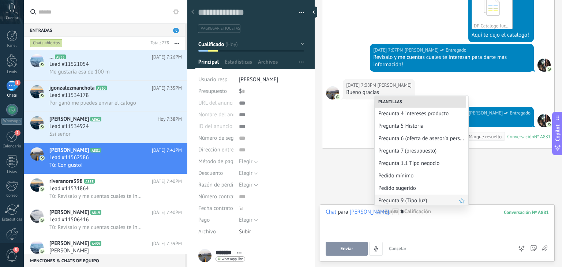
click at [418, 195] on div "Pregunta 9 (Tipo luz)" at bounding box center [421, 201] width 94 height 12
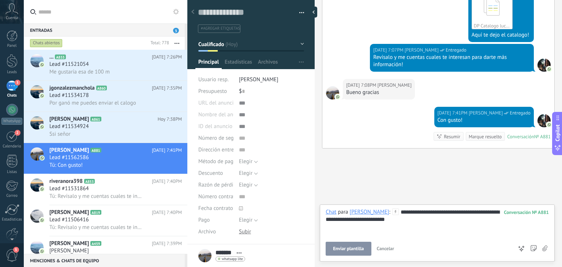
click at [348, 252] on button "Enviar plantilla" at bounding box center [347, 249] width 45 height 14
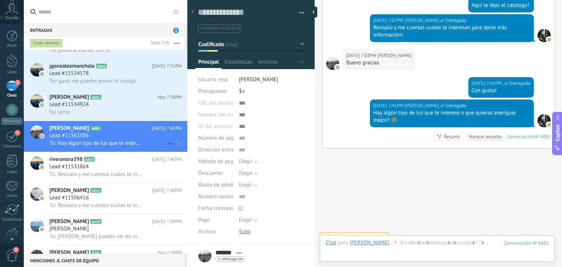
scroll to position [0, 0]
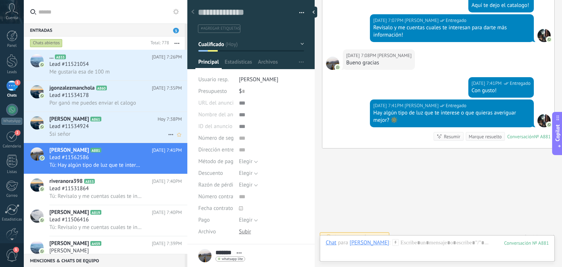
click at [89, 117] on span "Carolina clariza Rodrigue" at bounding box center [68, 119] width 39 height 7
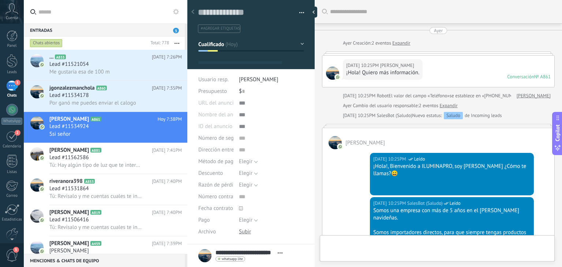
type textarea "**********"
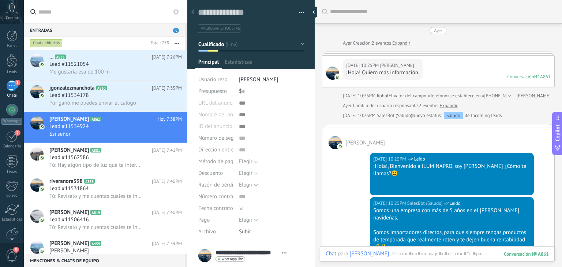
scroll to position [11, 0]
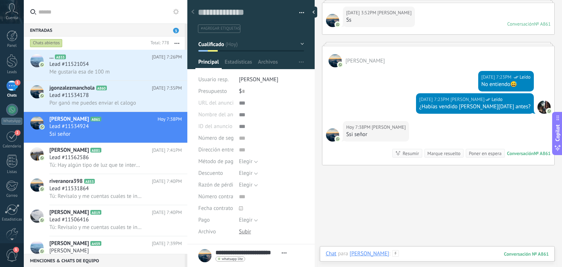
click at [433, 250] on div at bounding box center [436, 261] width 223 height 22
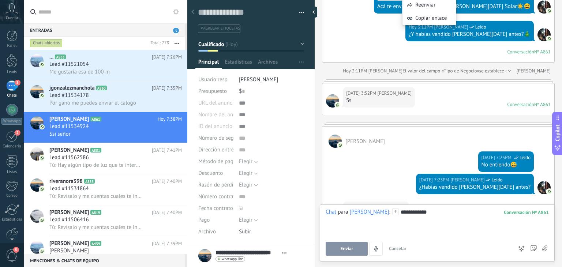
scroll to position [701, 0]
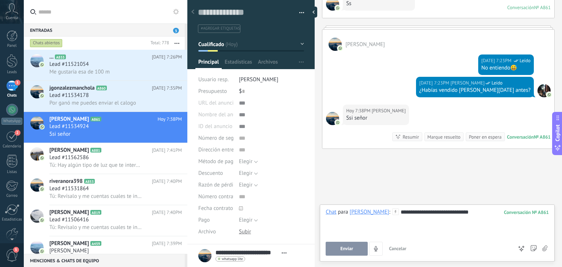
click at [344, 250] on span "Enviar" at bounding box center [346, 248] width 13 height 5
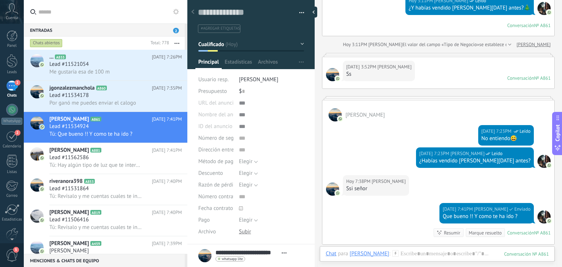
scroll to position [659, 0]
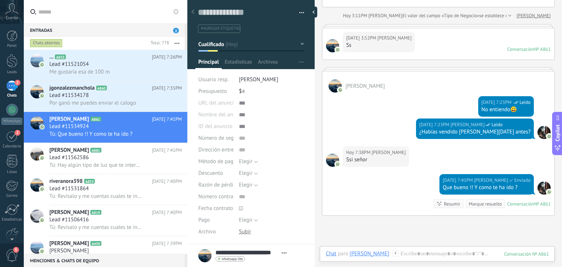
click at [453, 248] on div "Chat Correo Nota Tarea Chat para Carolina clariza Rodrigue : 861 Enviar Cancela…" at bounding box center [437, 259] width 235 height 26
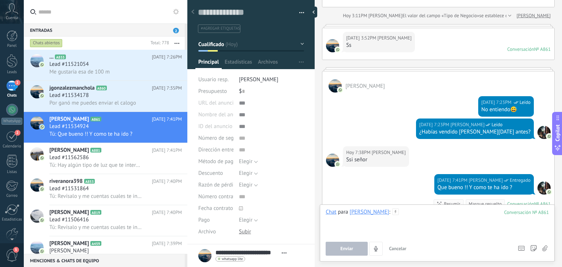
click at [449, 216] on div at bounding box center [436, 222] width 223 height 28
click at [348, 243] on button "Enviar" at bounding box center [346, 249] width 42 height 14
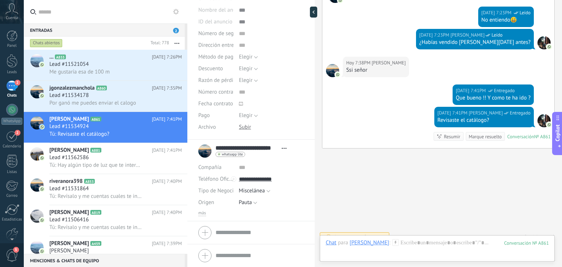
scroll to position [0, 0]
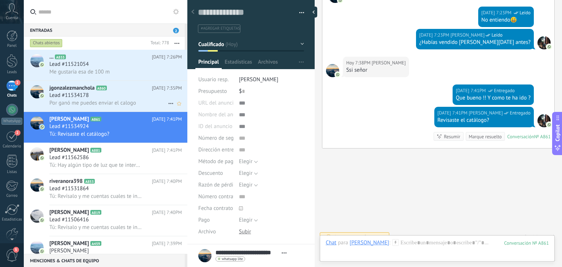
click at [111, 96] on div "Lead #11534178" at bounding box center [115, 95] width 132 height 7
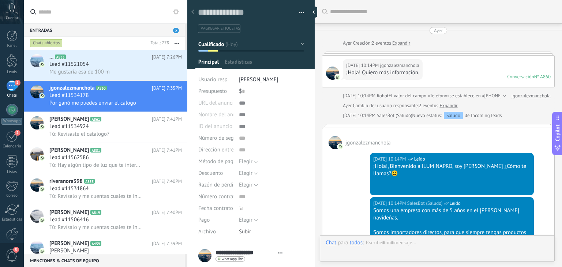
type textarea "**********"
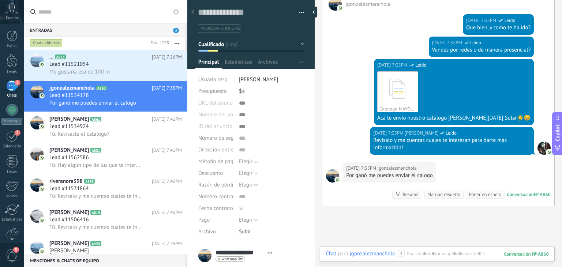
scroll to position [624, 0]
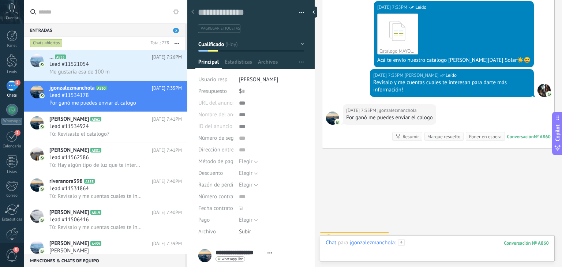
click at [418, 245] on div at bounding box center [436, 250] width 223 height 22
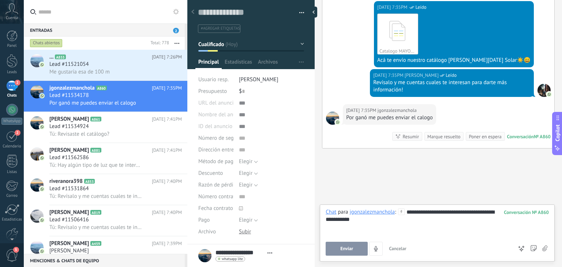
click at [361, 252] on button "Enviar" at bounding box center [346, 249] width 42 height 14
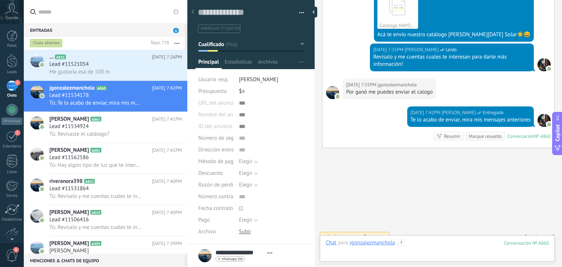
click at [417, 243] on div at bounding box center [436, 250] width 223 height 22
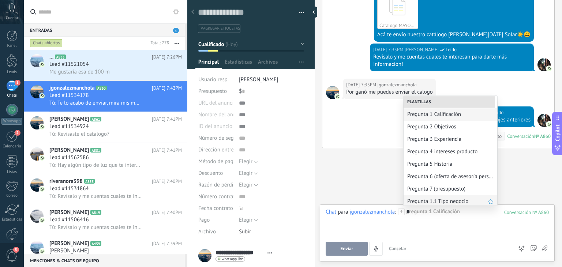
scroll to position [39, 0]
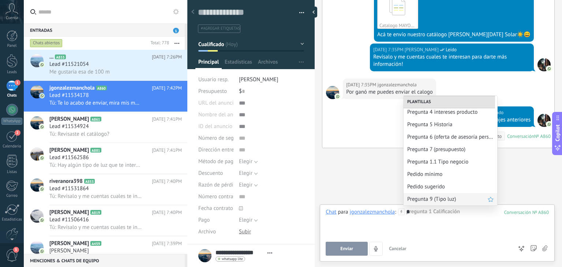
click at [441, 204] on div "Pregunta 9 (Tipo luz)" at bounding box center [450, 199] width 94 height 12
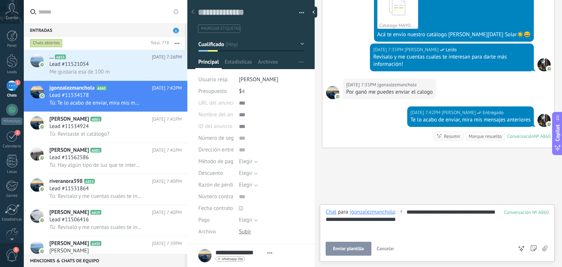
click at [355, 245] on button "Enviar plantilla" at bounding box center [347, 249] width 45 height 14
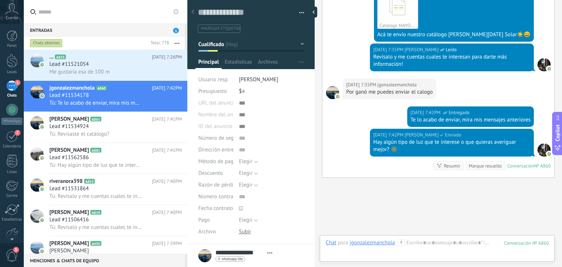
scroll to position [679, 0]
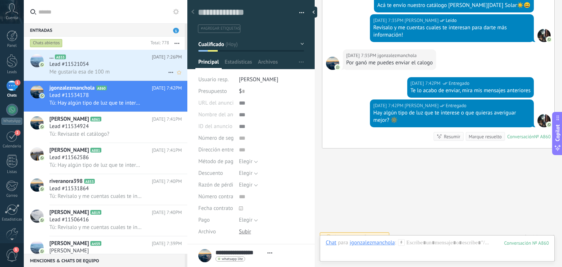
click at [103, 74] on span "Me gustaría esa de 100 m" at bounding box center [79, 71] width 60 height 7
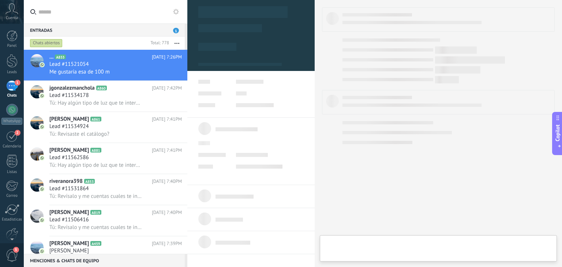
type textarea "**********"
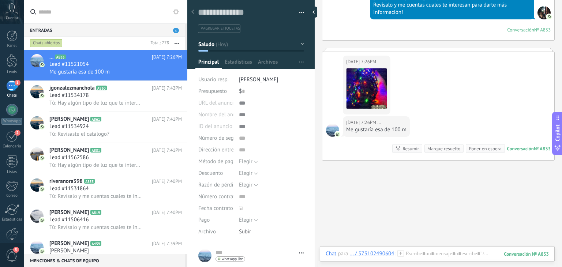
scroll to position [548, 0]
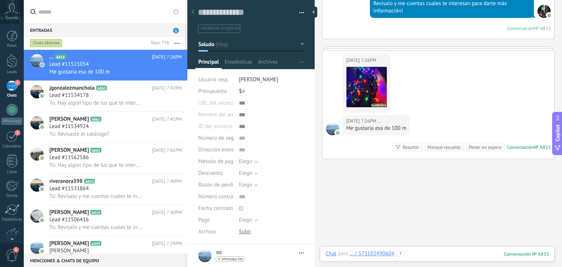
click at [430, 253] on div at bounding box center [436, 261] width 223 height 22
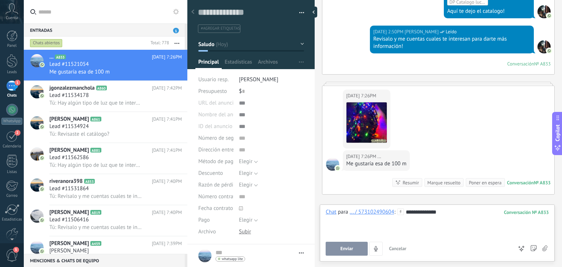
scroll to position [566, 0]
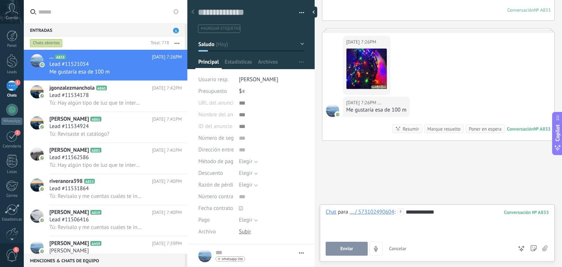
click at [331, 250] on button "Enviar" at bounding box center [346, 249] width 42 height 14
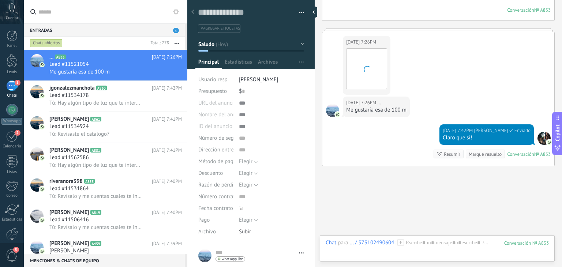
scroll to position [591, 0]
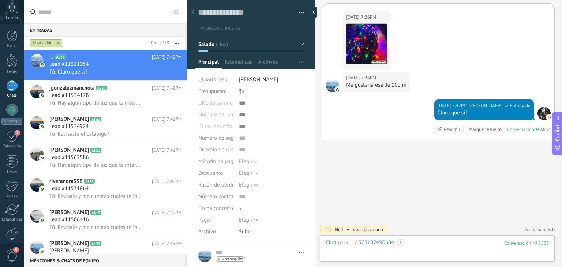
click at [450, 246] on div "Chat para ... / 573102490604 : 833 Enviar Cancelar Rastrear clics en links ? Re…" at bounding box center [436, 250] width 223 height 22
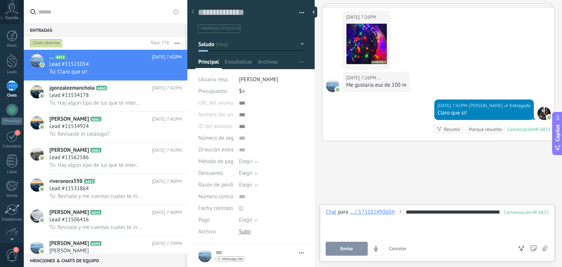
click at [361, 248] on button "Enviar" at bounding box center [346, 249] width 42 height 14
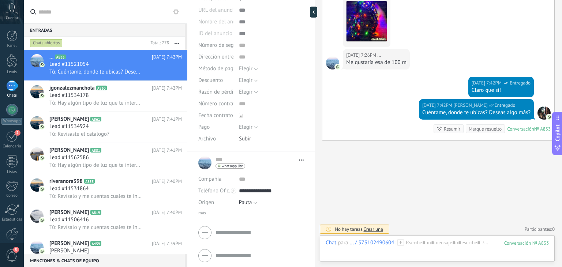
scroll to position [0, 0]
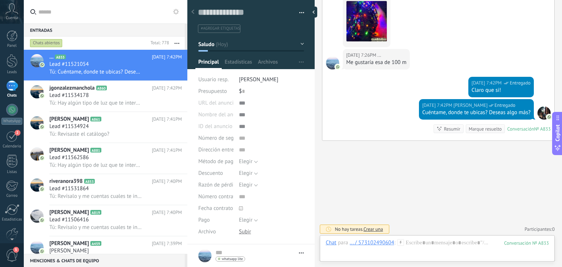
click at [252, 48] on button "Saludo" at bounding box center [251, 44] width 106 height 13
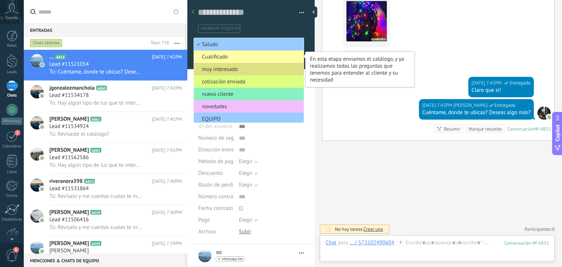
click at [250, 56] on span "Cualificado" at bounding box center [248, 56] width 108 height 7
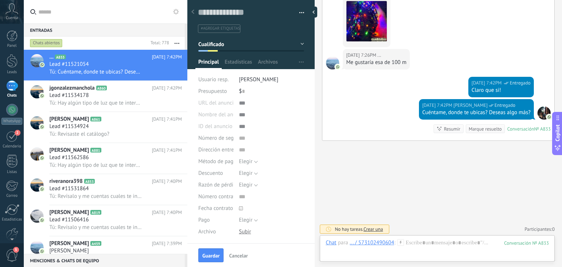
scroll to position [117, 0]
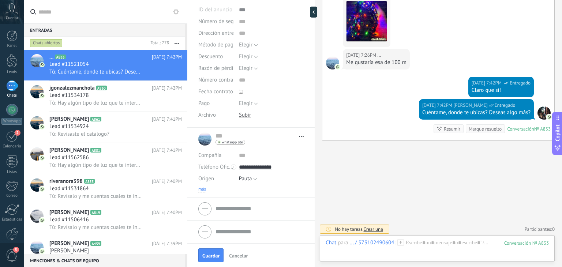
click at [204, 188] on span "más" at bounding box center [202, 189] width 8 height 6
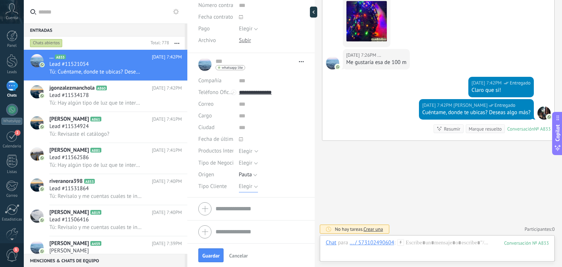
click at [246, 186] on span "Elegir" at bounding box center [246, 186] width 14 height 7
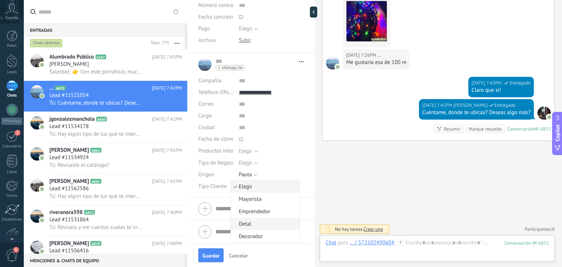
click at [254, 220] on span "Detal" at bounding box center [264, 223] width 67 height 7
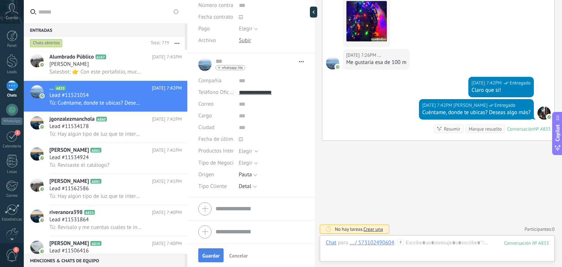
click at [212, 261] on button "Guardar" at bounding box center [210, 255] width 25 height 14
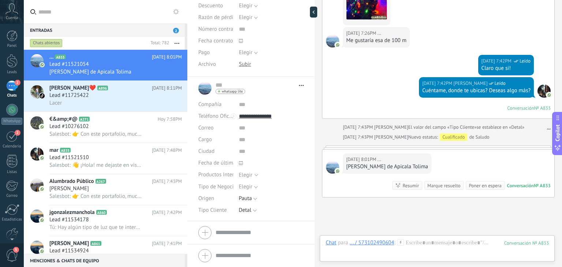
scroll to position [630, 0]
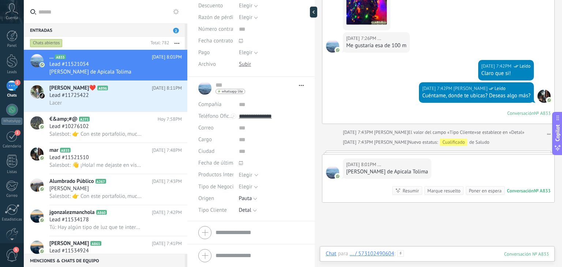
click at [437, 250] on div at bounding box center [436, 261] width 223 height 22
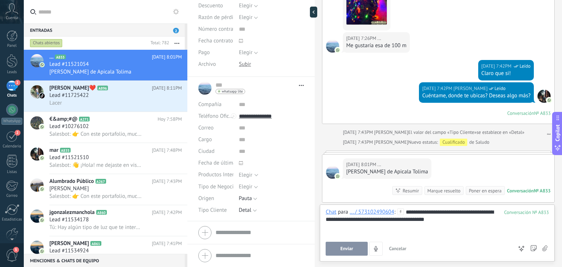
click at [360, 250] on button "Enviar" at bounding box center [346, 249] width 42 height 14
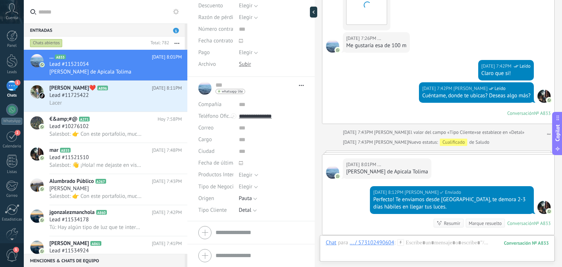
scroll to position [724, 0]
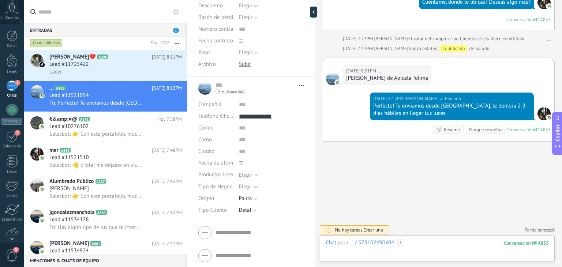
click at [423, 240] on div at bounding box center [436, 250] width 223 height 22
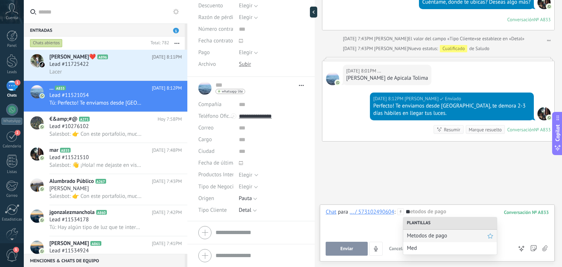
click at [427, 237] on span "Metodos de pago" at bounding box center [447, 235] width 80 height 7
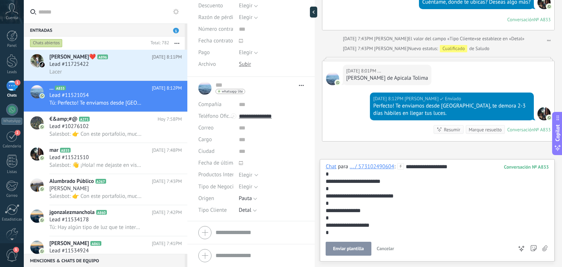
click at [348, 246] on span "Enviar plantilla" at bounding box center [348, 248] width 31 height 5
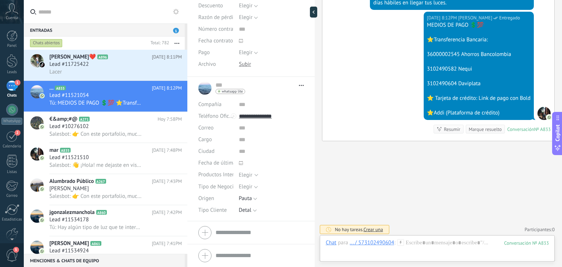
scroll to position [834, 0]
